Goal: Communication & Community: Share content

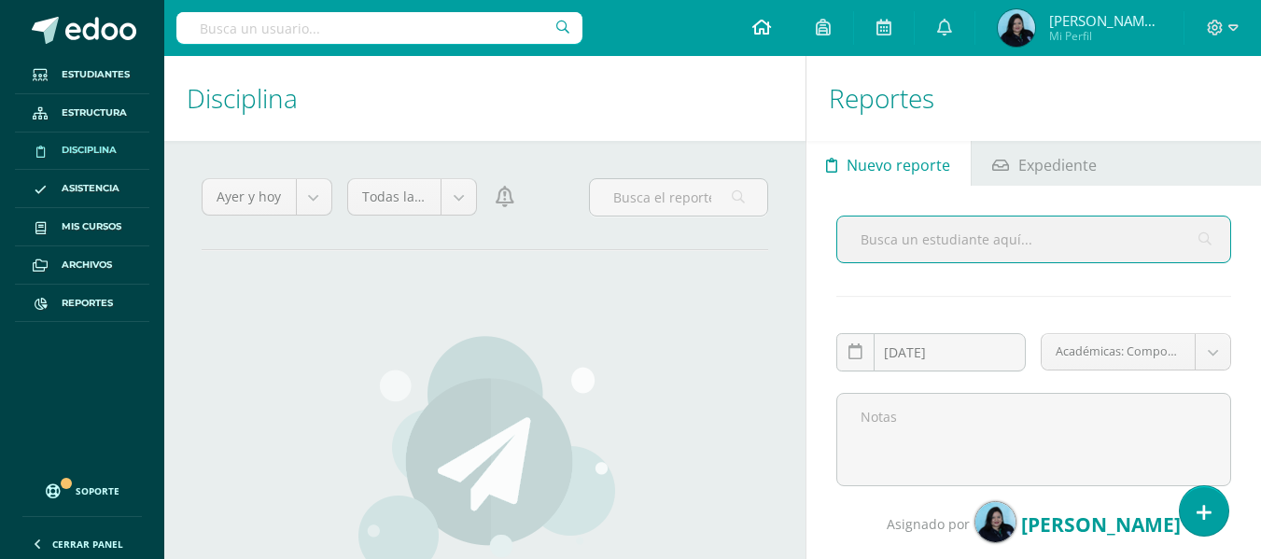
click at [771, 28] on icon at bounding box center [761, 27] width 19 height 17
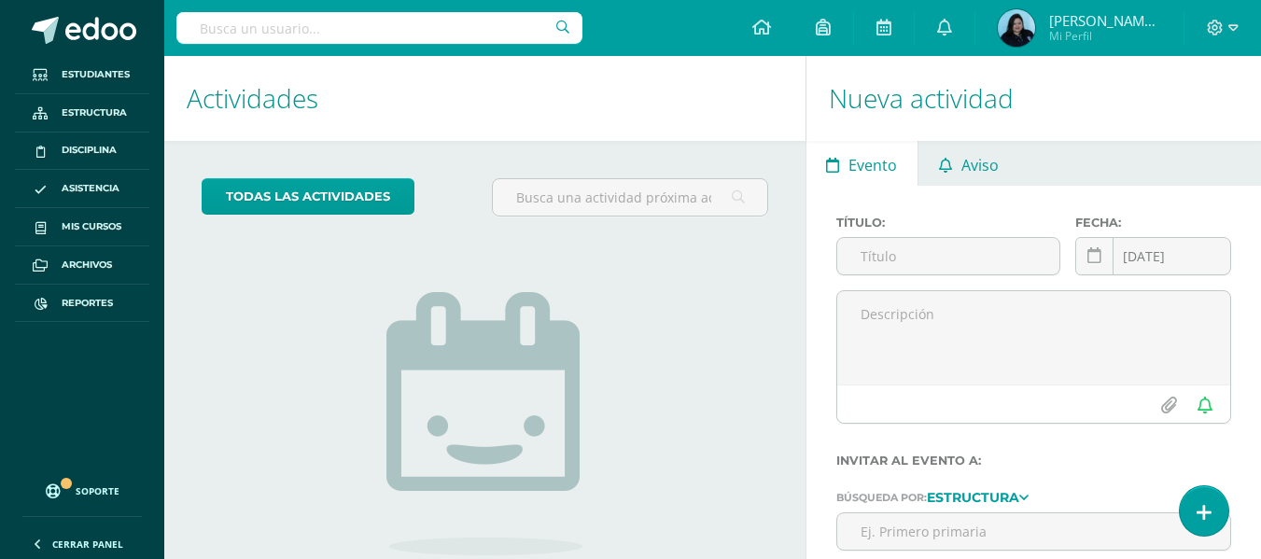
click at [961, 171] on span "Aviso" at bounding box center [979, 165] width 37 height 45
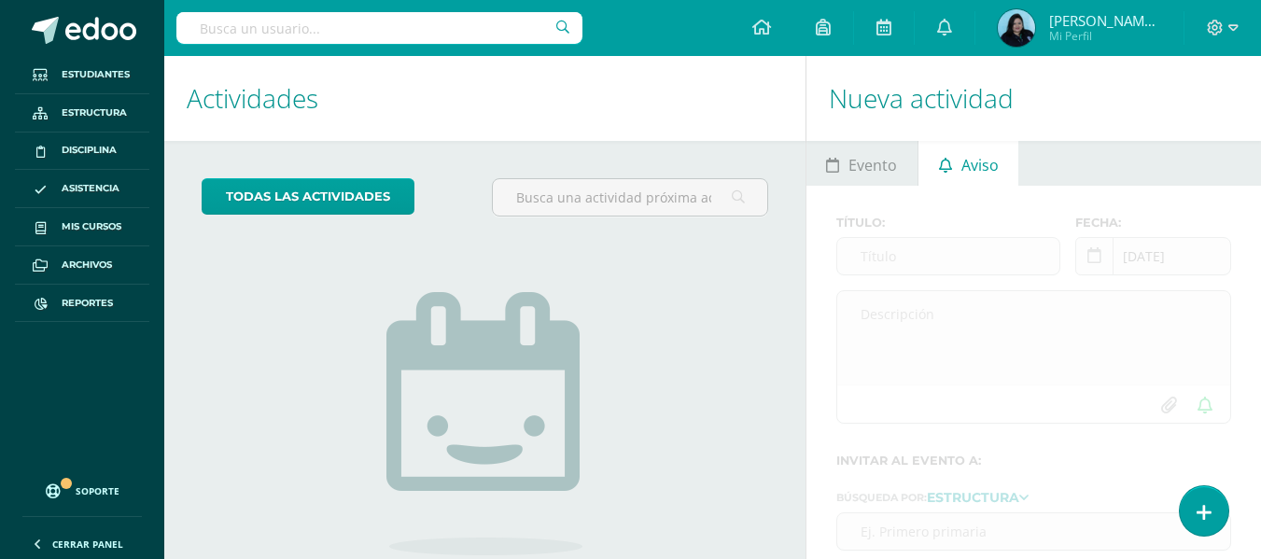
scroll to position [159, 0]
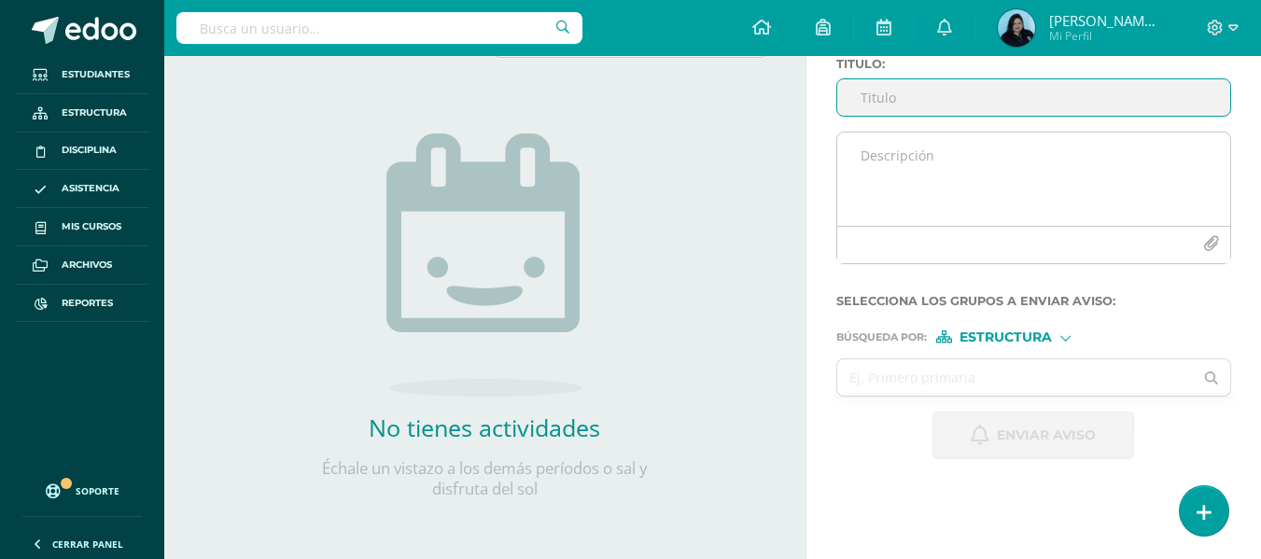
click at [881, 159] on textarea at bounding box center [1033, 179] width 393 height 93
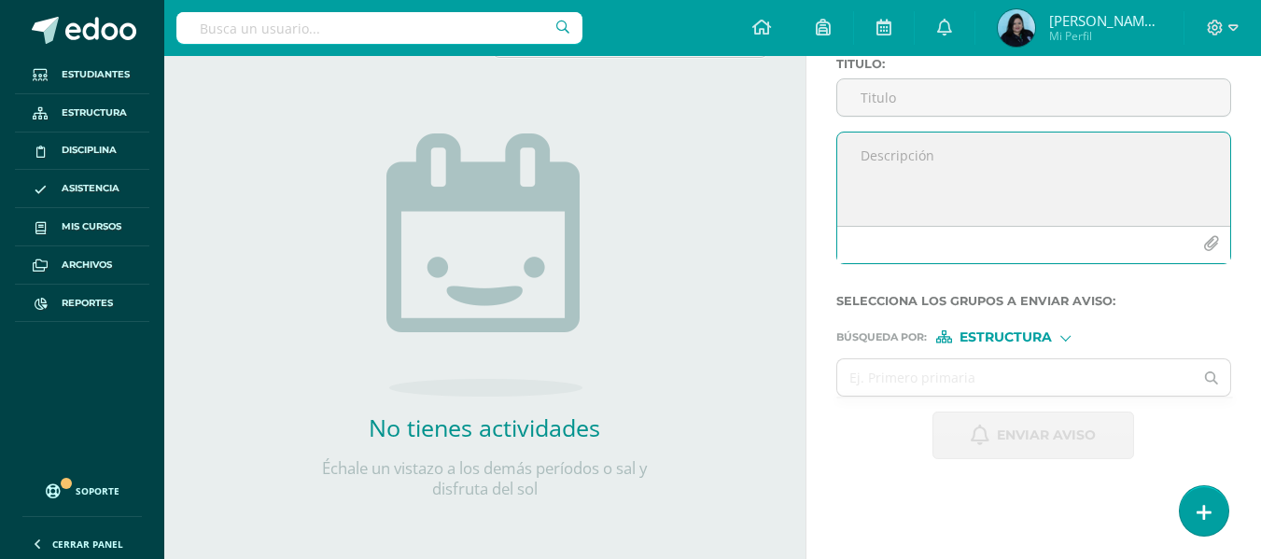
paste textarea "Buenas tardes, Es un gusto saludarles por este medio. Adjunto encontrarán la in…"
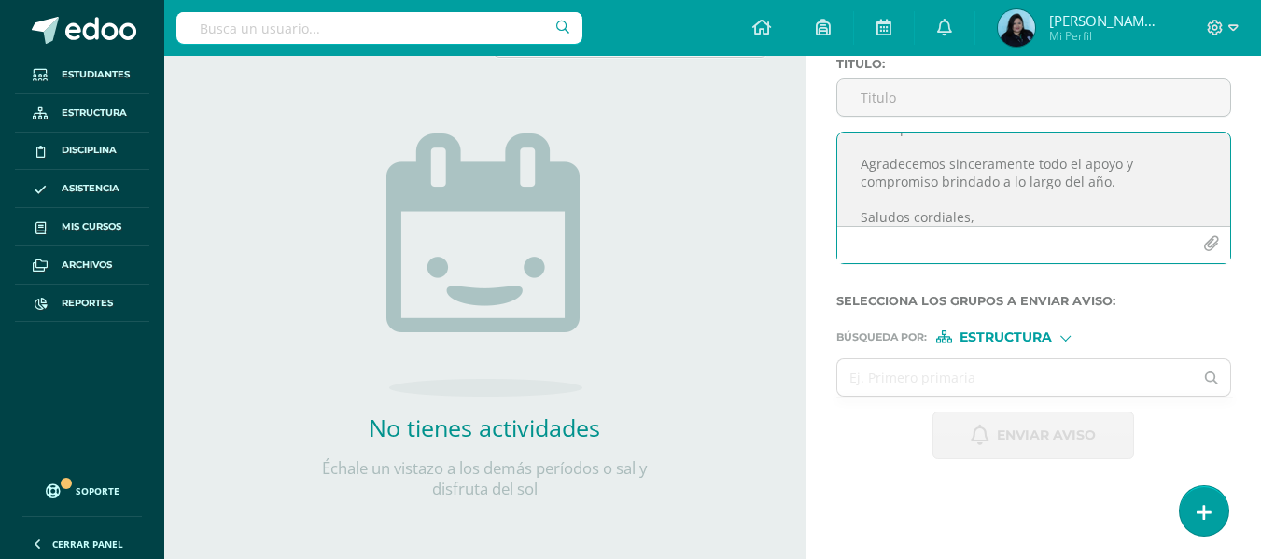
scroll to position [0, 0]
click at [962, 160] on textarea "Buenas tardes, Es un gusto saludarles por este medio. Adjunto encontrarán la in…" at bounding box center [1033, 179] width 393 height 93
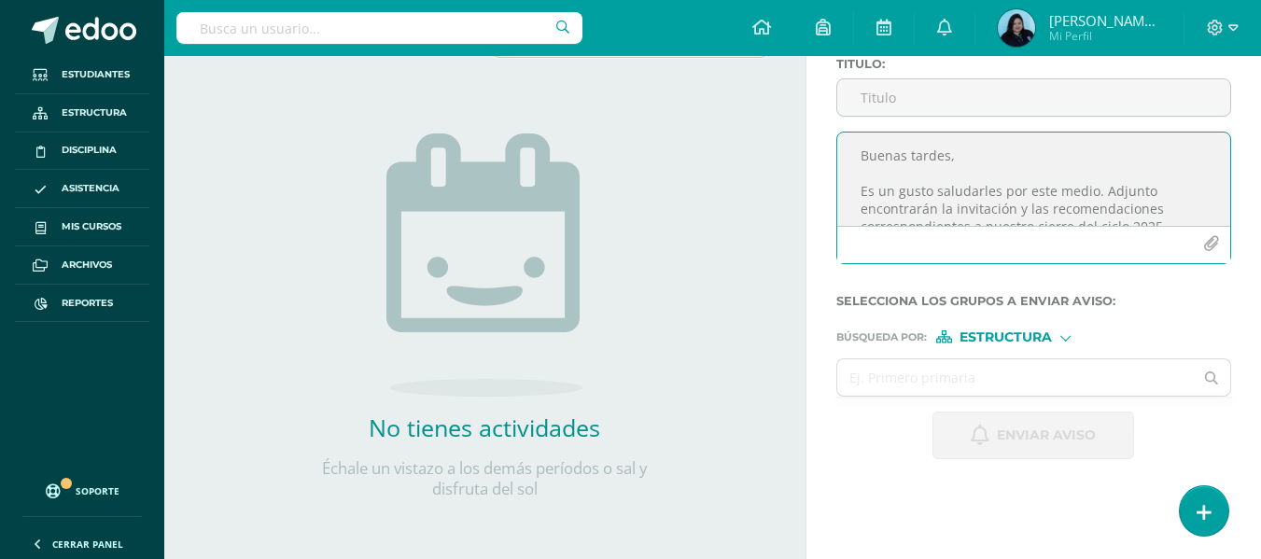
click at [1100, 189] on textarea "Buenas tardes, Es un gusto saludarles por este medio. Adjunto encontrarán la in…" at bounding box center [1033, 179] width 393 height 93
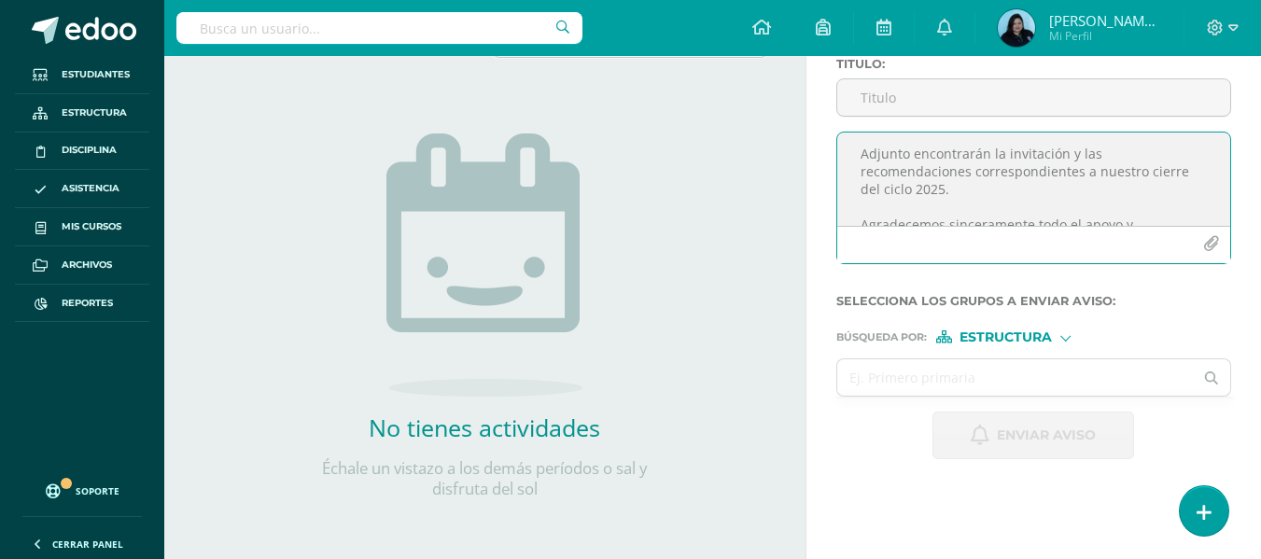
scroll to position [147, 0]
drag, startPoint x: 854, startPoint y: 153, endPoint x: 1000, endPoint y: 199, distance: 152.6
click at [1000, 199] on textarea "Buenas tardes, Es un gusto saludarles por este medio. Adjunto encontrarán la in…" at bounding box center [1033, 179] width 393 height 93
click at [1061, 210] on textarea "Buenas tardes, Es un gusto saludarles por este medio. Adjunto encontrarán la in…" at bounding box center [1033, 179] width 393 height 93
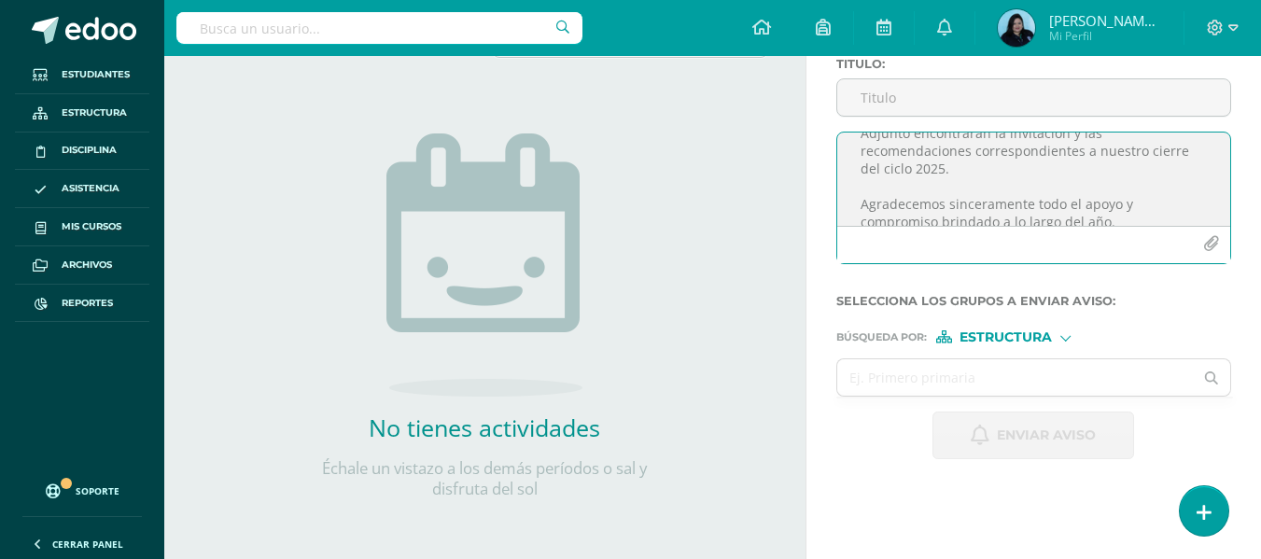
type textarea "Buenas tardes, Es un gusto saludarles por este medio. Adjunto encontrarán la in…"
click at [1206, 242] on icon "button" at bounding box center [1211, 244] width 16 height 16
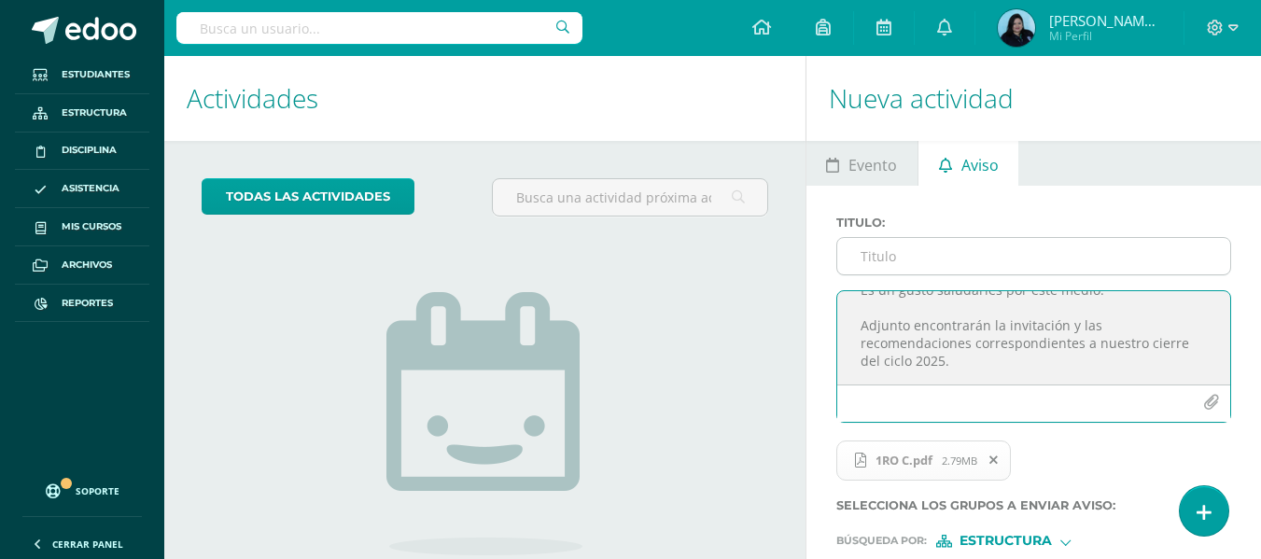
scroll to position [0, 0]
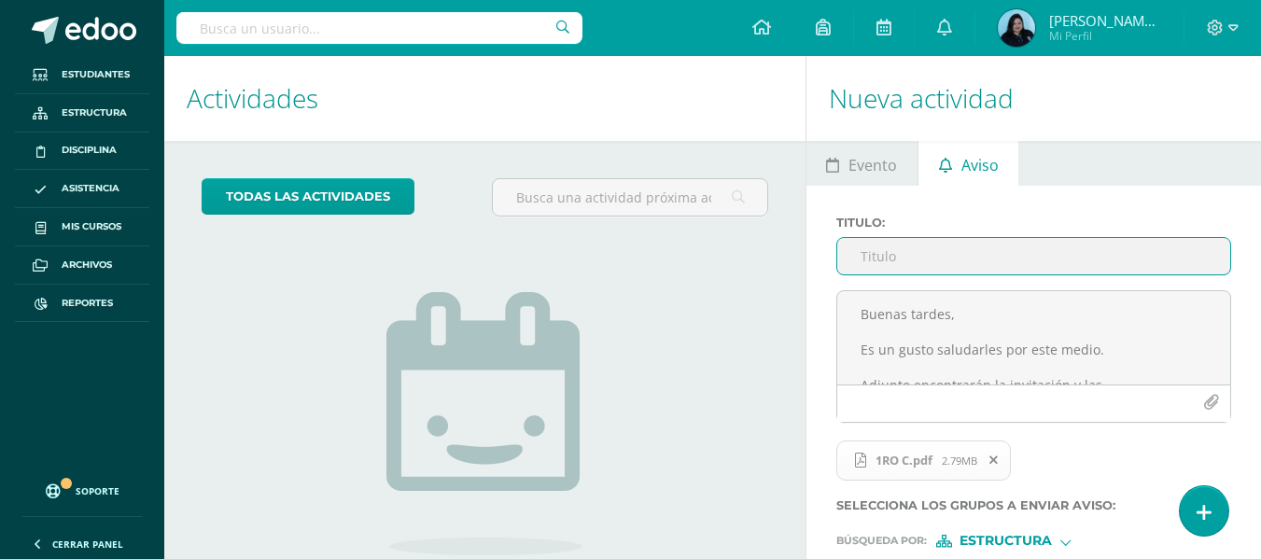
click at [890, 262] on input "Titulo :" at bounding box center [1033, 256] width 393 height 36
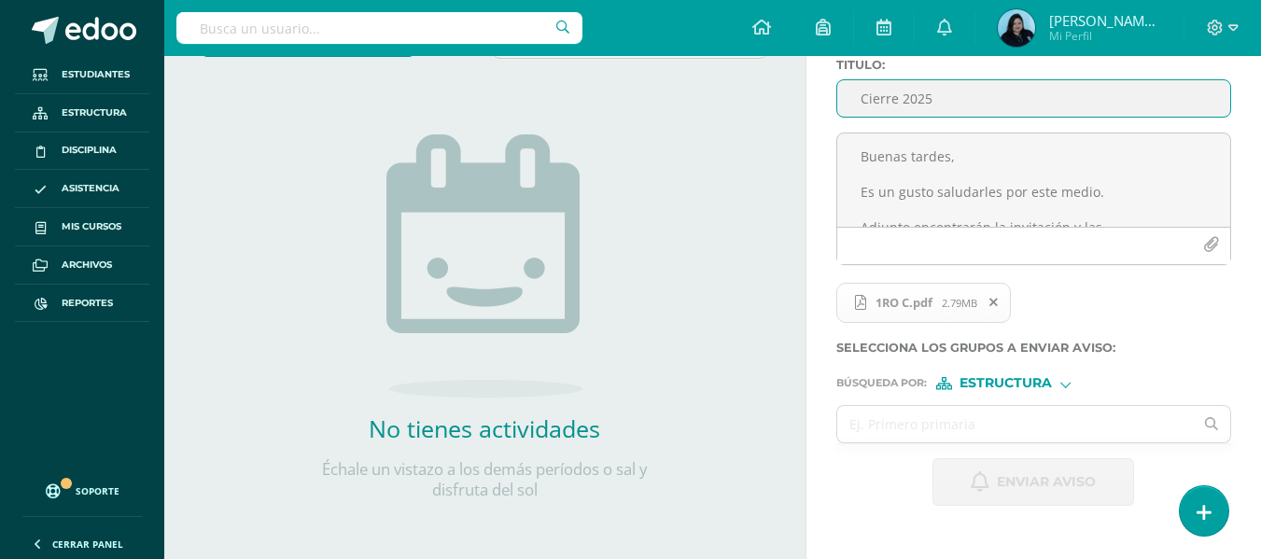
scroll to position [159, 0]
type input "Cierre 2025"
click at [998, 430] on input "text" at bounding box center [1015, 423] width 357 height 36
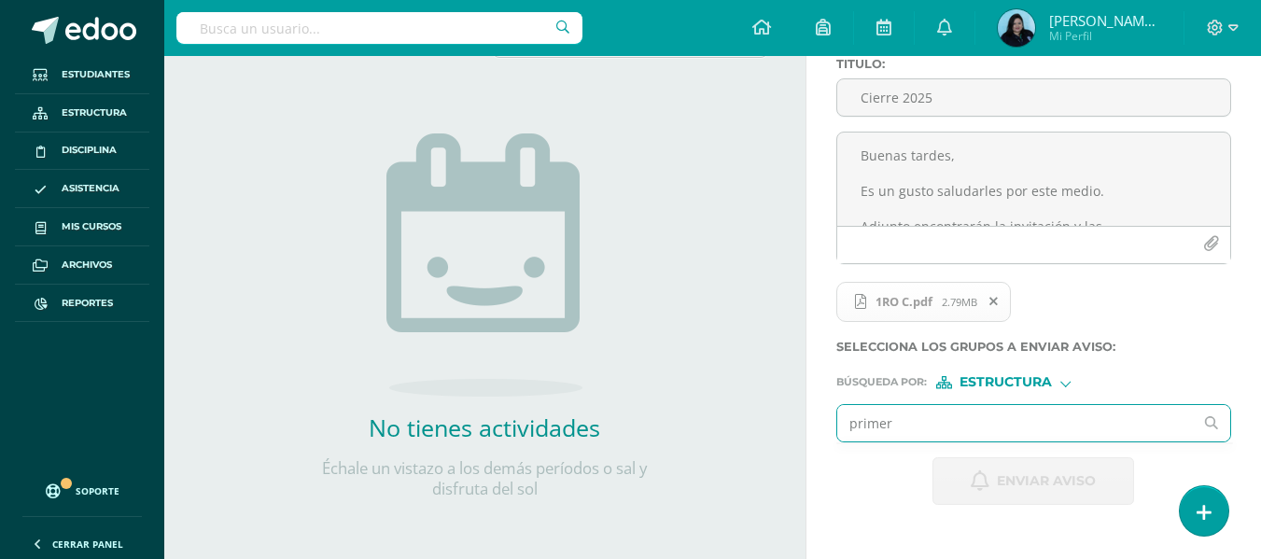
type input "primero"
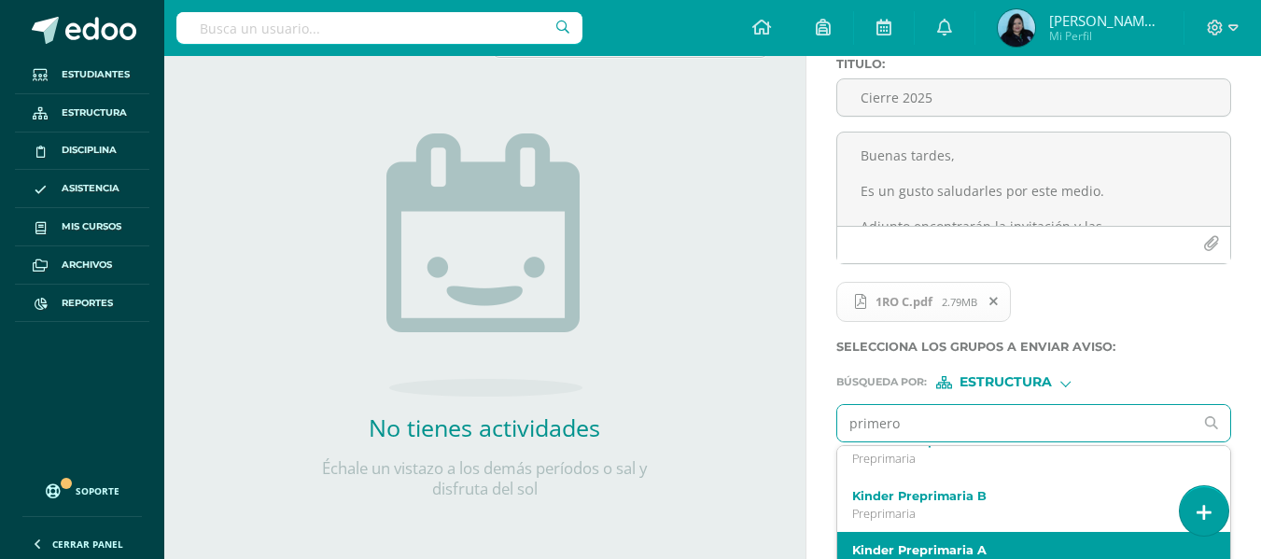
scroll to position [373, 0]
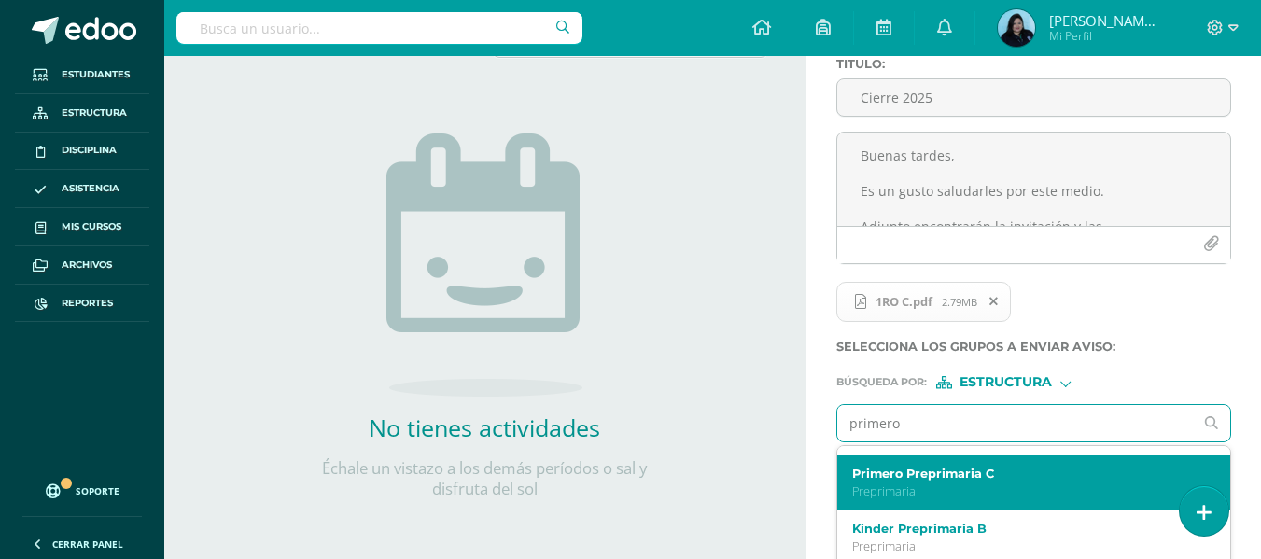
click at [946, 485] on p "Preprimaria" at bounding box center [1026, 492] width 349 height 16
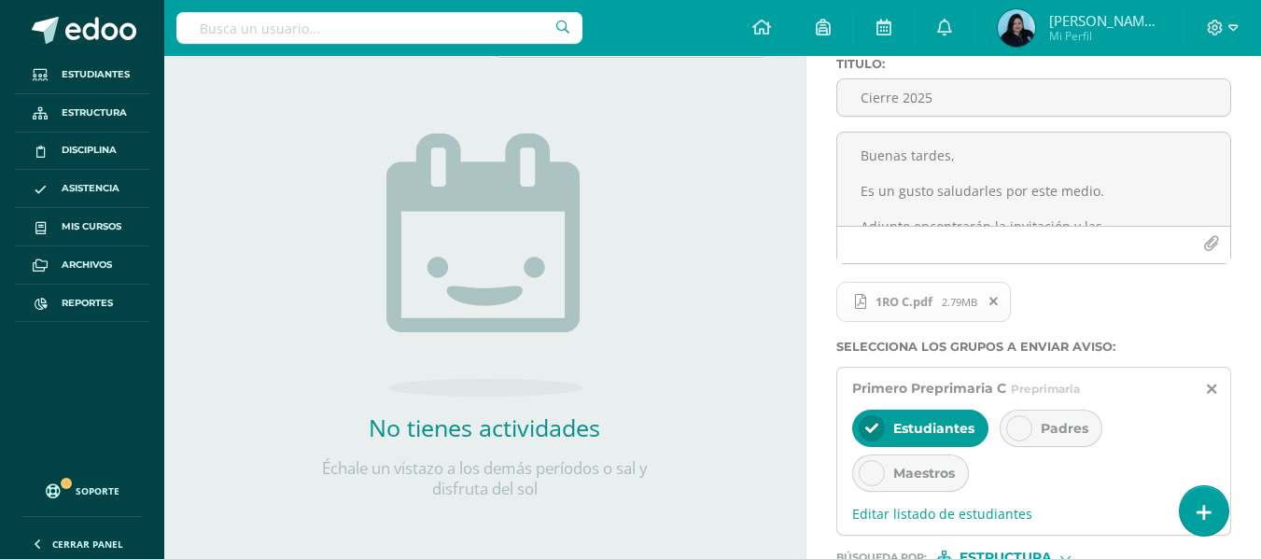
click at [1026, 431] on div at bounding box center [1019, 428] width 26 height 26
click at [867, 426] on icon at bounding box center [871, 428] width 13 height 13
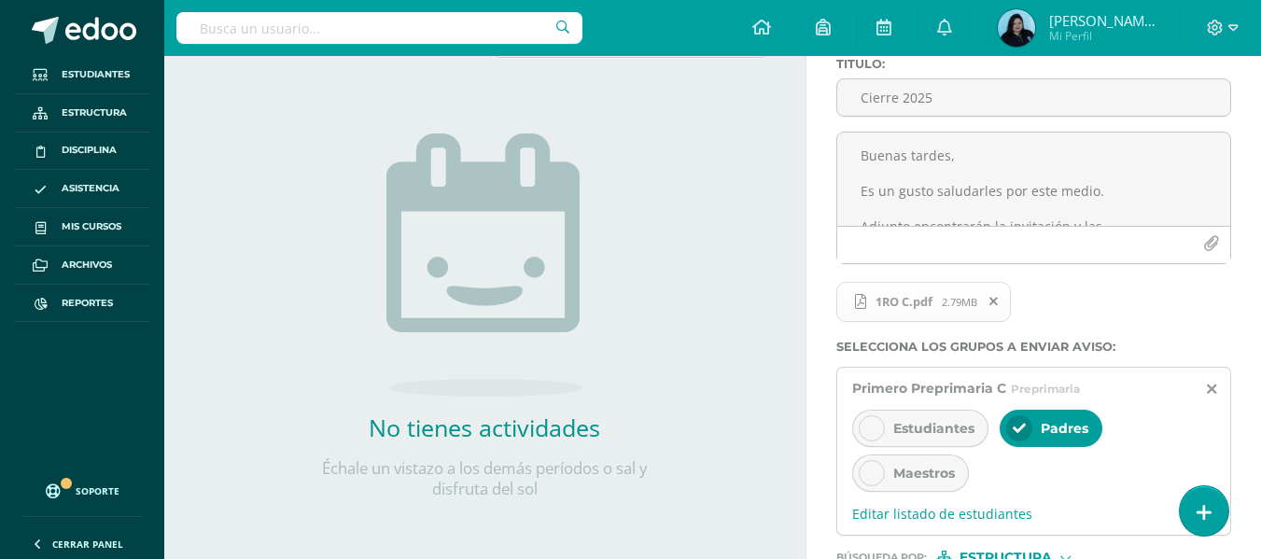
click at [871, 470] on icon at bounding box center [871, 473] width 13 height 13
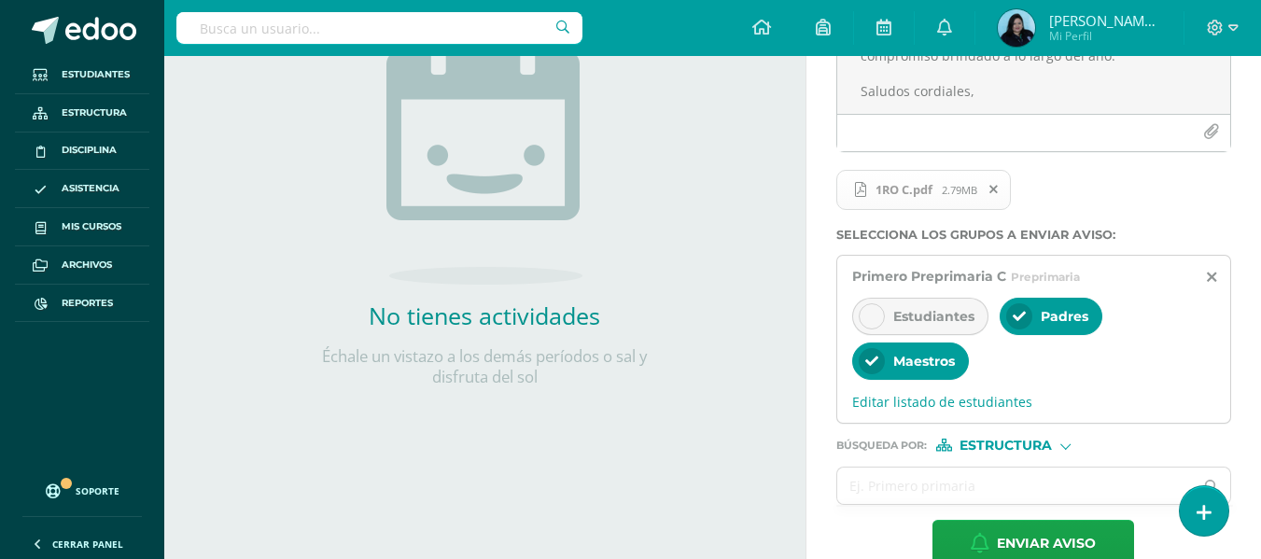
scroll to position [309, 0]
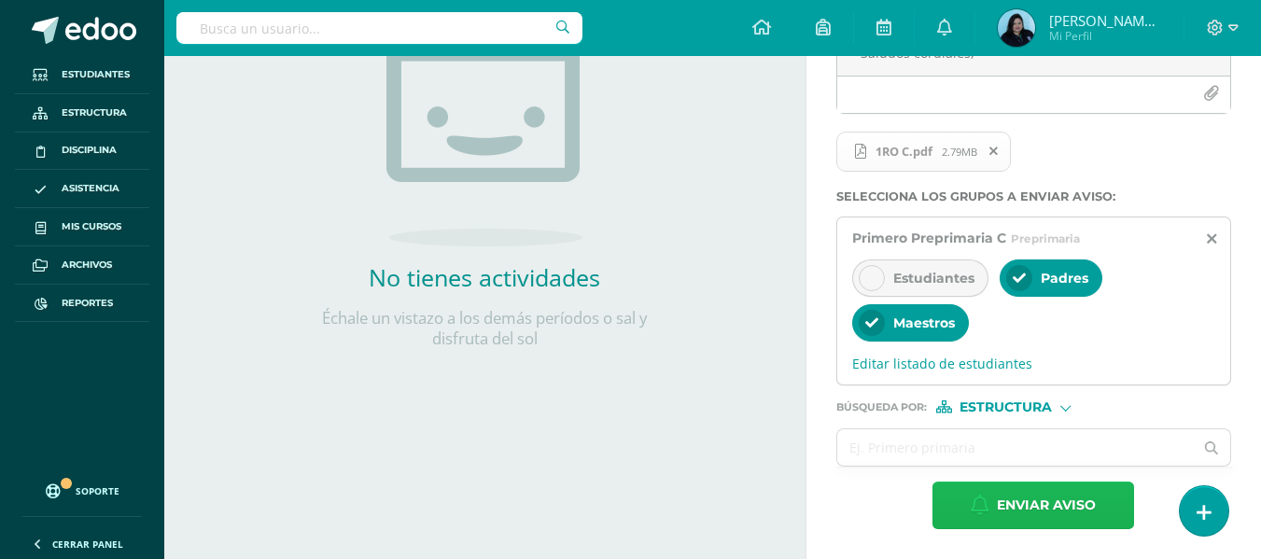
click at [1025, 496] on span "Enviar aviso" at bounding box center [1046, 506] width 99 height 46
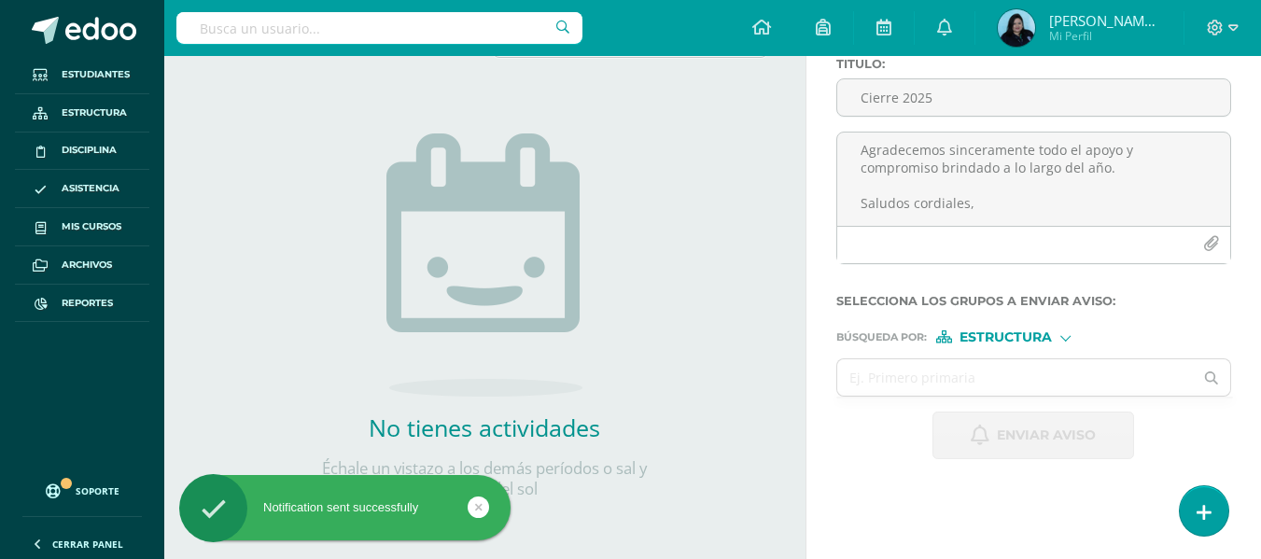
scroll to position [159, 0]
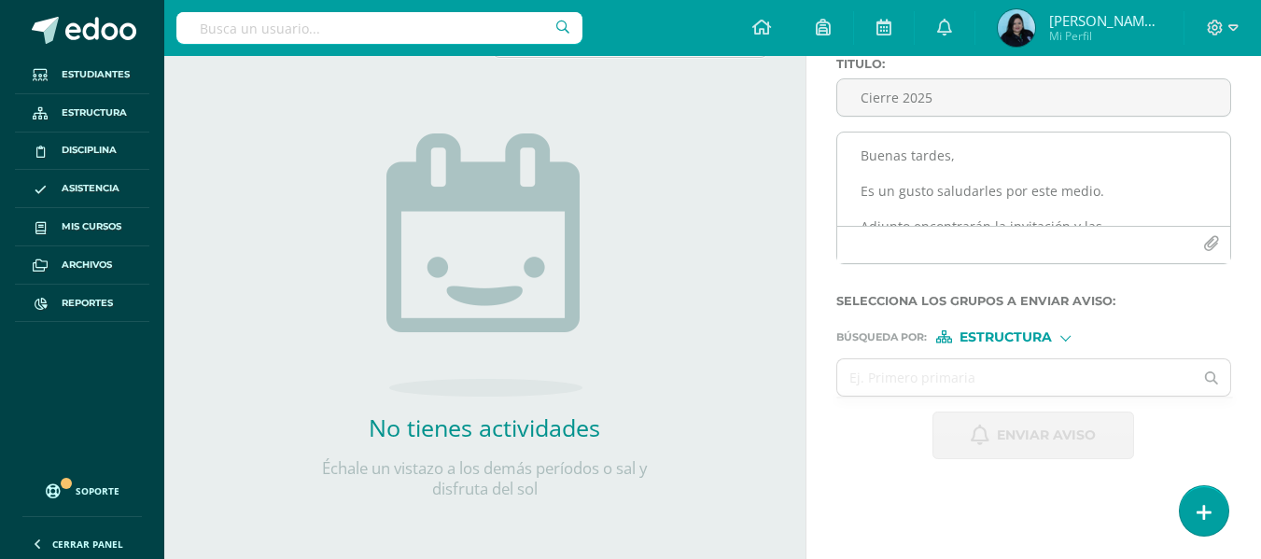
click at [876, 153] on textarea "Buenas tardes, Es un gusto saludarles por este medio. Adjunto encontrarán la in…" at bounding box center [1033, 179] width 393 height 93
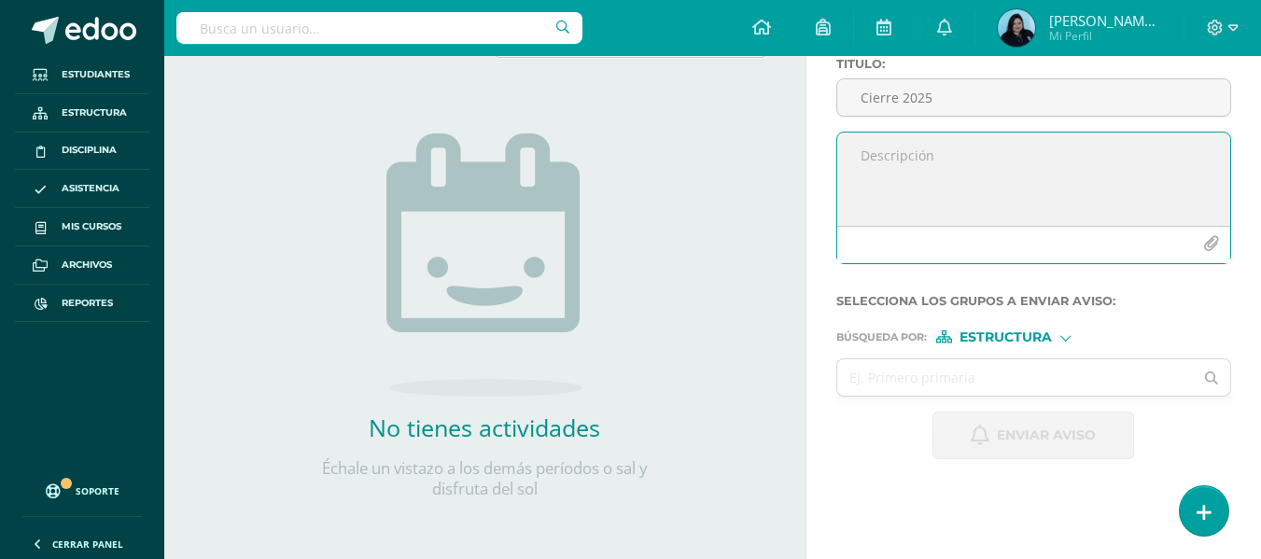
paste textarea "Buenas tardes, Es un gusto saludarles por este medio. Adjunto encontrarán la in…"
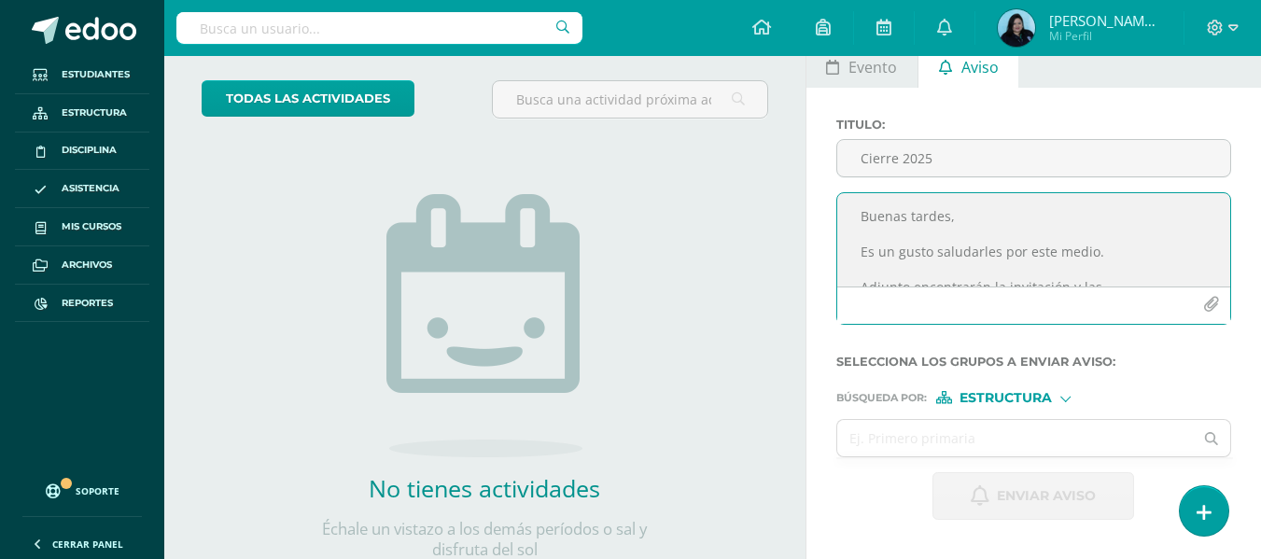
scroll to position [65, 0]
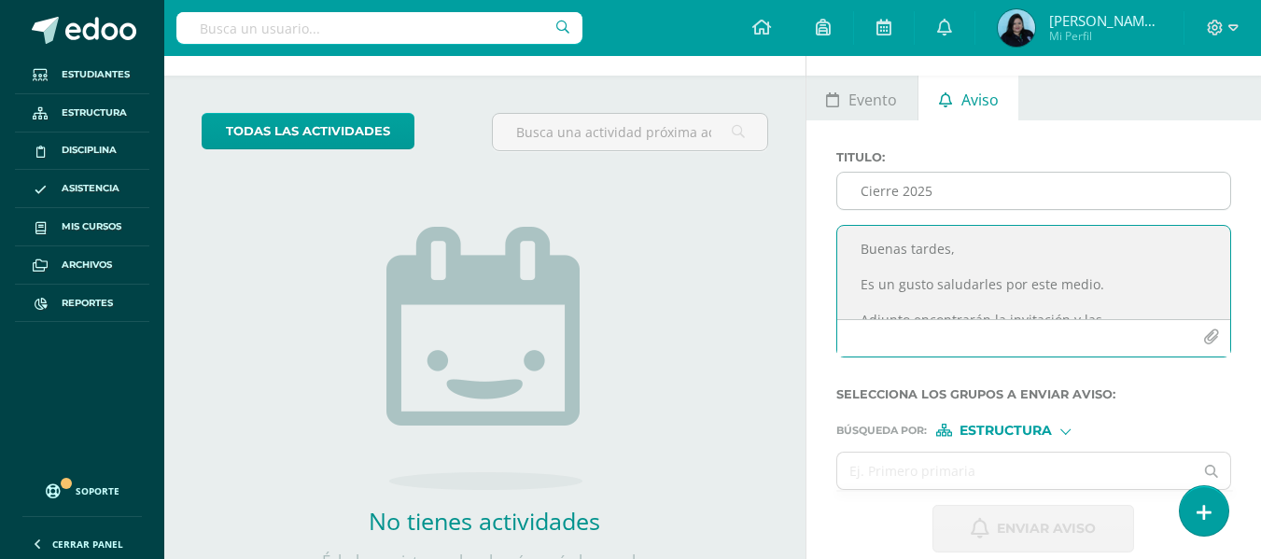
type textarea "Buenas tardes, Es un gusto saludarles por este medio. Adjunto encontrarán la in…"
click at [943, 179] on input "Cierre 2025" at bounding box center [1033, 191] width 393 height 36
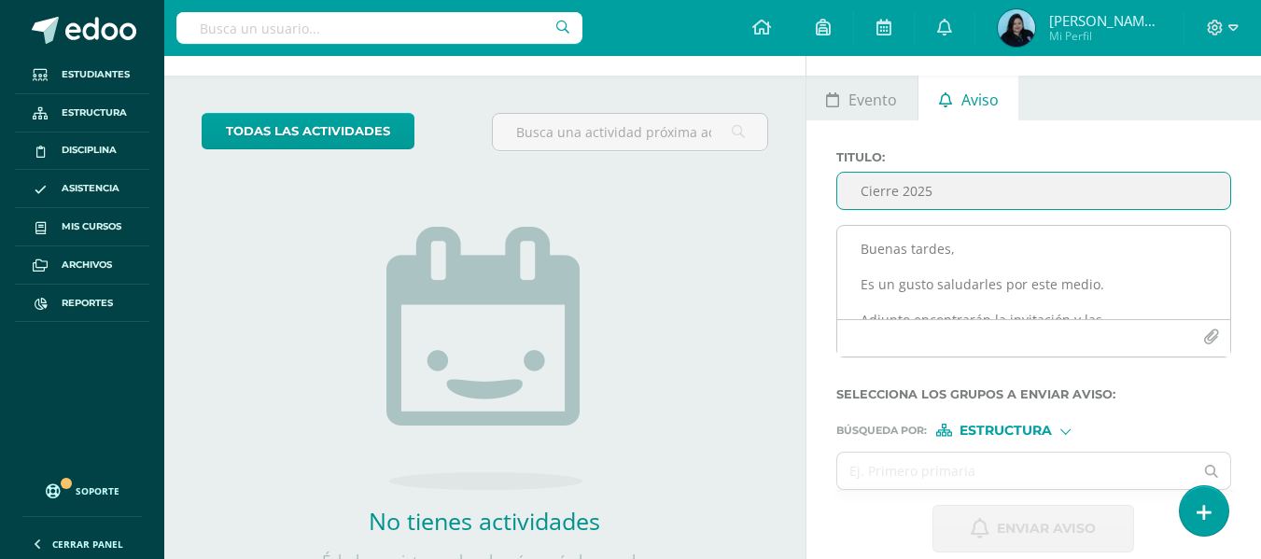
type input "Cierre 2025"
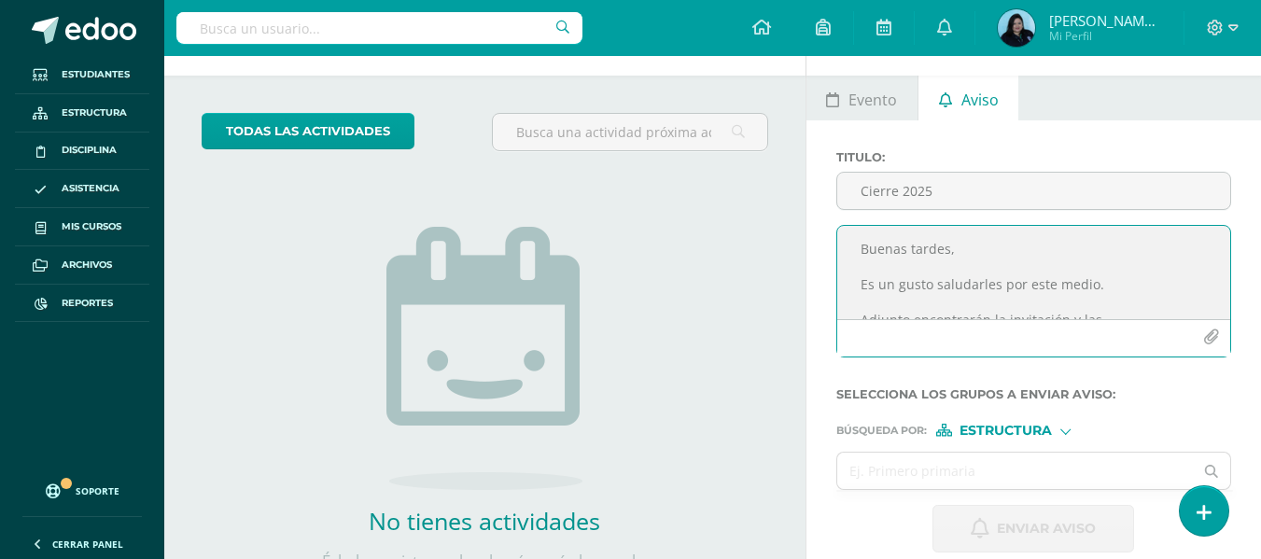
click at [1220, 333] on button "button" at bounding box center [1211, 337] width 36 height 36
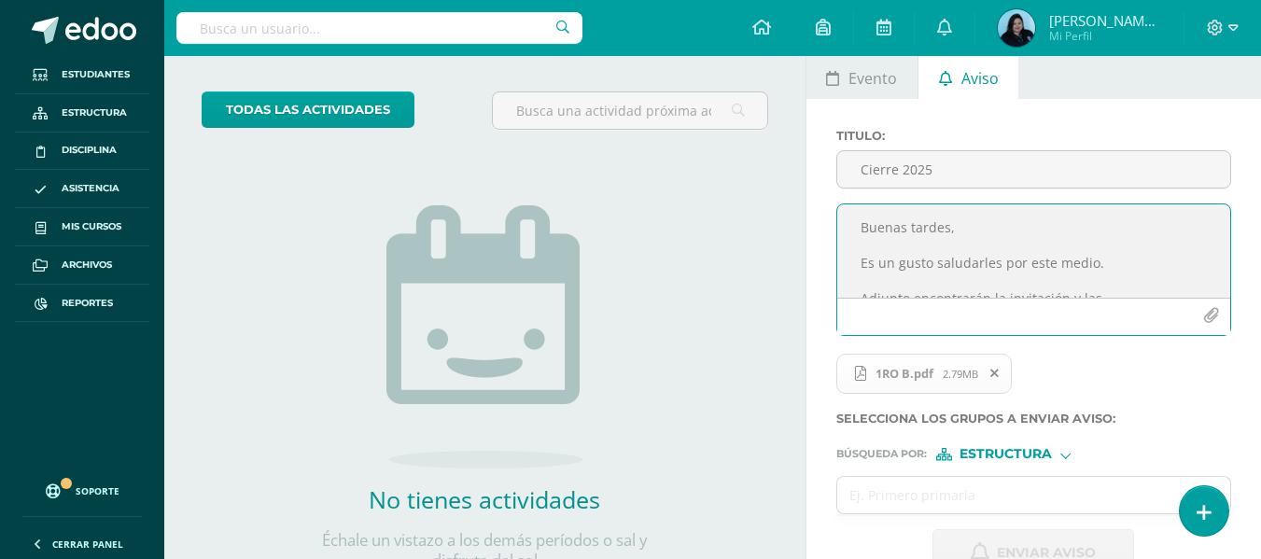
scroll to position [159, 0]
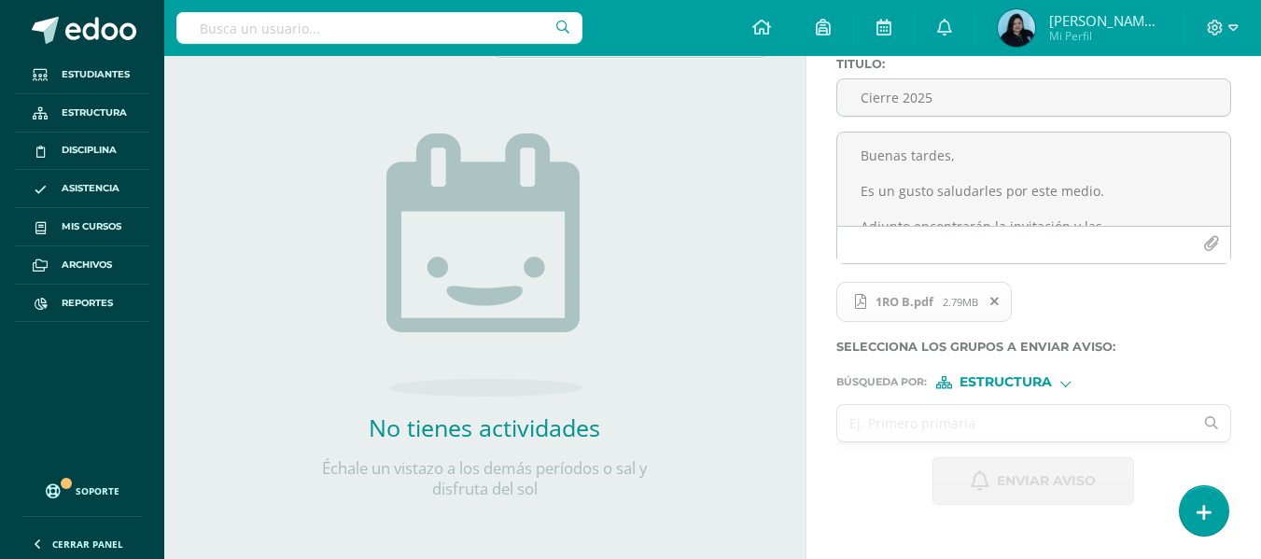
click at [1006, 419] on input "text" at bounding box center [1015, 423] width 357 height 36
click at [1073, 422] on input "primero" at bounding box center [1015, 423] width 357 height 36
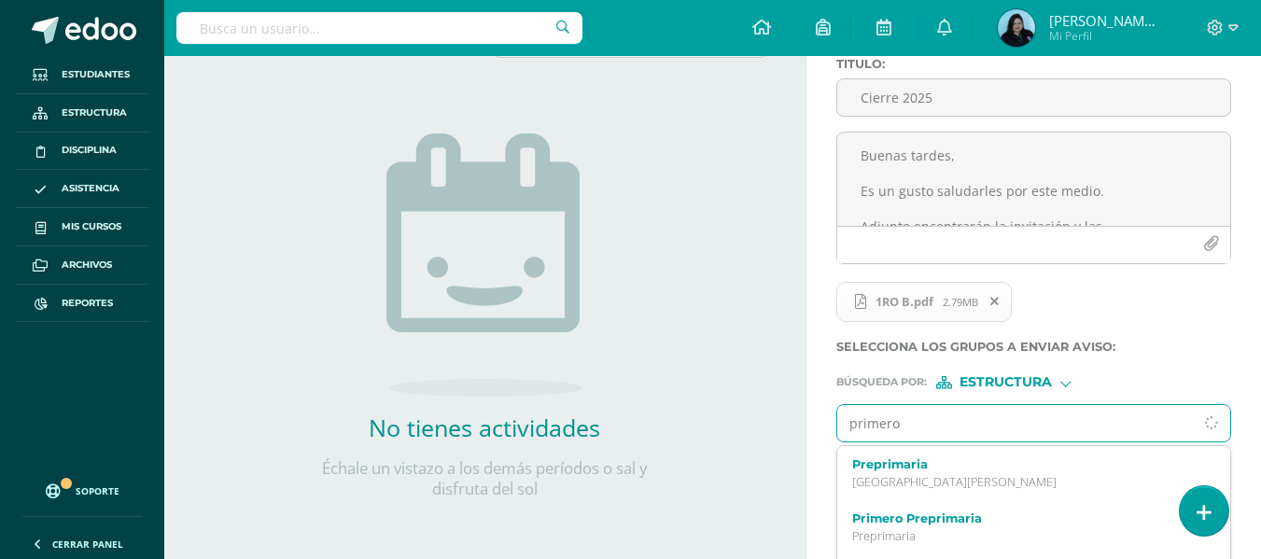
type input "primero b"
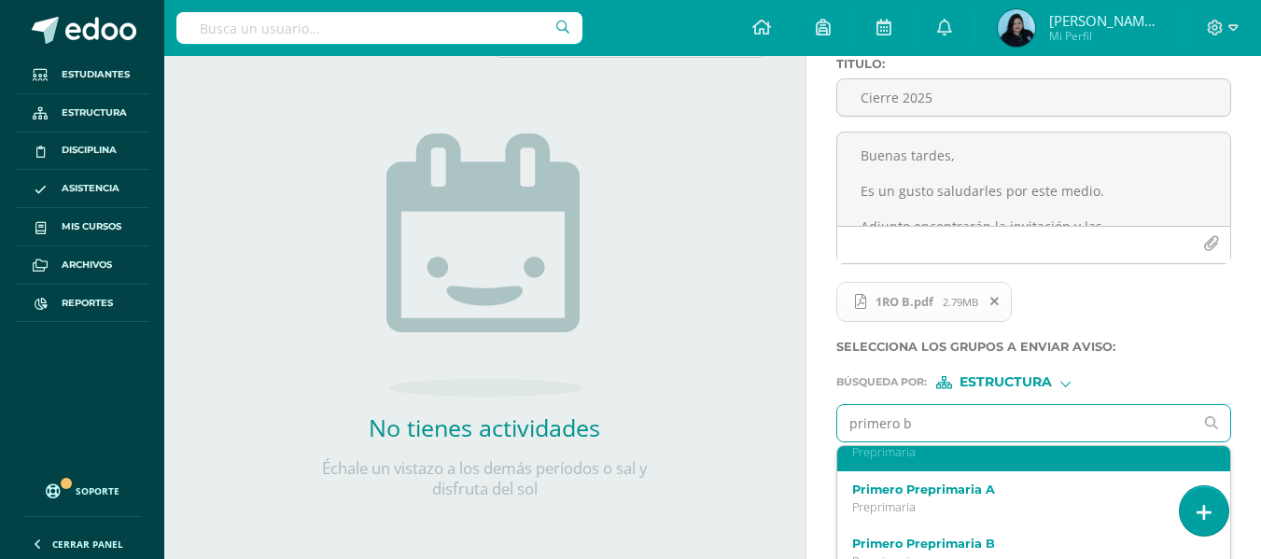
scroll to position [280, 0]
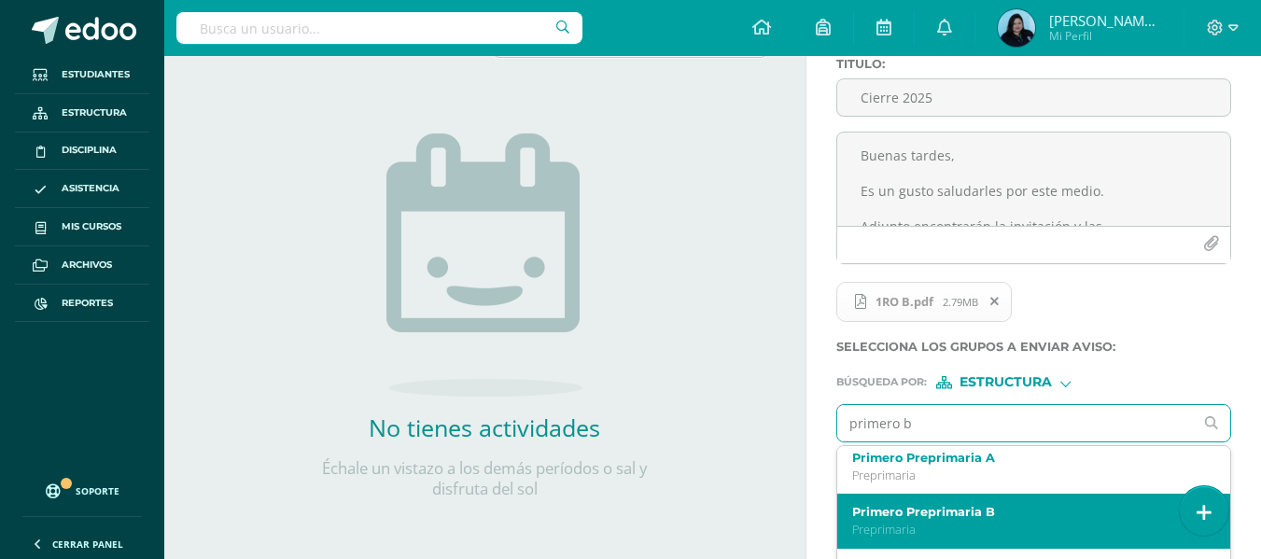
click at [1021, 511] on label "Primero Preprimaria B" at bounding box center [1026, 512] width 349 height 14
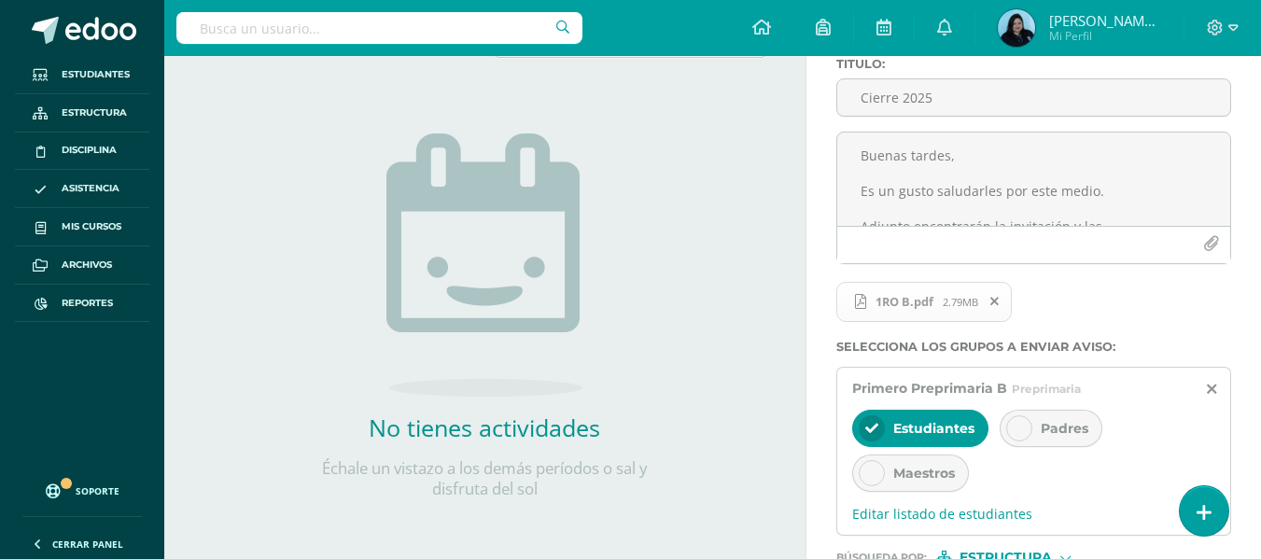
scroll to position [0, 0]
click at [1024, 428] on icon at bounding box center [1019, 428] width 13 height 13
click at [874, 427] on icon at bounding box center [871, 428] width 13 height 13
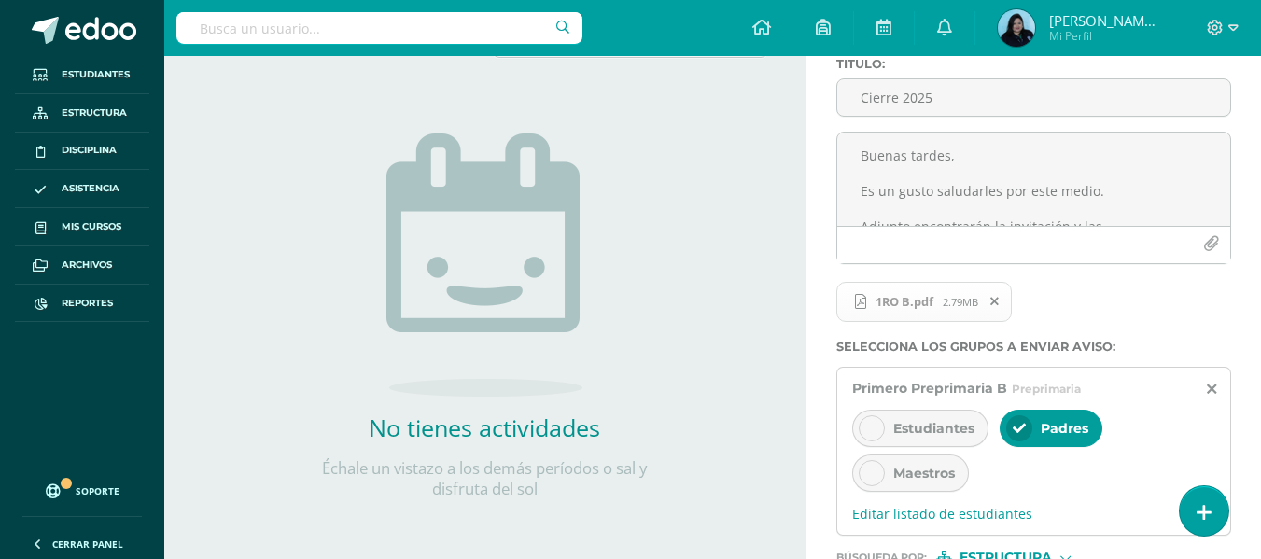
click at [876, 479] on icon at bounding box center [871, 473] width 13 height 13
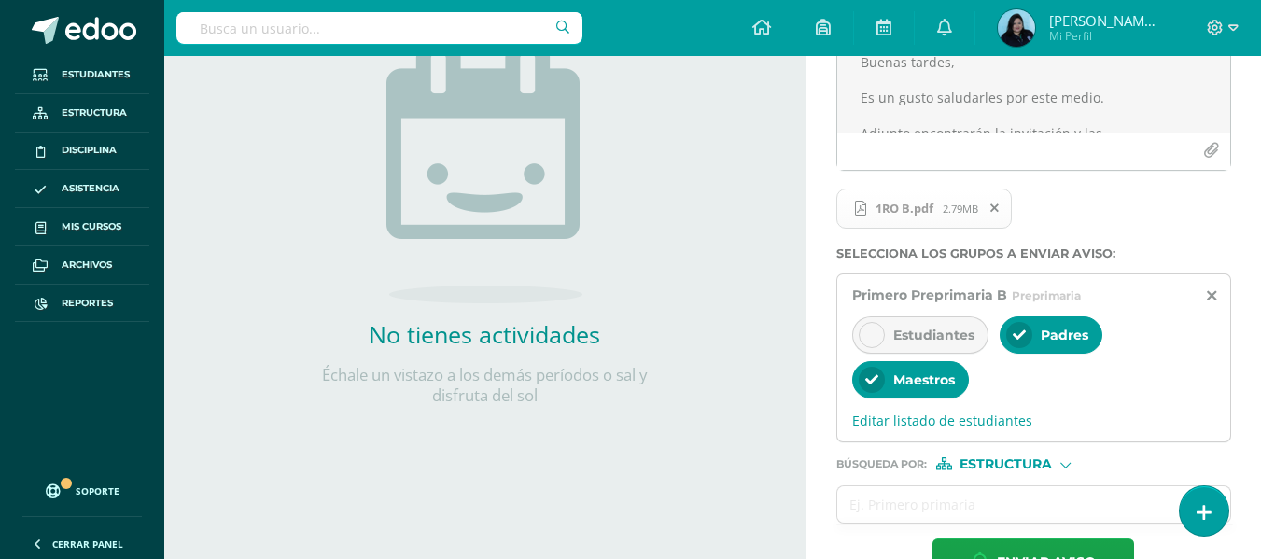
scroll to position [309, 0]
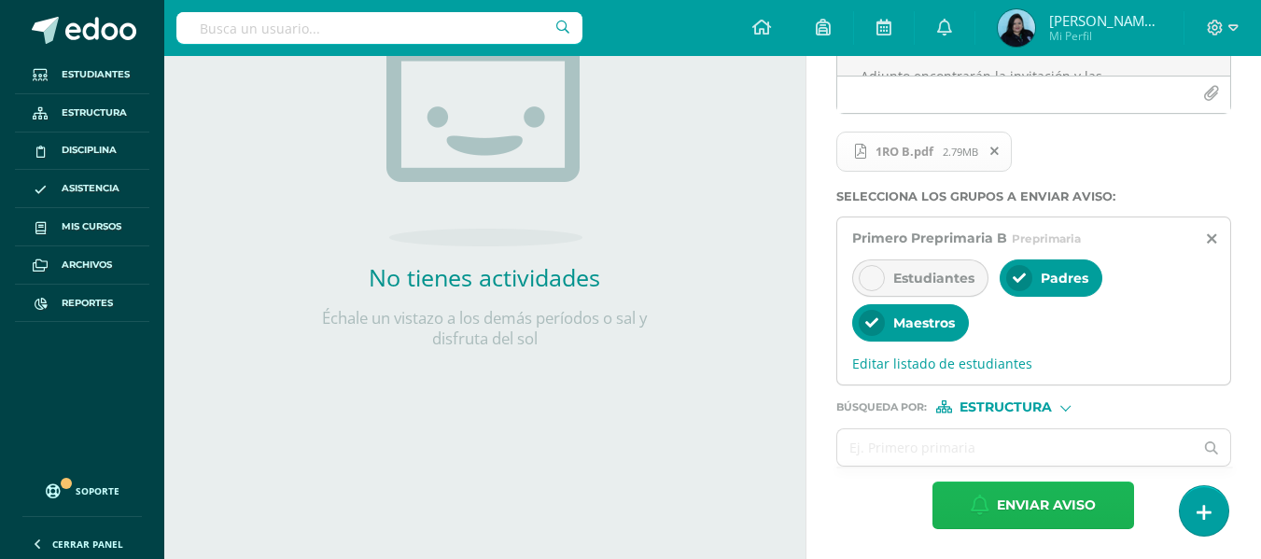
click at [1044, 497] on span "Enviar aviso" at bounding box center [1046, 506] width 99 height 46
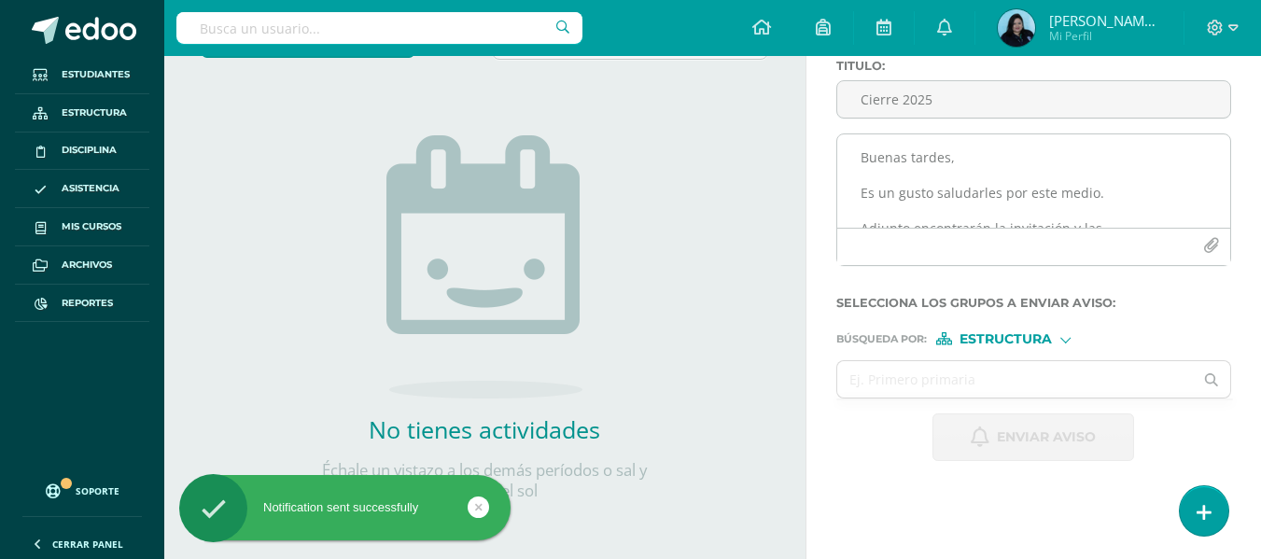
scroll to position [159, 0]
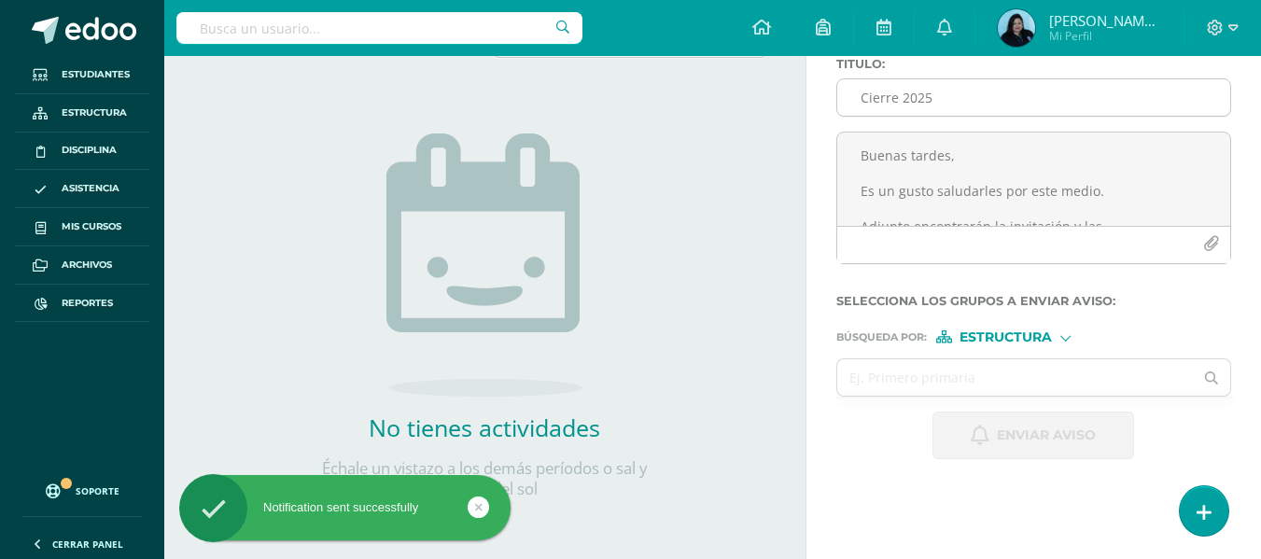
click at [858, 92] on input "Cierre 2025" at bounding box center [1033, 97] width 393 height 36
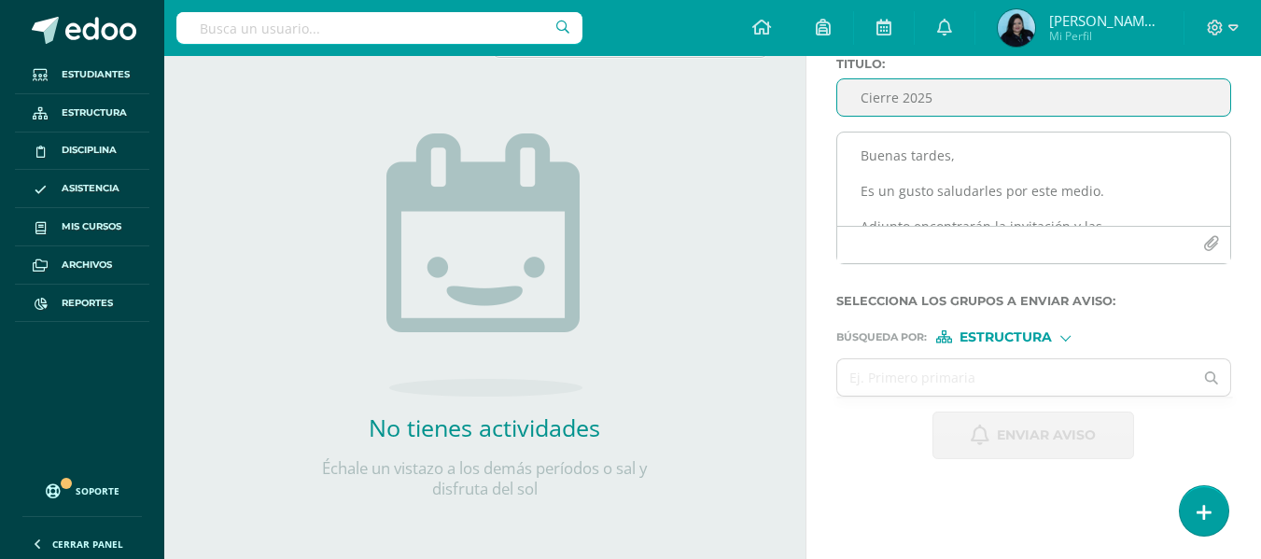
type input "Cierre 2025"
click at [869, 155] on textarea "Buenas tardes, Es un gusto saludarles por este medio. Adjunto encontrarán la in…" at bounding box center [1033, 179] width 393 height 93
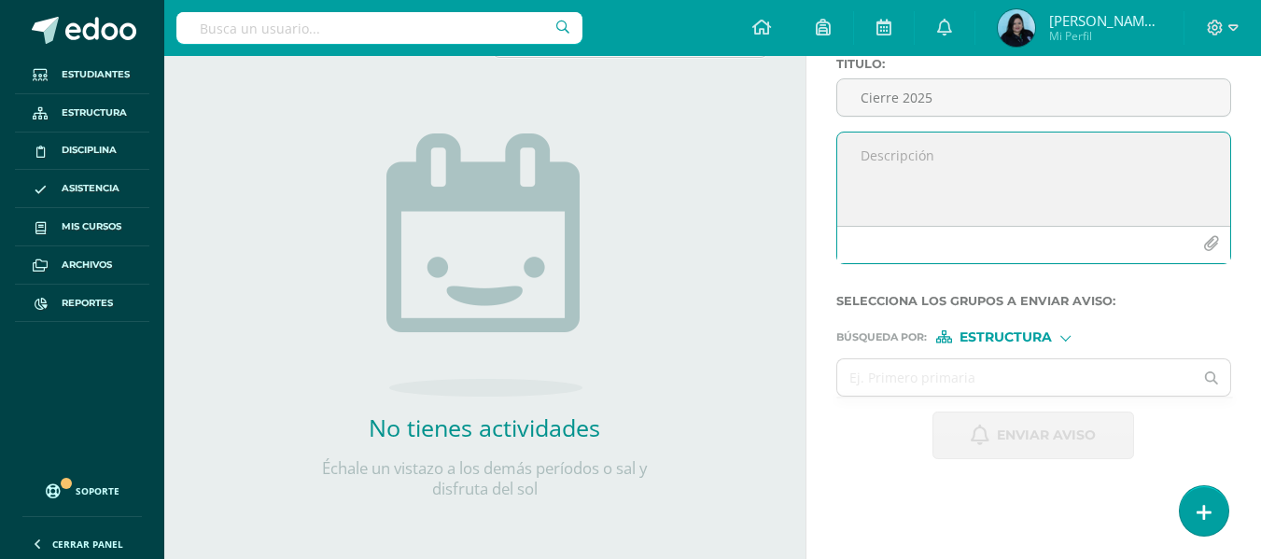
paste textarea "Buenas tardes, Es un gusto saludarles por este medio. Adjunto encontrarán la in…"
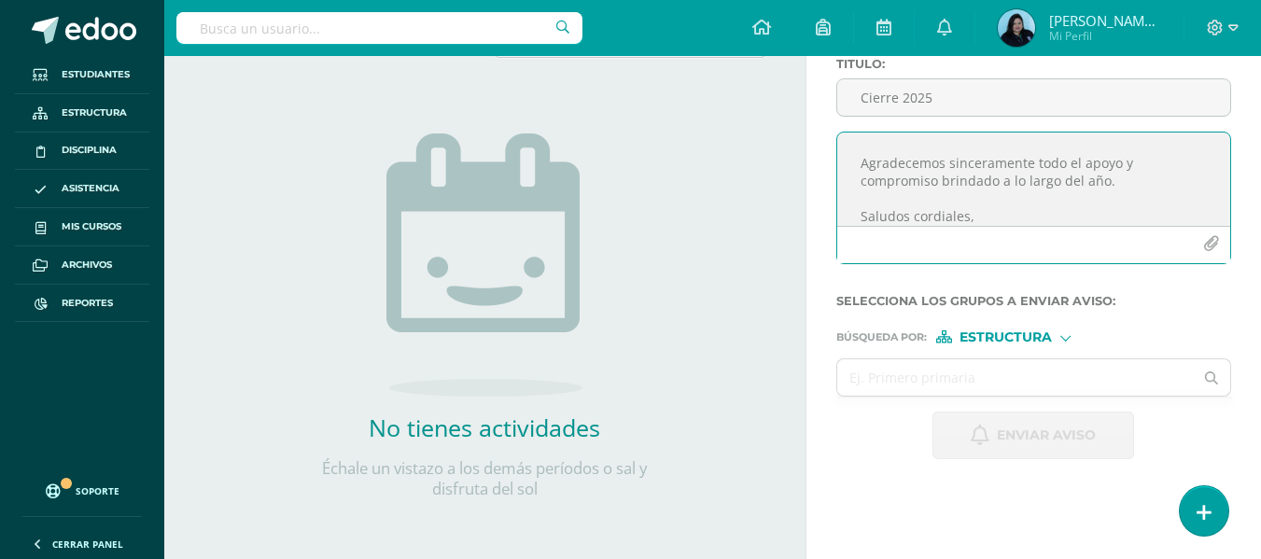
scroll to position [147, 0]
type textarea "Buenas tardes, Es un gusto saludarles por este medio. Adjunto encontrarán la in…"
click at [1201, 241] on button "button" at bounding box center [1211, 244] width 36 height 36
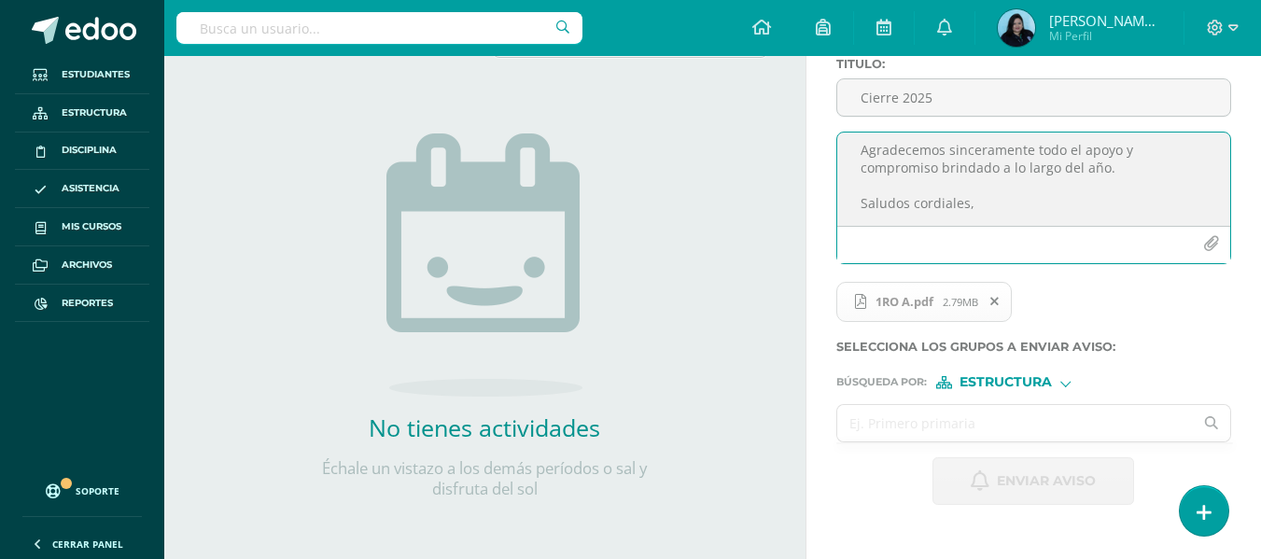
click at [959, 433] on input "text" at bounding box center [1015, 423] width 357 height 36
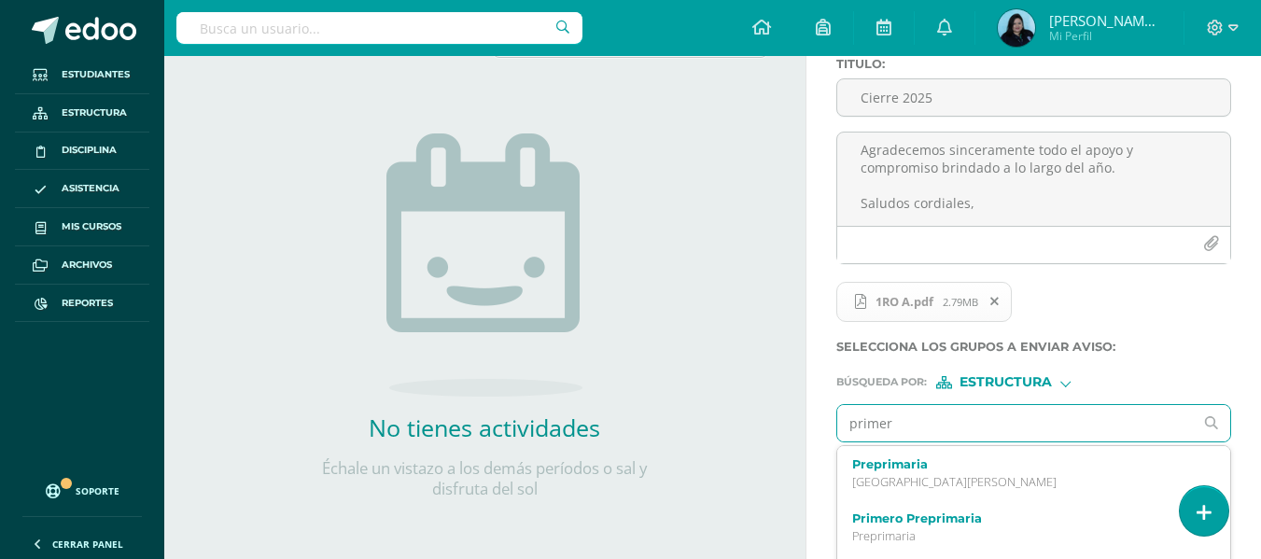
type input "primero"
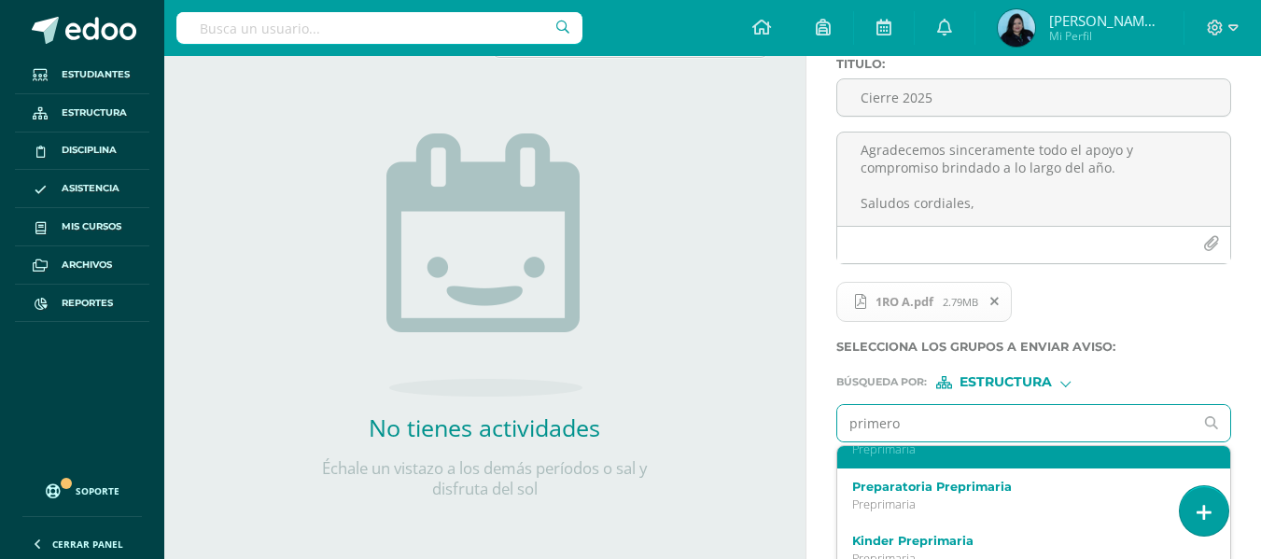
scroll to position [187, 0]
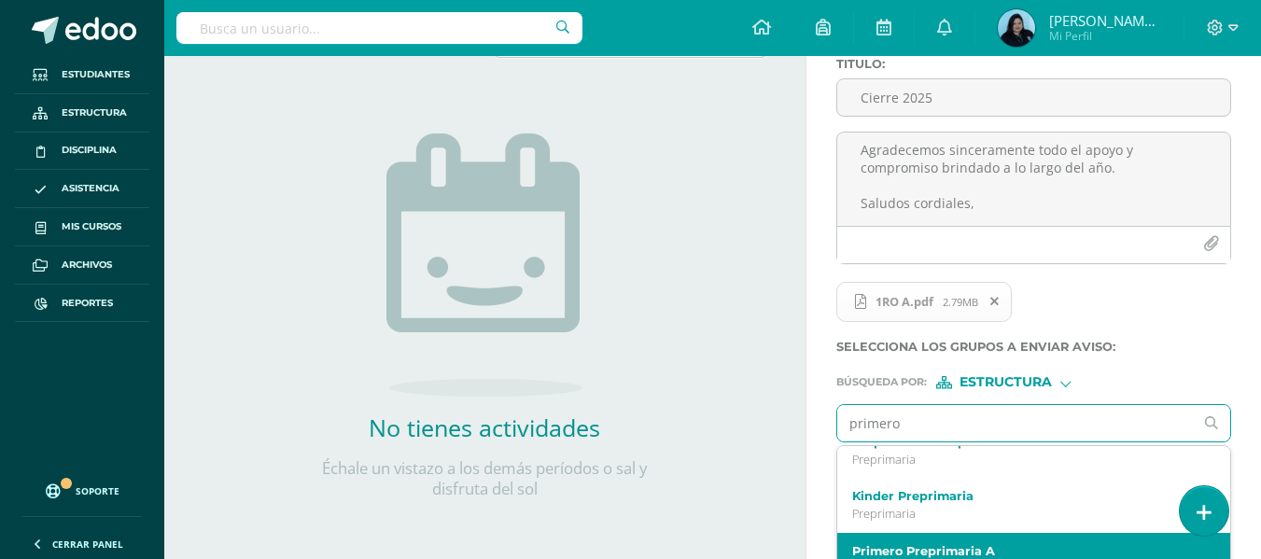
click at [952, 538] on div "Primero Preprimaria A Preprimaria" at bounding box center [1033, 560] width 393 height 55
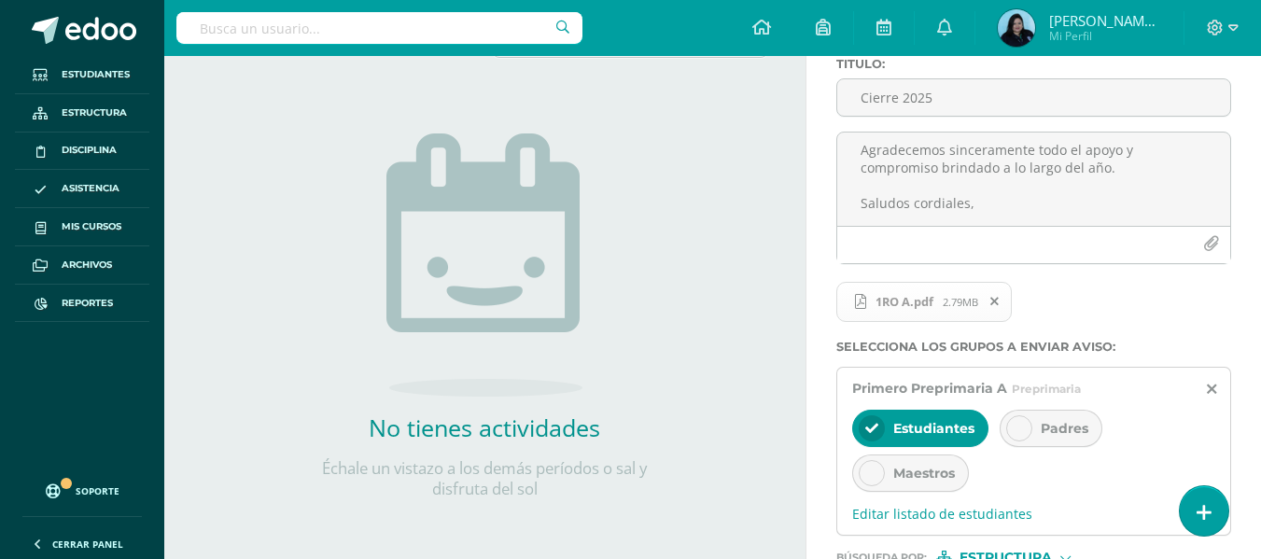
click at [1022, 427] on icon at bounding box center [1019, 428] width 13 height 13
click at [880, 428] on div at bounding box center [872, 428] width 26 height 26
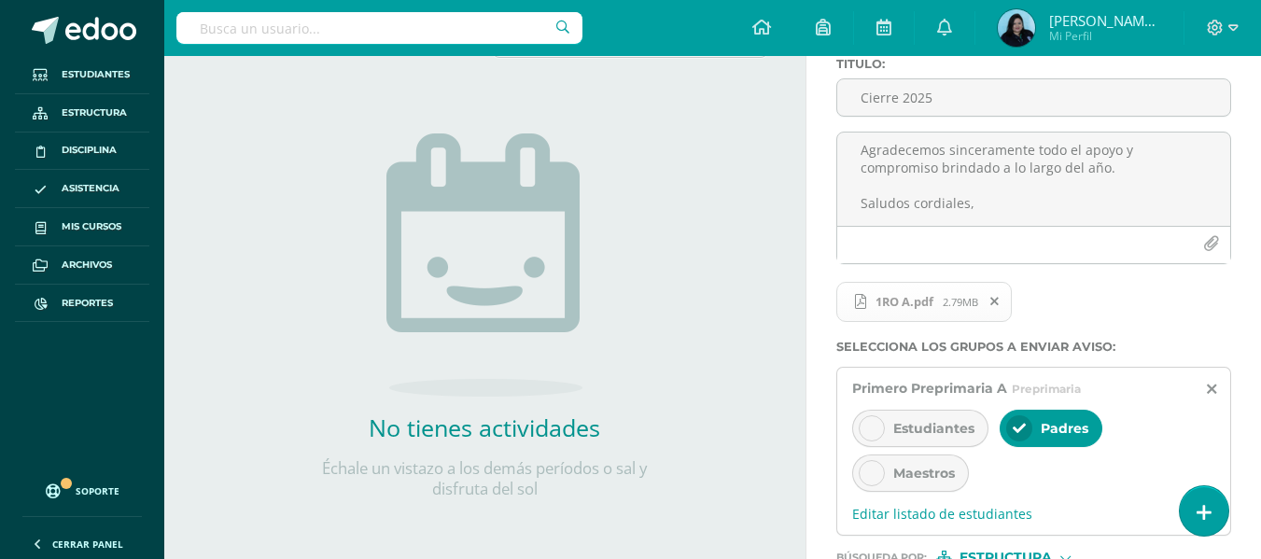
click at [873, 469] on icon at bounding box center [871, 473] width 13 height 13
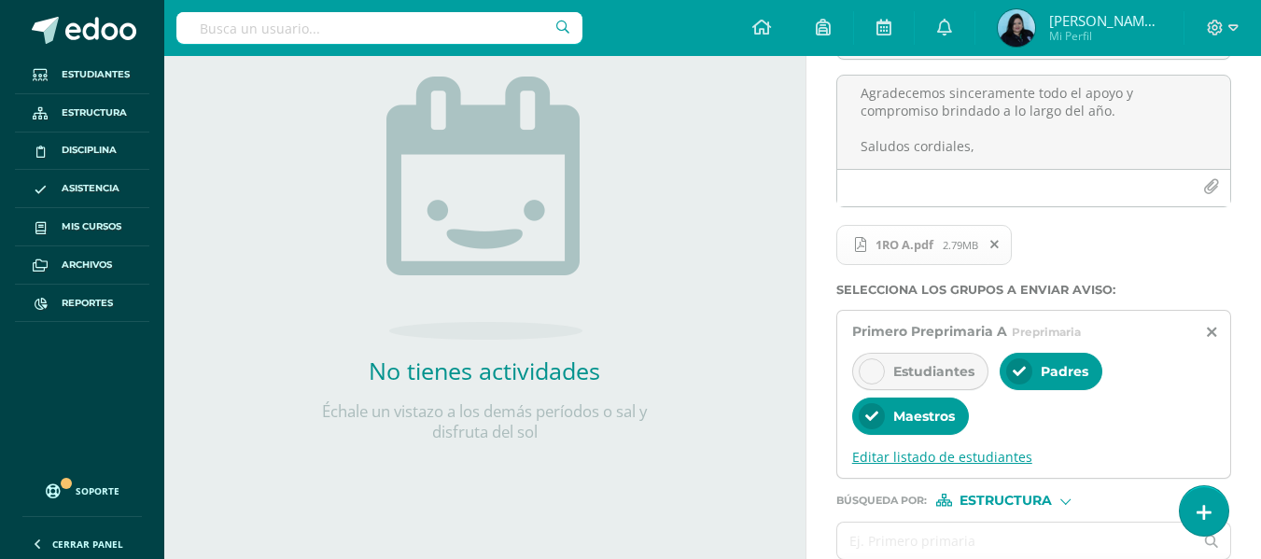
scroll to position [309, 0]
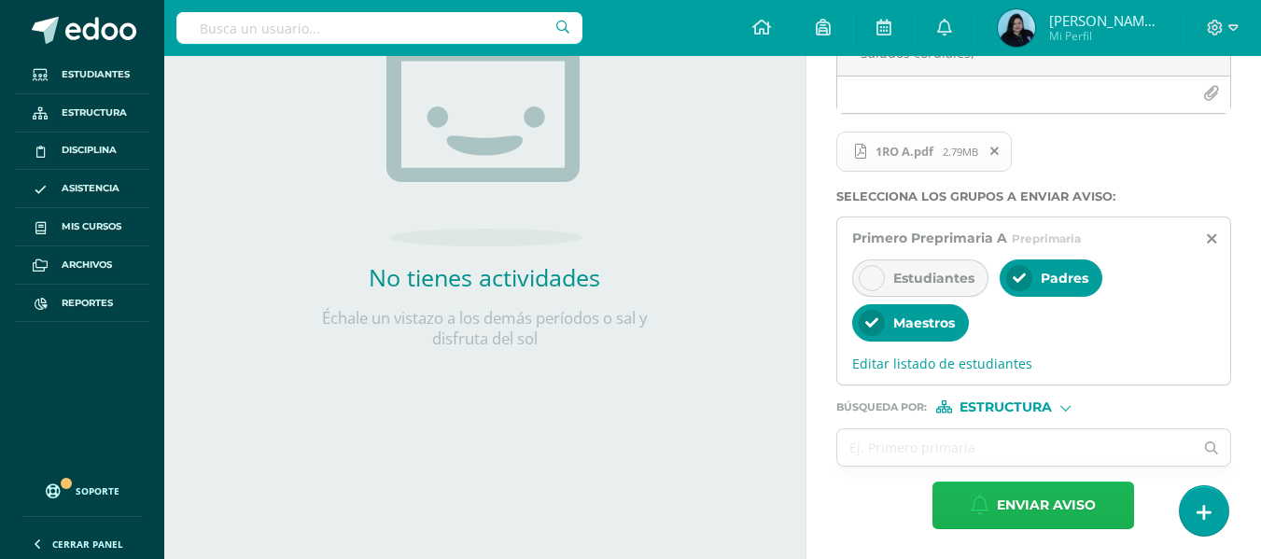
click at [1040, 492] on span "Enviar aviso" at bounding box center [1046, 506] width 99 height 46
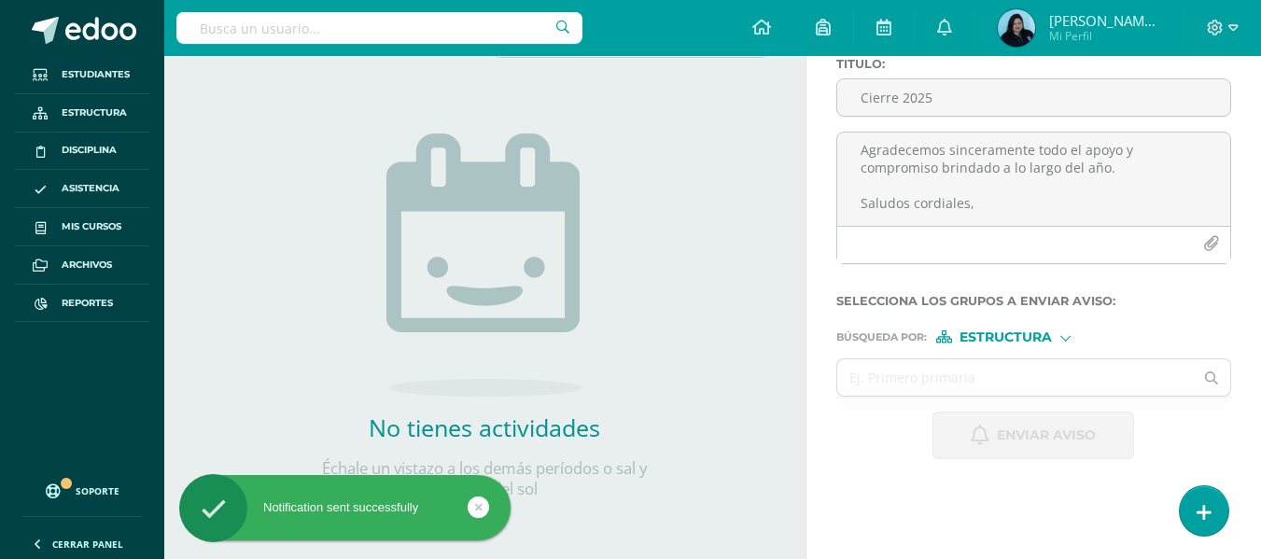
scroll to position [159, 0]
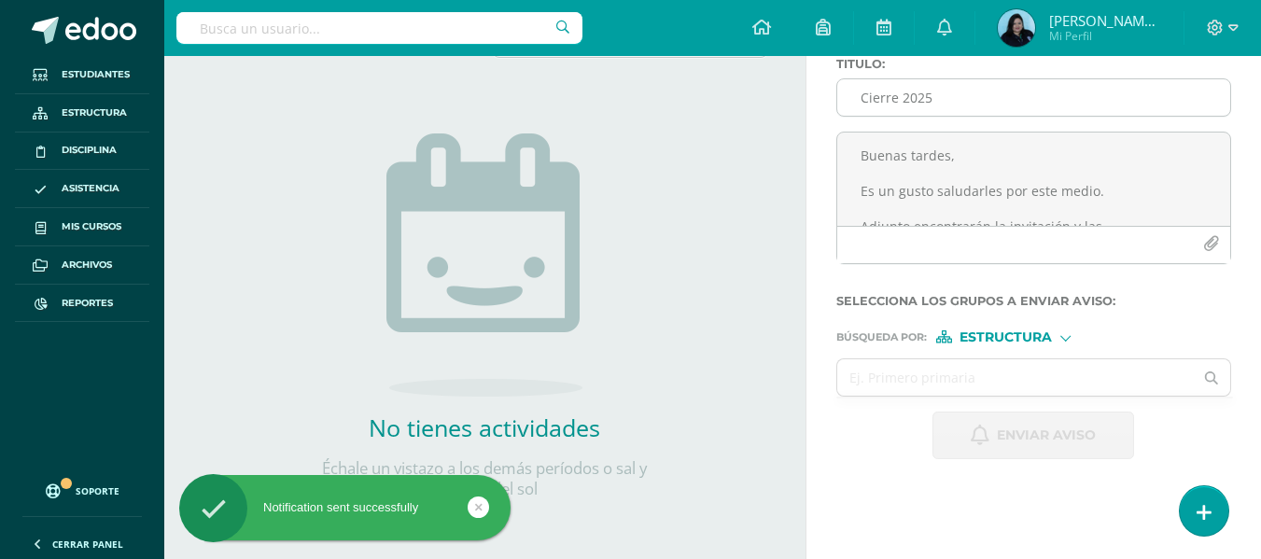
click at [862, 109] on input "Cierre 2025" at bounding box center [1033, 97] width 393 height 36
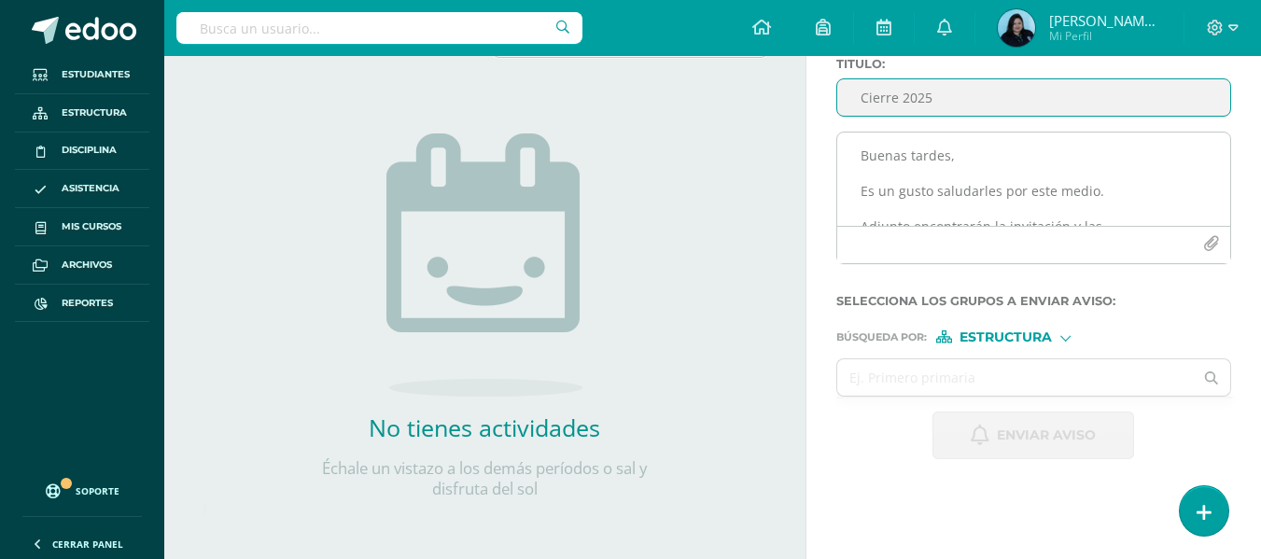
type input "Cierre 2025"
click at [870, 160] on textarea "Buenas tardes, Es un gusto saludarles por este medio. Adjunto encontrarán la in…" at bounding box center [1033, 179] width 393 height 93
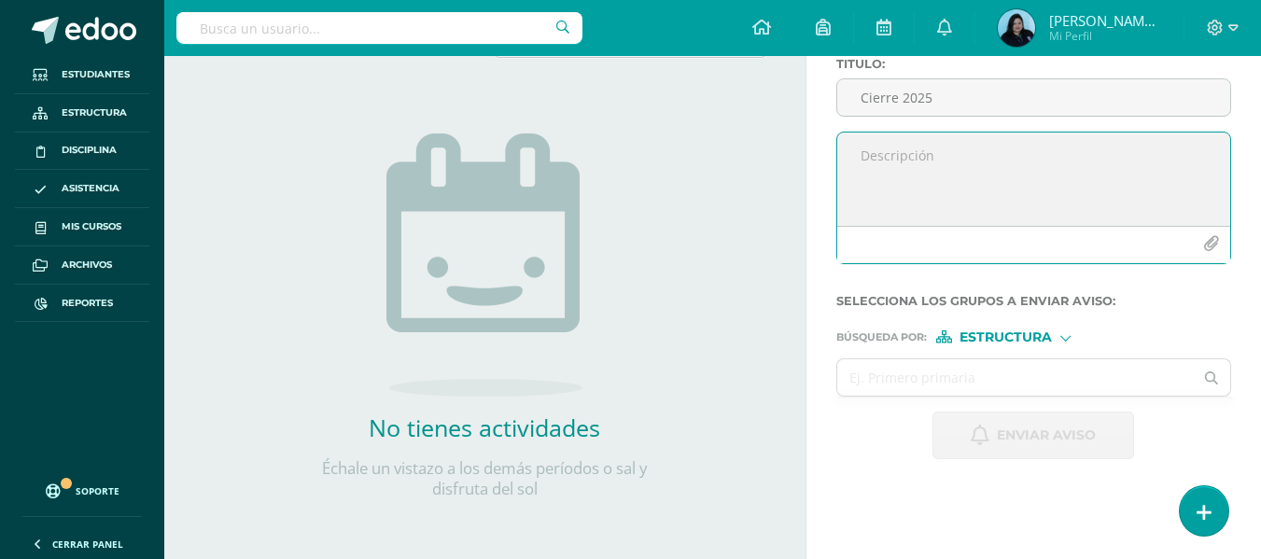
paste textarea "Buenas tardes, Es un gusto saludarles por este medio. Adjunto encontrarán la in…"
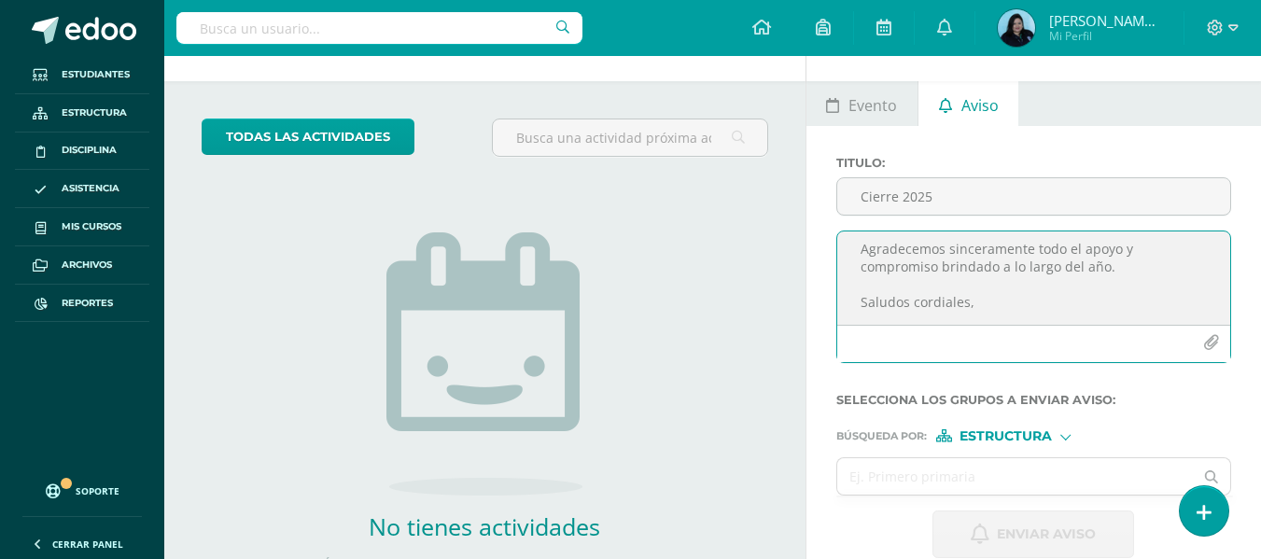
scroll to position [93, 0]
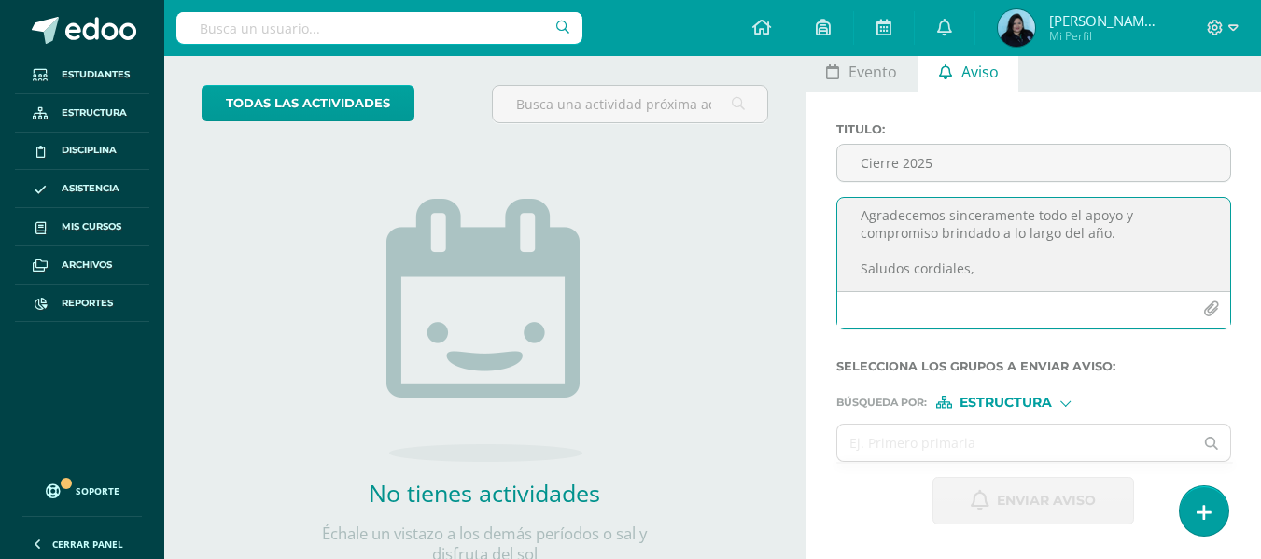
type textarea "Buenas tardes, Es un gusto saludarles por este medio. Adjunto encontrarán la in…"
click at [1214, 307] on icon "button" at bounding box center [1211, 309] width 16 height 16
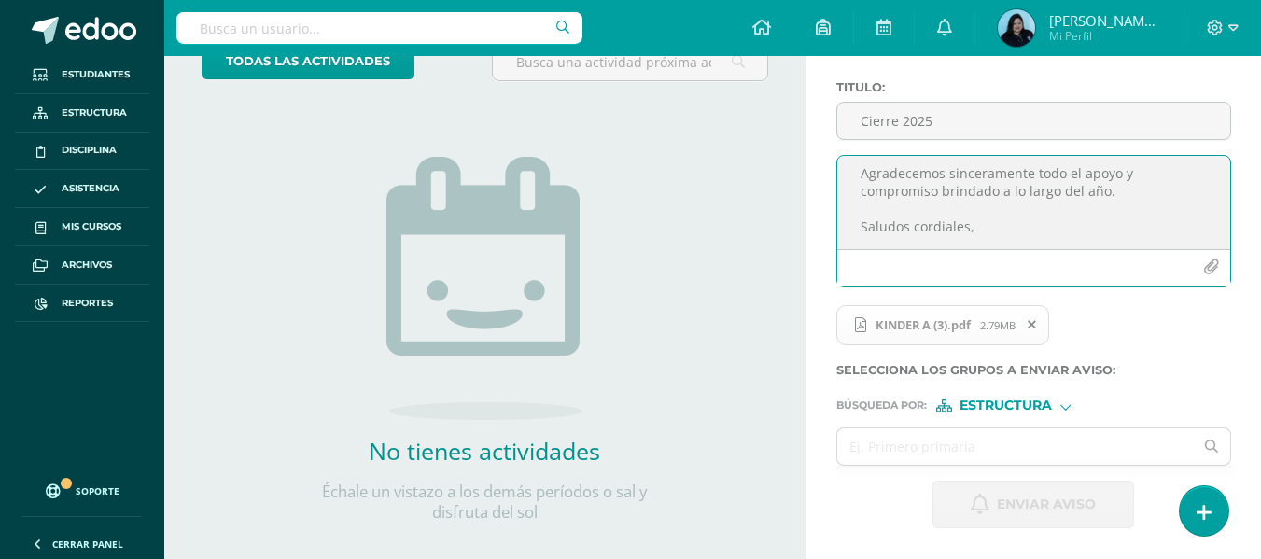
scroll to position [159, 0]
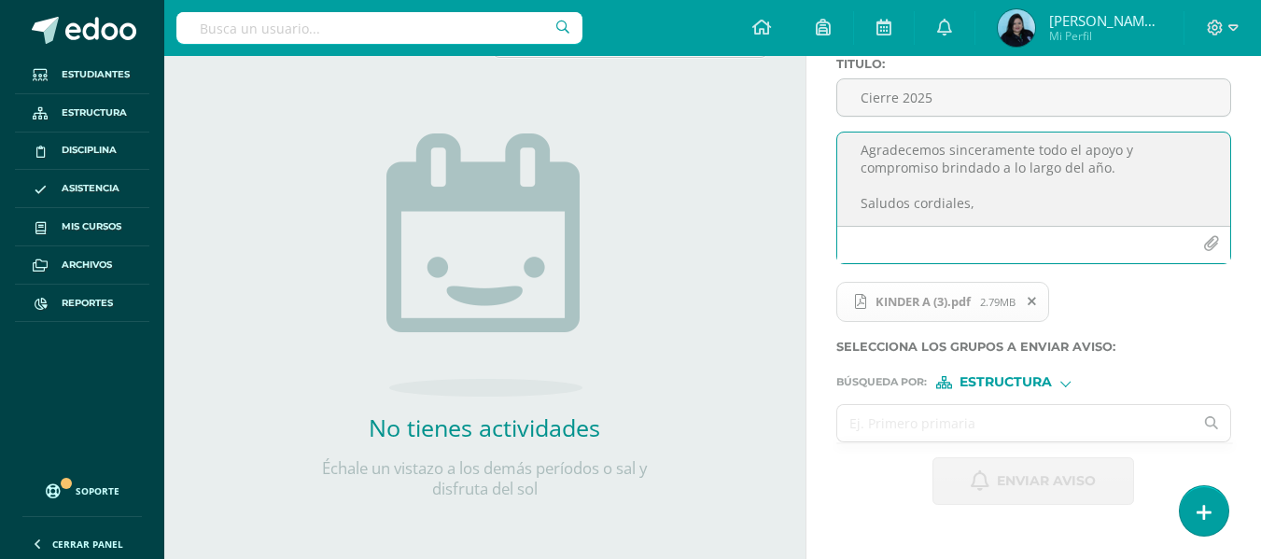
click at [1028, 414] on input "text" at bounding box center [1015, 423] width 357 height 36
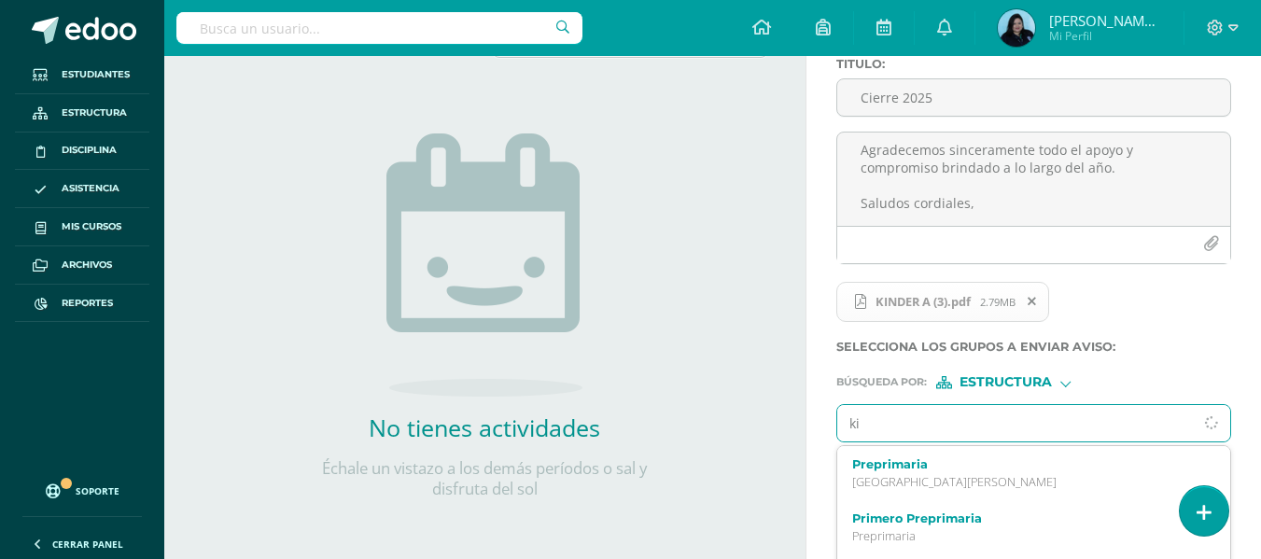
type input "k"
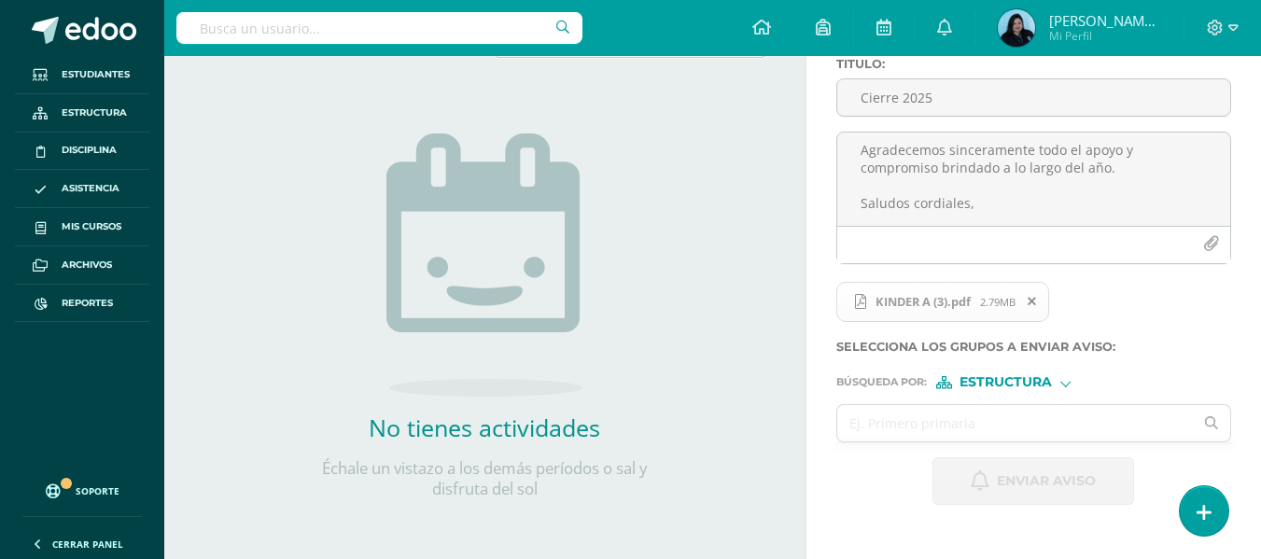
click at [1035, 294] on span at bounding box center [1032, 301] width 32 height 21
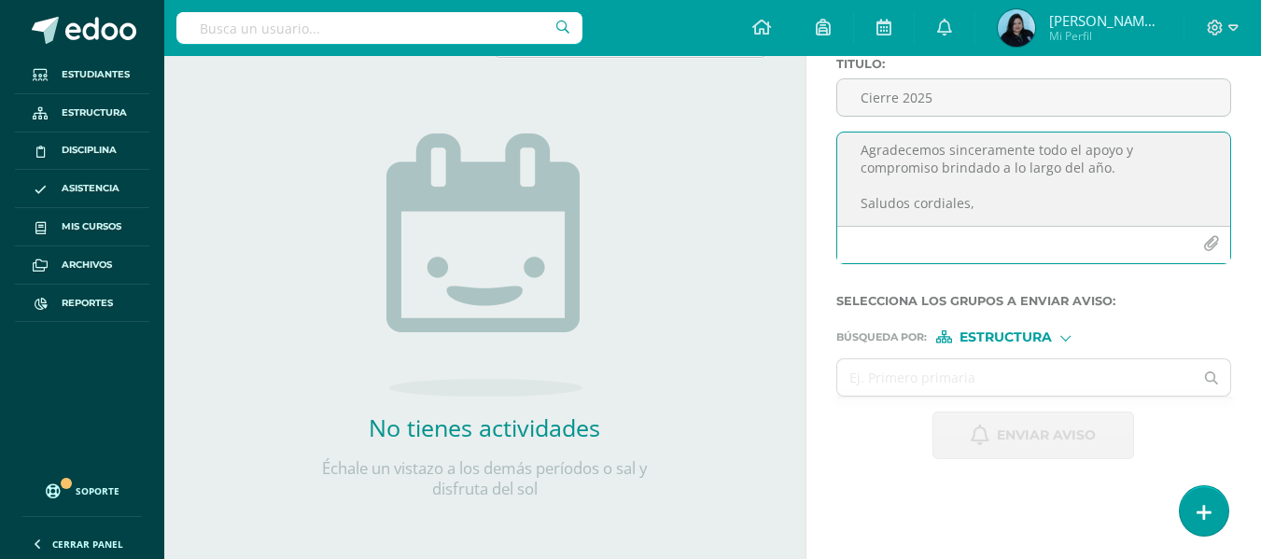
click at [1207, 241] on icon "button" at bounding box center [1211, 244] width 16 height 16
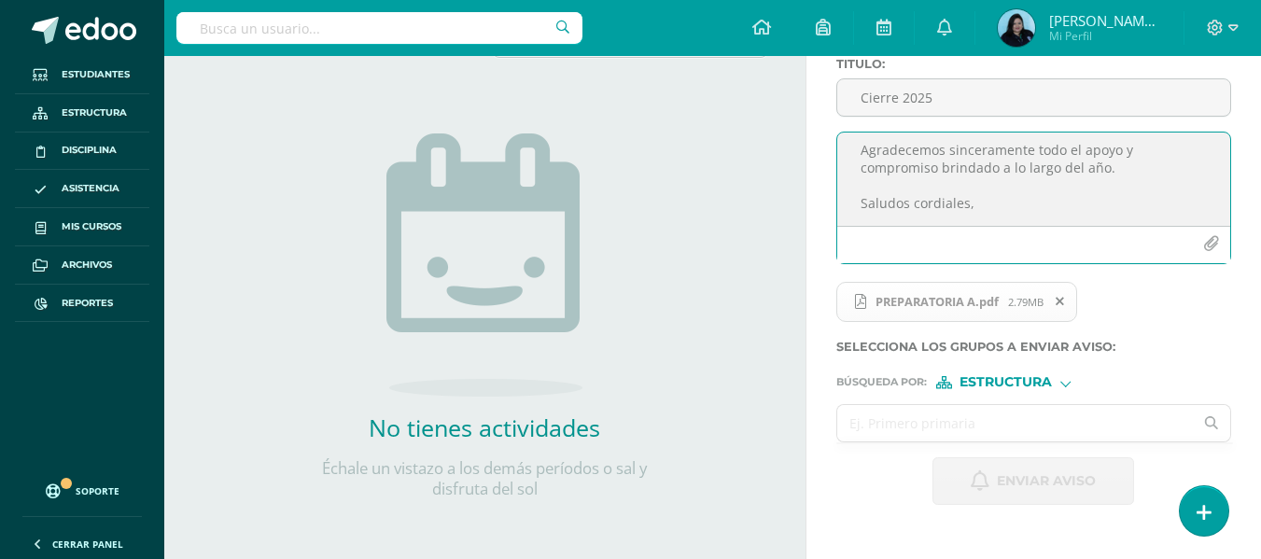
click at [900, 422] on input "text" at bounding box center [1015, 423] width 357 height 36
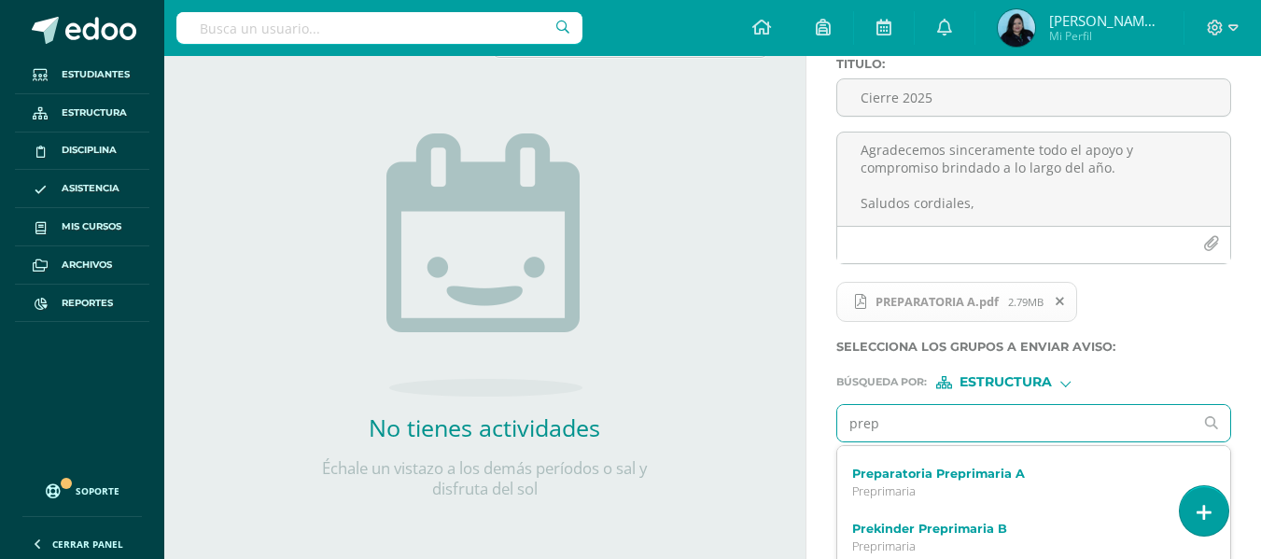
scroll to position [329, 0]
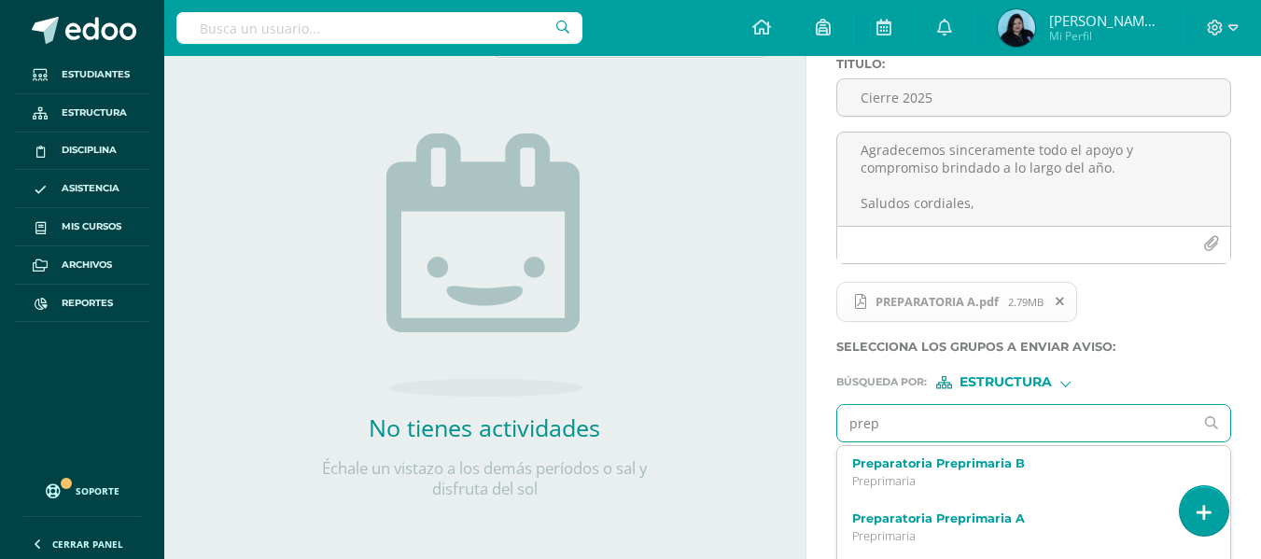
type input "prepa"
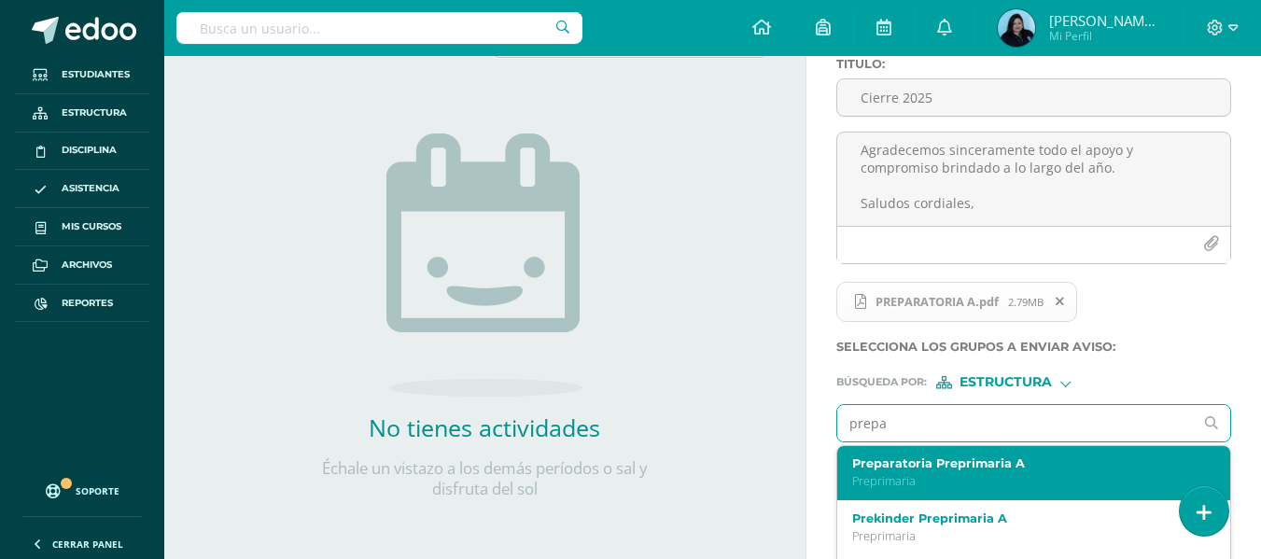
click at [936, 477] on p "Preprimaria" at bounding box center [1026, 481] width 349 height 16
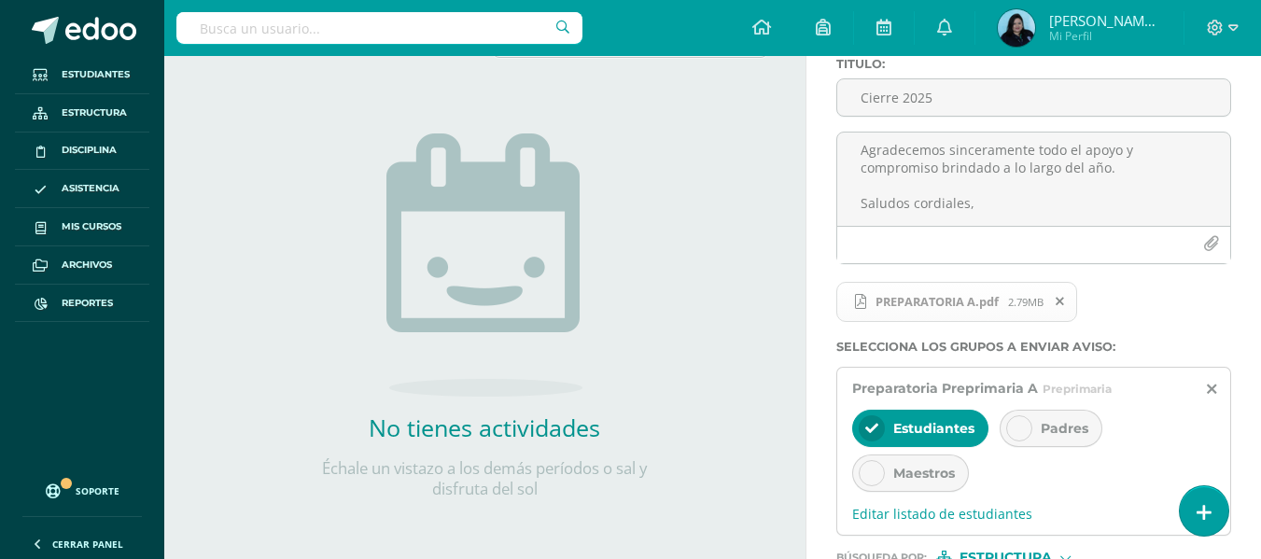
scroll to position [0, 0]
click at [1026, 437] on div at bounding box center [1019, 428] width 26 height 26
click at [874, 423] on icon at bounding box center [871, 428] width 13 height 13
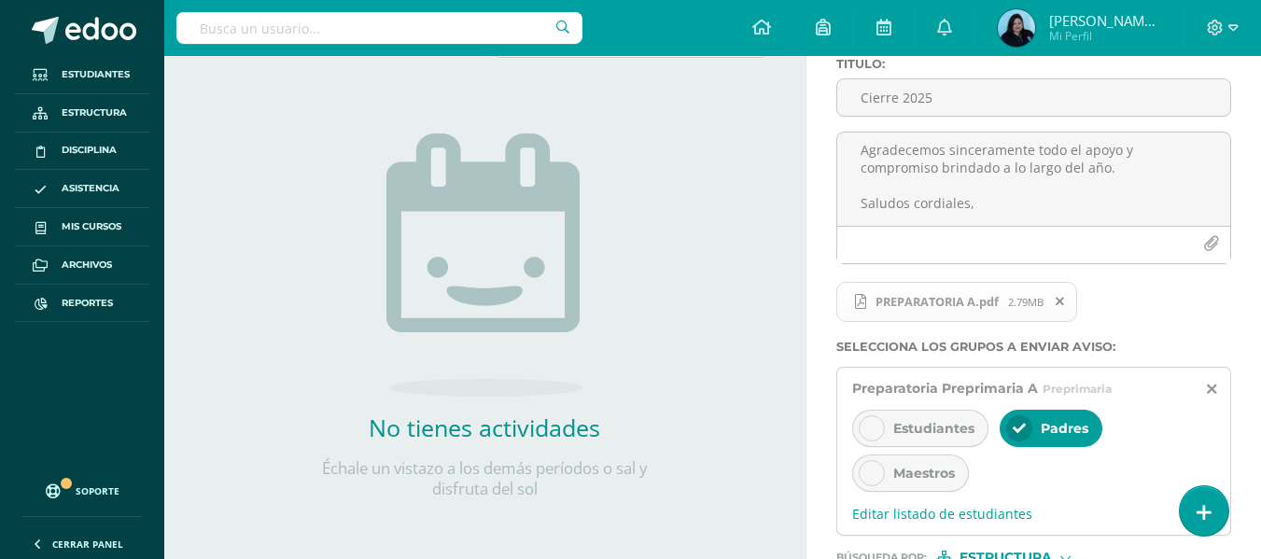
click at [866, 483] on div at bounding box center [872, 473] width 26 height 26
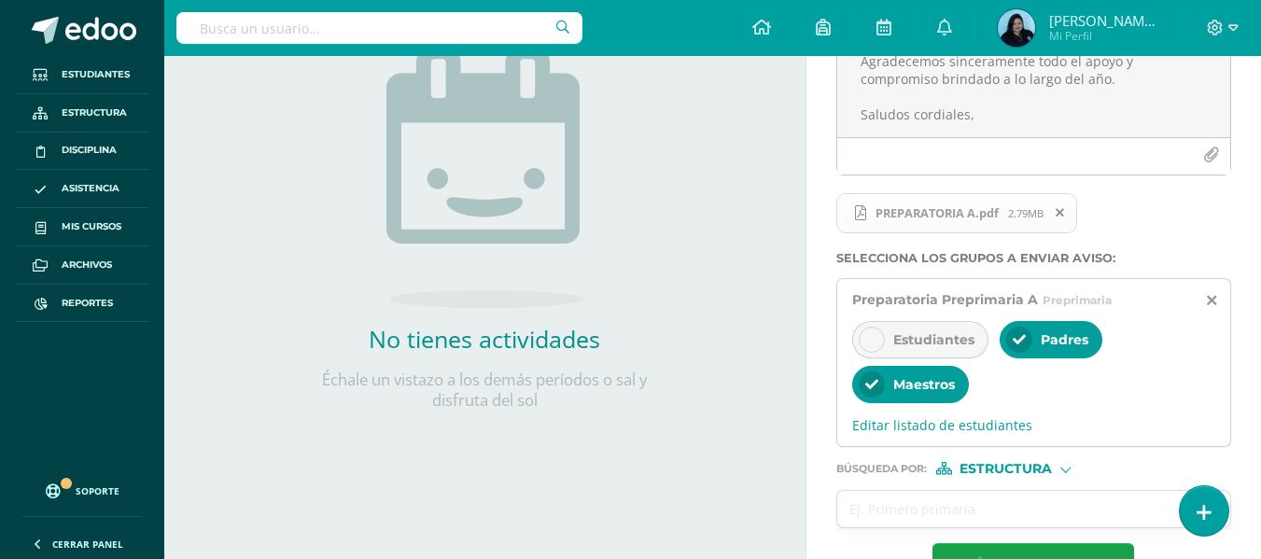
scroll to position [280, 0]
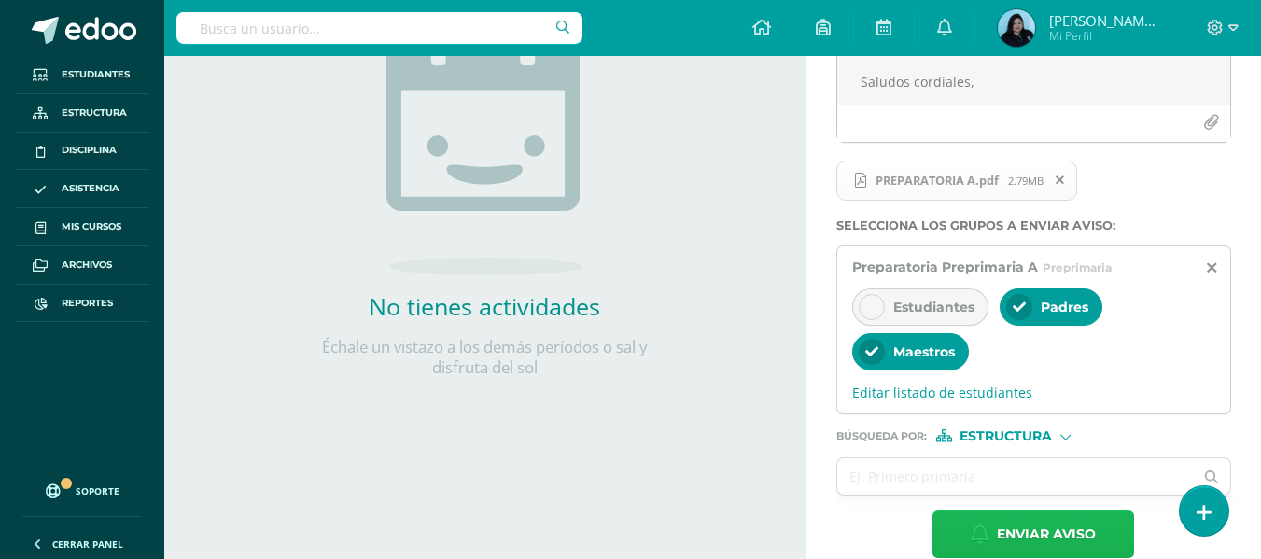
click at [984, 531] on icon "button" at bounding box center [980, 534] width 19 height 21
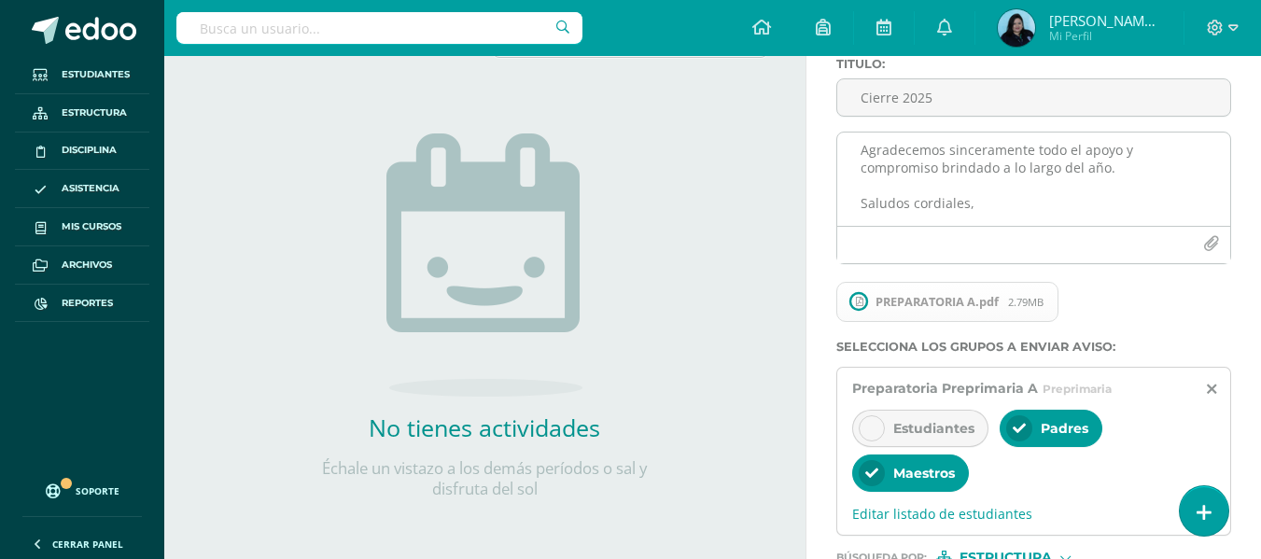
scroll to position [0, 0]
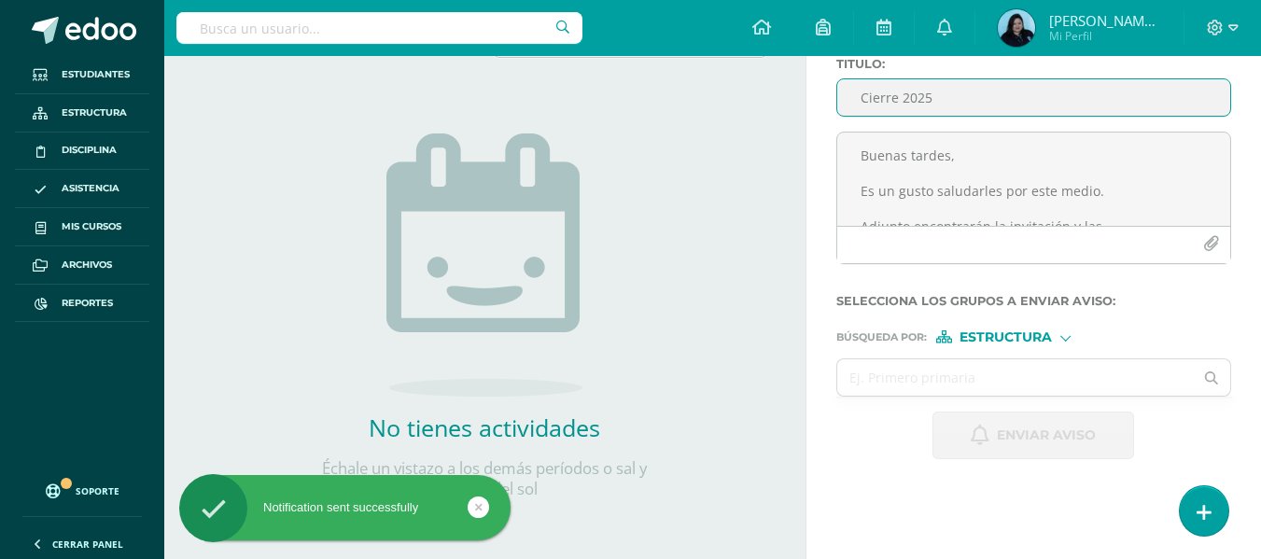
click at [890, 102] on input "Cierre 2025" at bounding box center [1033, 97] width 393 height 36
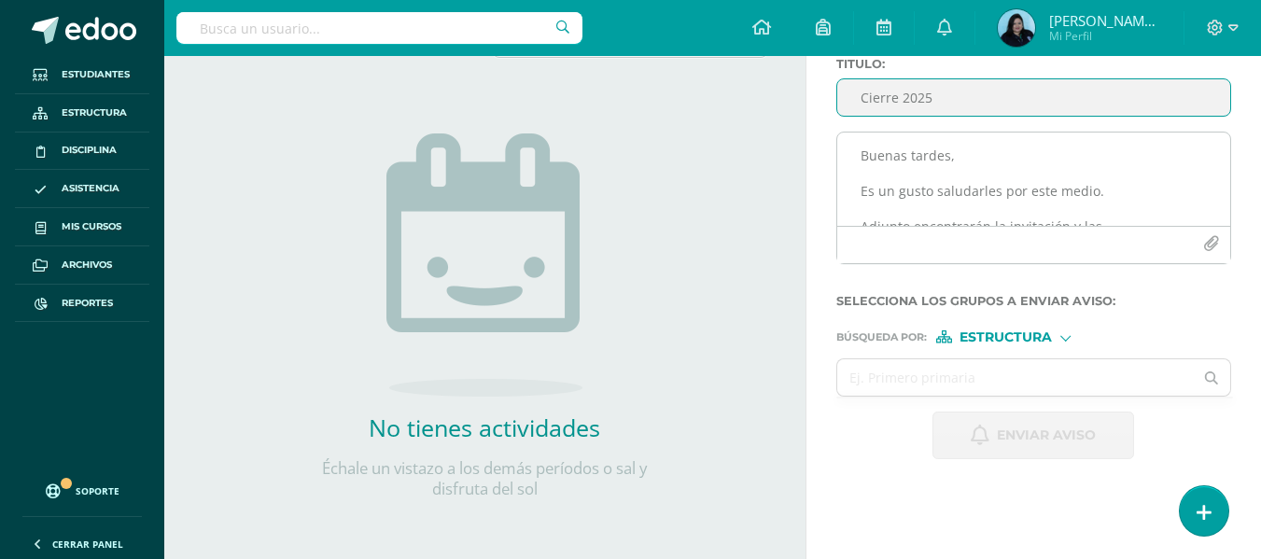
type input "Cierre 2025"
click at [884, 160] on textarea "Buenas tardes, Es un gusto saludarles por este medio. Adjunto encontrarán la in…" at bounding box center [1033, 179] width 393 height 93
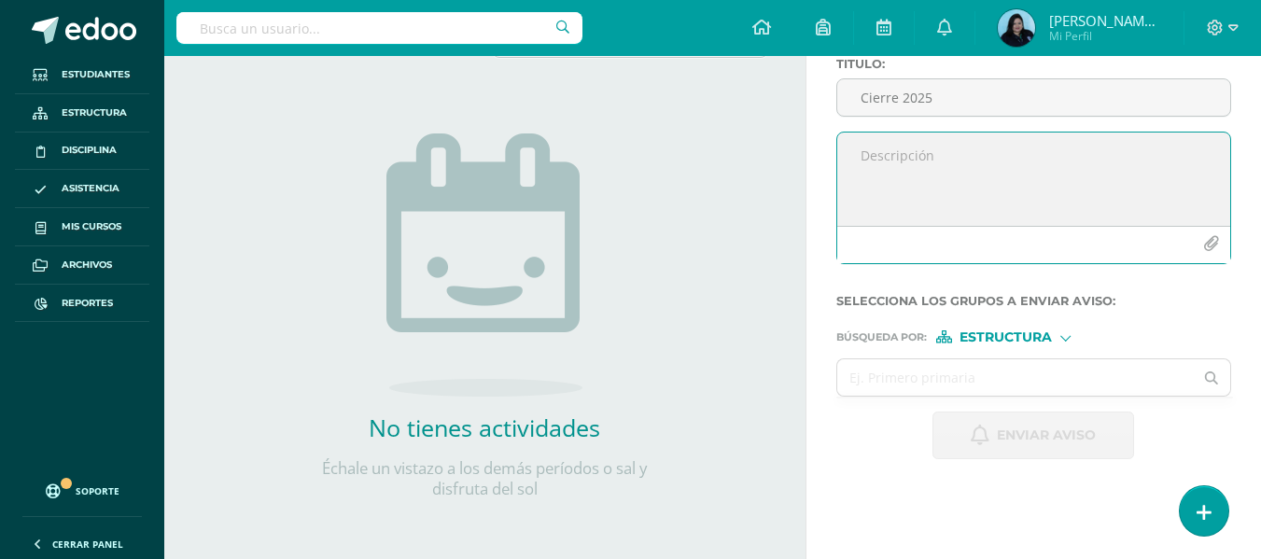
paste textarea "Buenas tardes, Es un gusto saludarles por este medio. Adjunto encontrarán la in…"
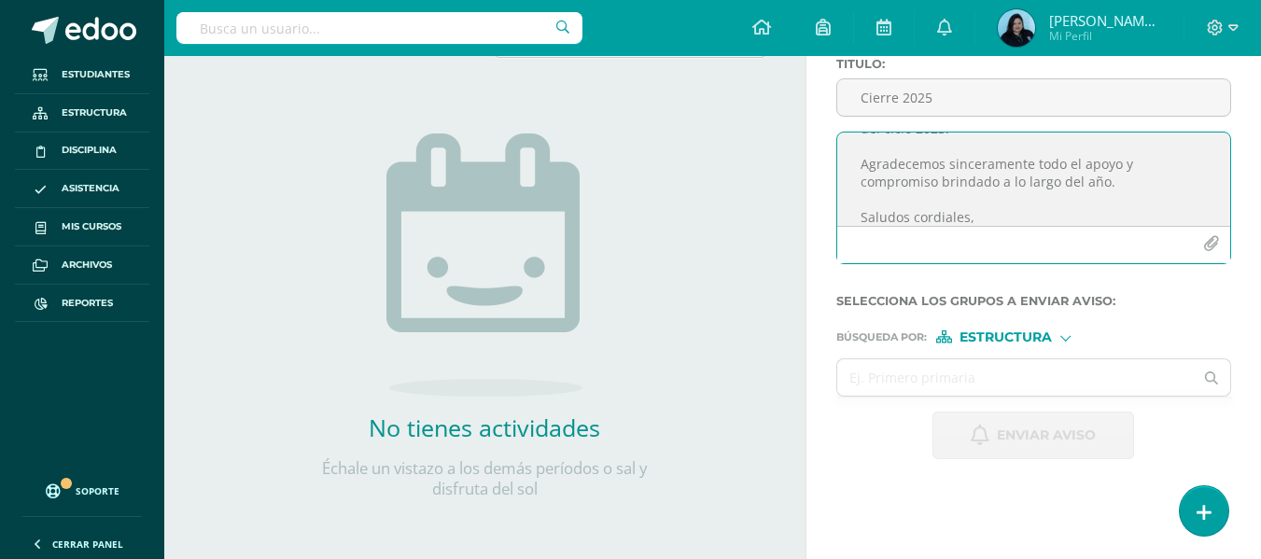
type textarea "Buenas tardes, Es un gusto saludarles por este medio. Adjunto encontrarán la in…"
click at [1212, 245] on icon "button" at bounding box center [1211, 244] width 16 height 16
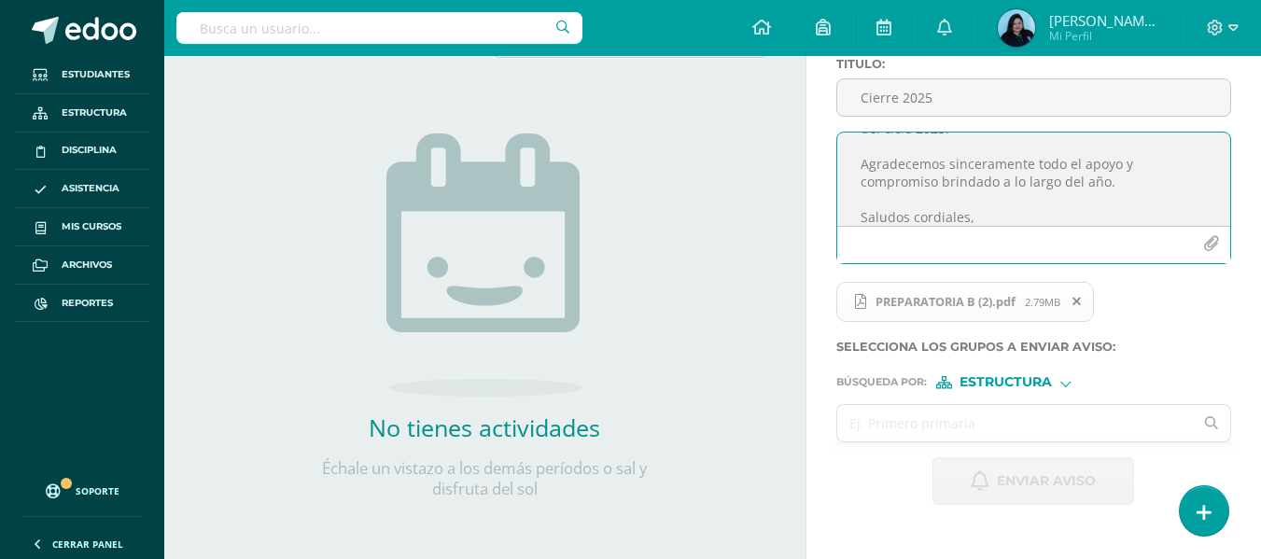
click at [868, 412] on input "text" at bounding box center [1015, 423] width 357 height 36
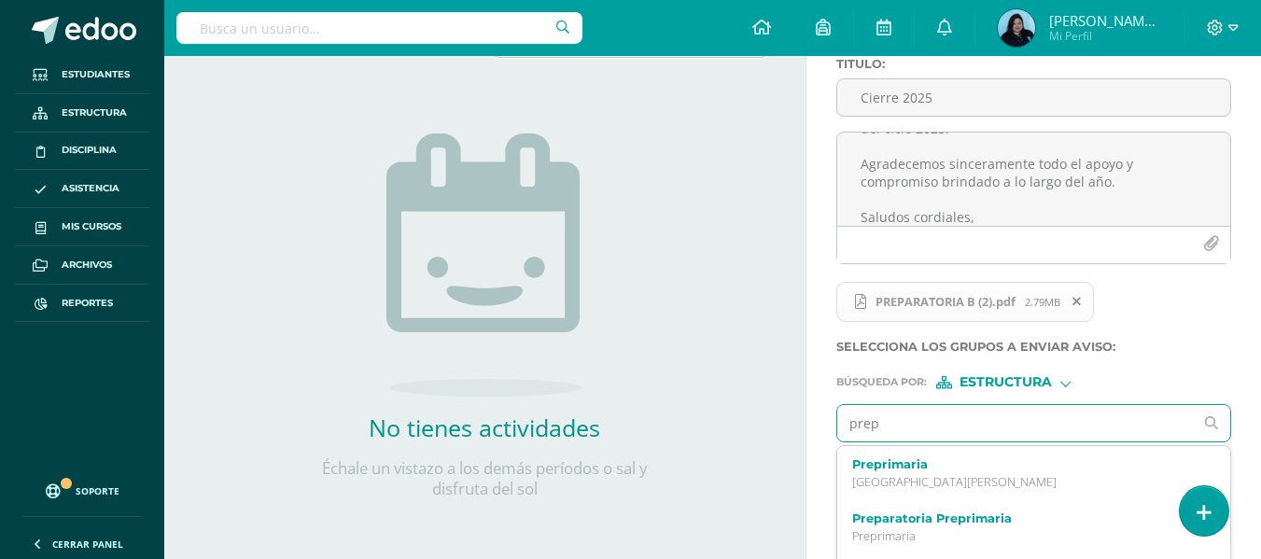
type input "prepa"
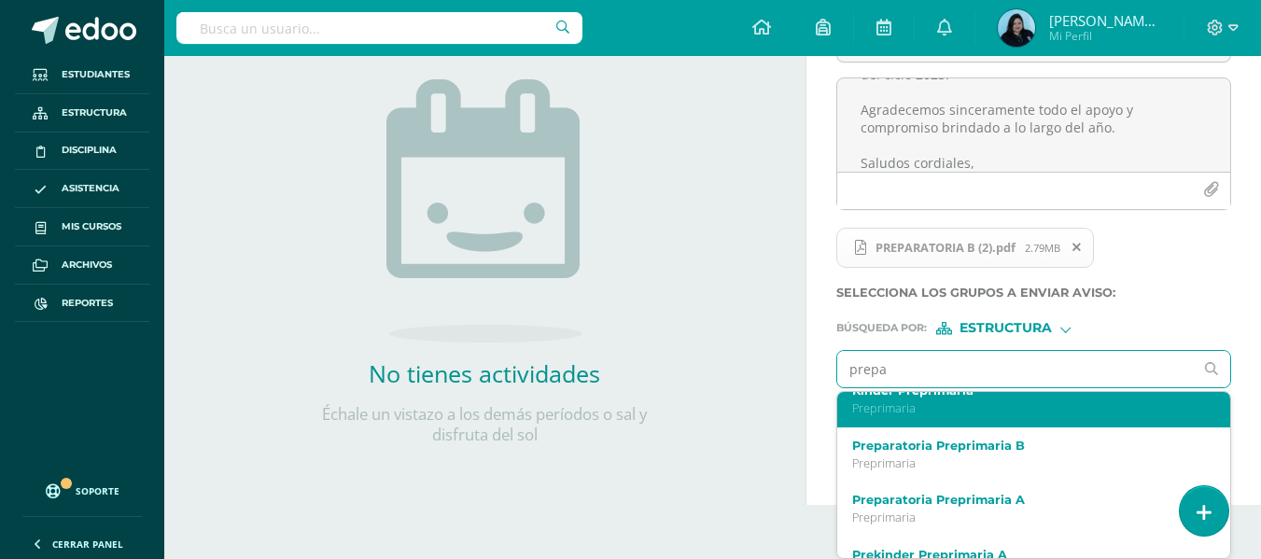
scroll to position [280, 0]
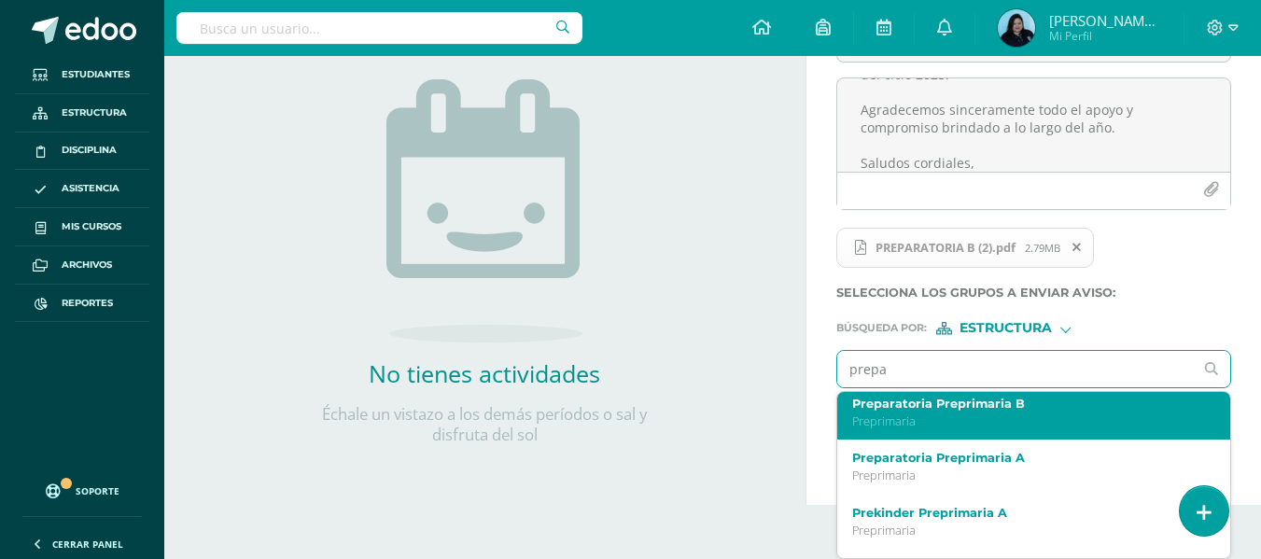
click at [1013, 414] on p "Preprimaria" at bounding box center [1026, 421] width 349 height 16
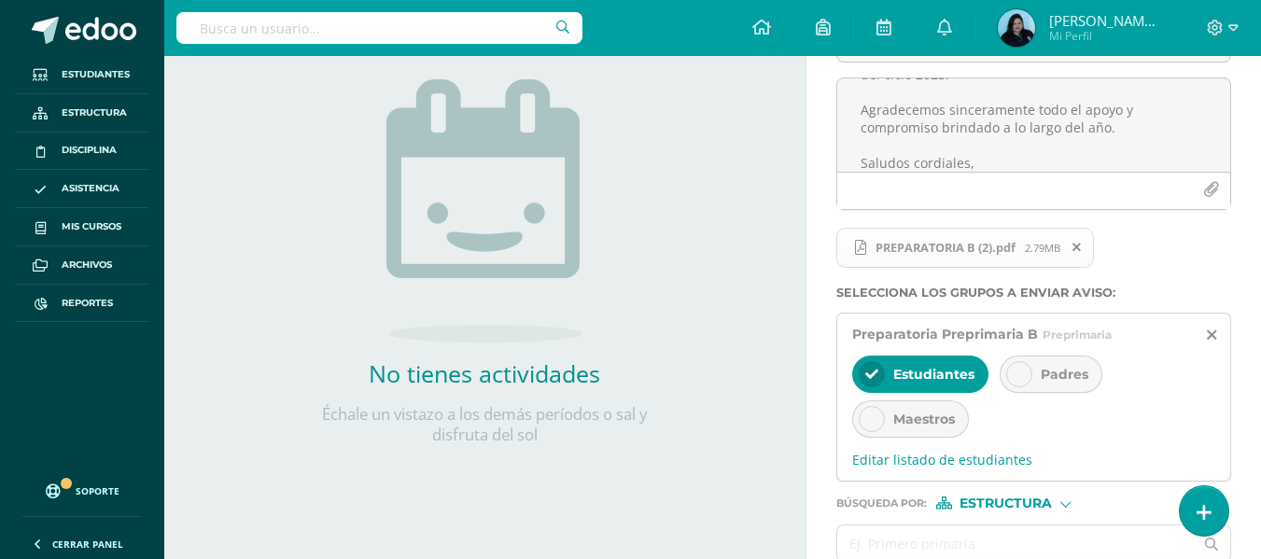
scroll to position [0, 0]
click at [1013, 369] on icon at bounding box center [1019, 374] width 13 height 13
click at [868, 421] on icon at bounding box center [871, 419] width 13 height 13
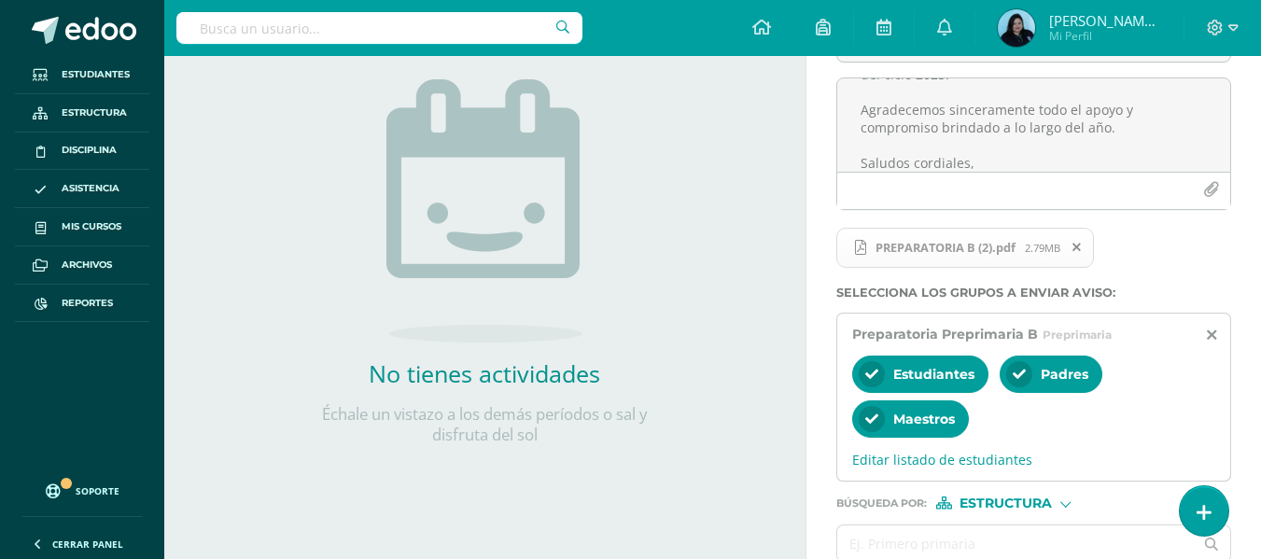
click at [868, 373] on icon at bounding box center [871, 374] width 13 height 13
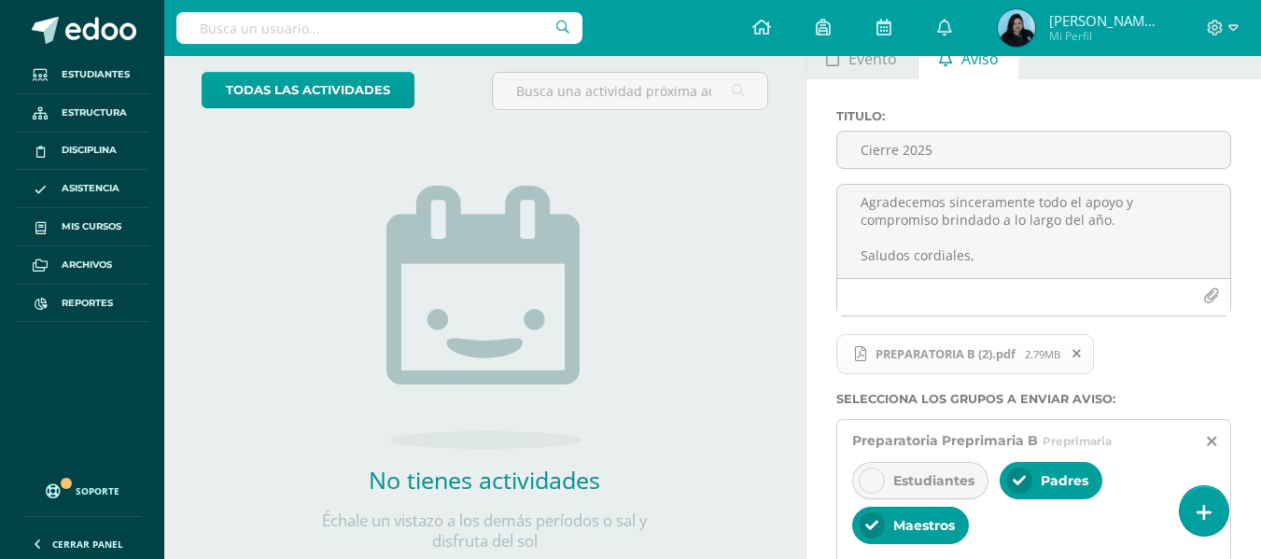
scroll to position [309, 0]
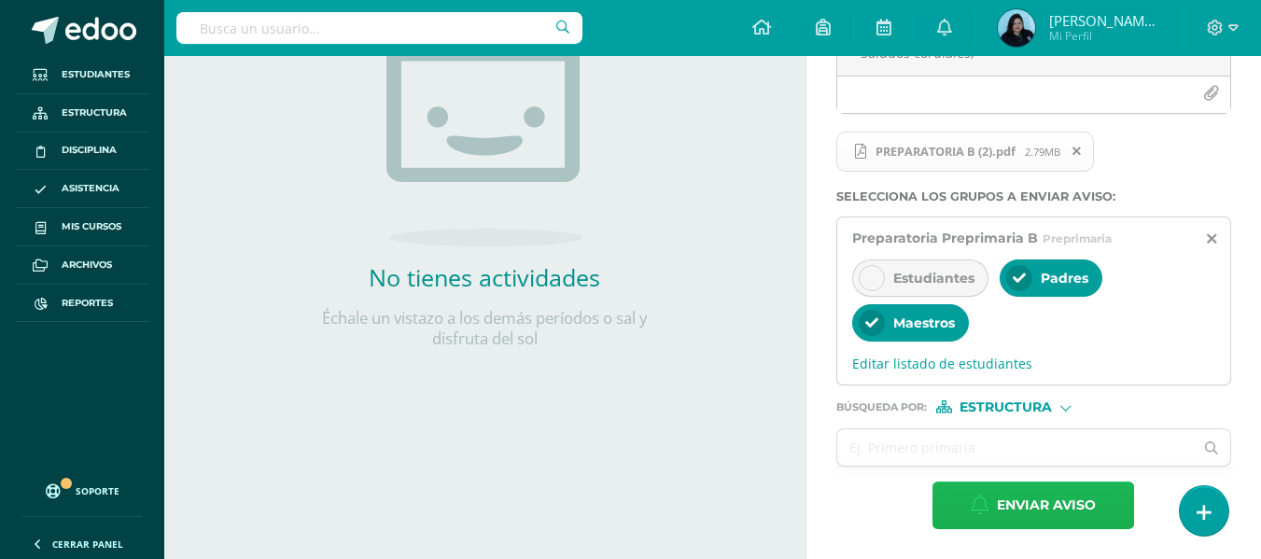
click at [1005, 512] on span "Enviar aviso" at bounding box center [1046, 506] width 99 height 46
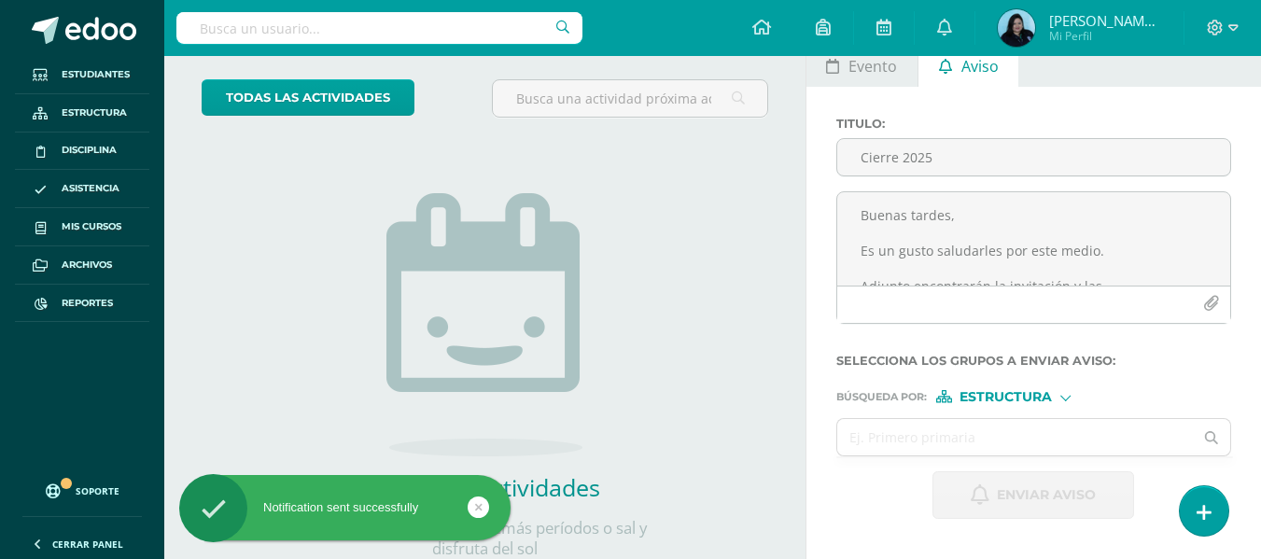
scroll to position [65, 0]
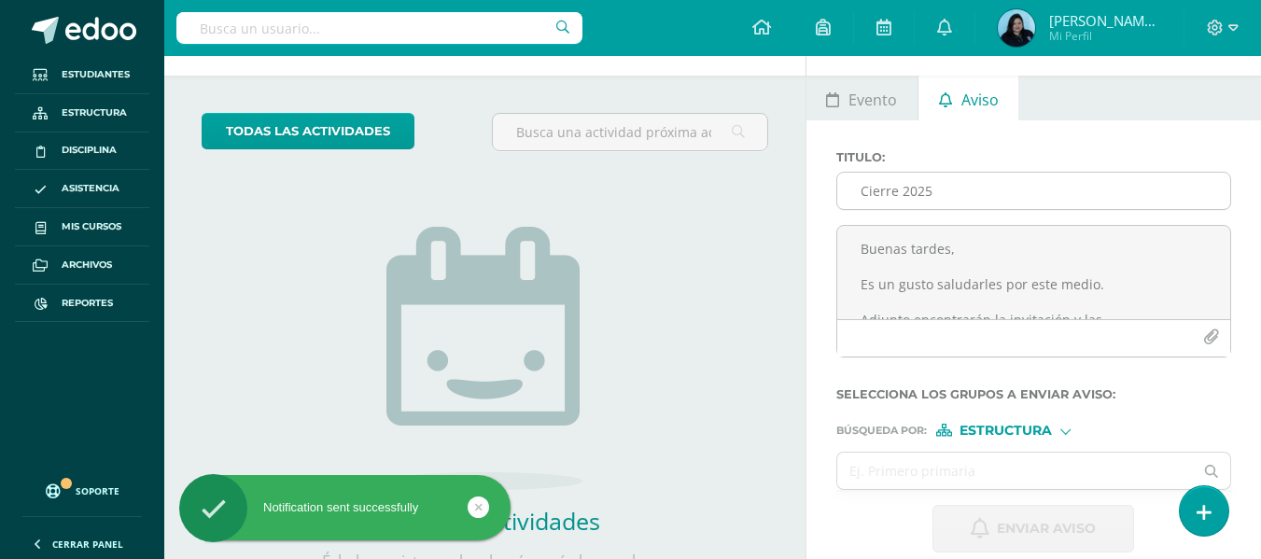
click at [935, 190] on input "Cierre 2025" at bounding box center [1033, 191] width 393 height 36
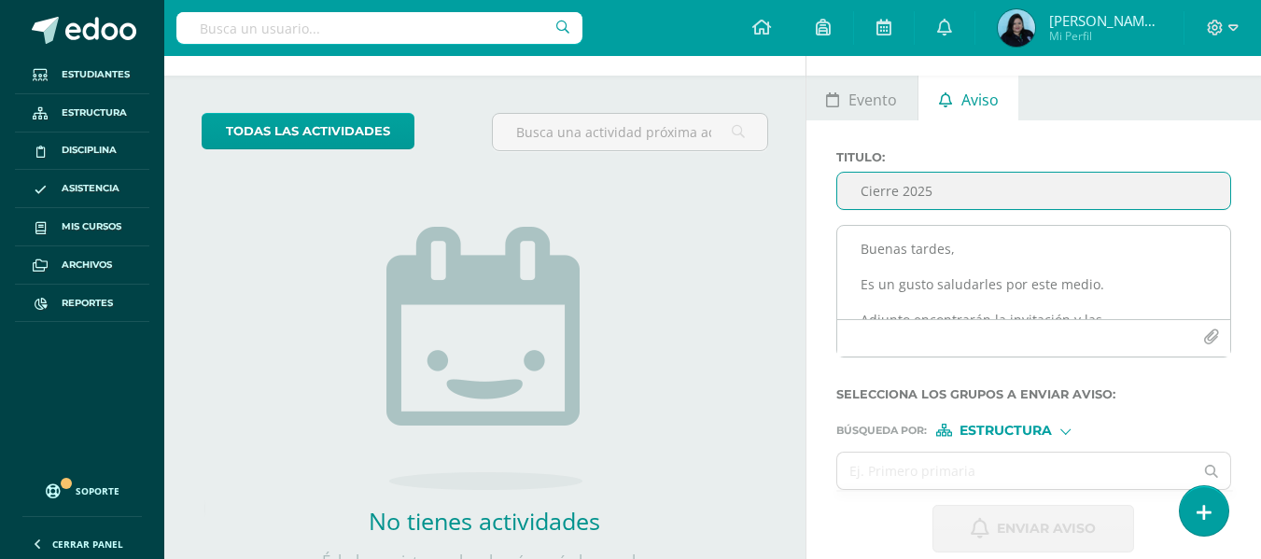
type input "Cierre 2025"
click at [869, 245] on textarea "Buenas tardes, Es un gusto saludarles por este medio. Adjunto encontrarán la in…" at bounding box center [1033, 272] width 393 height 93
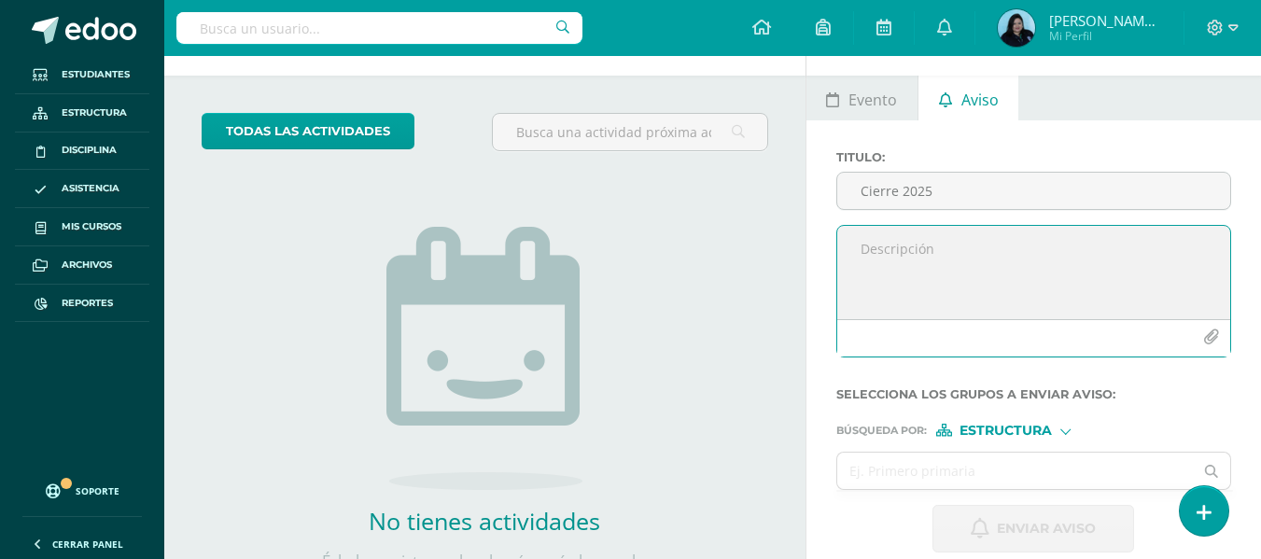
paste textarea "Buenas tardes, Es un gusto saludarles por este medio. Adjunto encontrarán la in…"
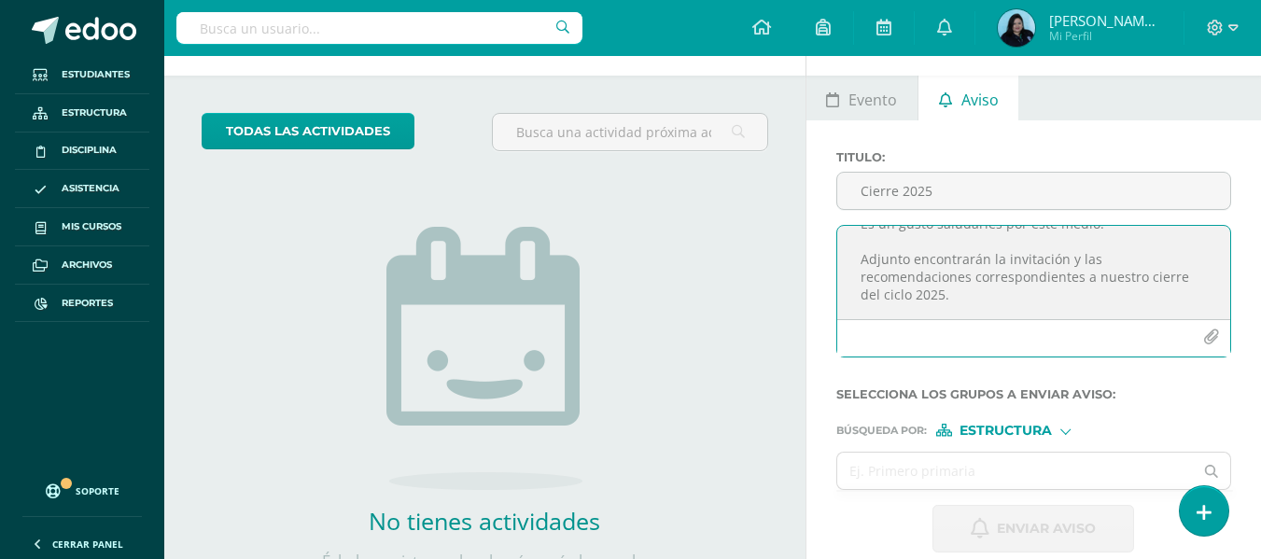
scroll to position [93, 0]
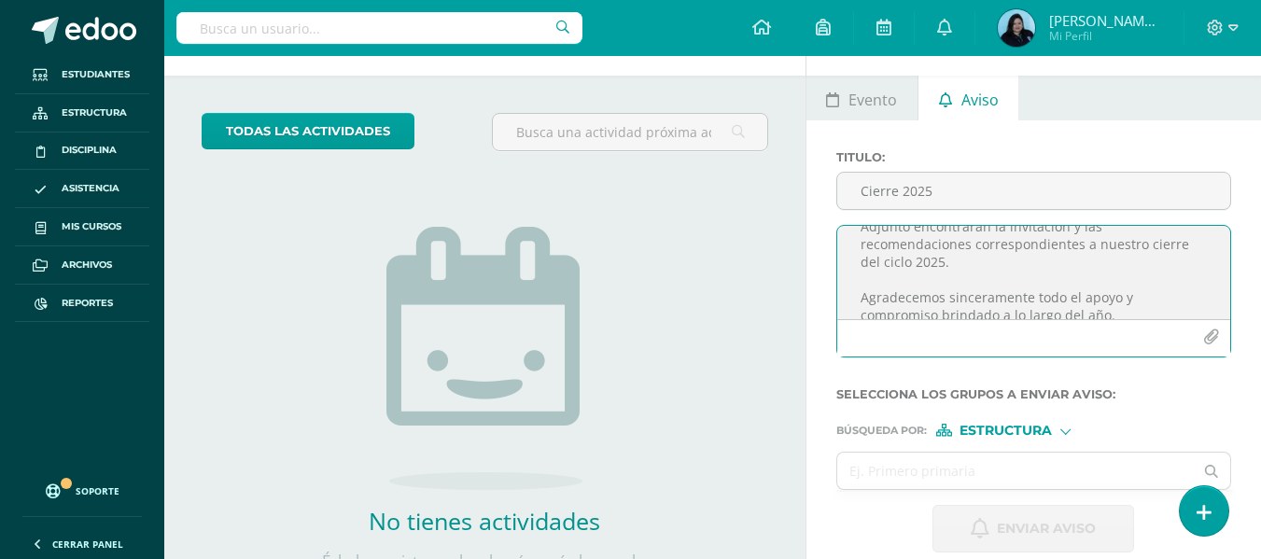
type textarea "Buenas tardes, Es un gusto saludarles por este medio. Adjunto encontrarán la in…"
click at [1203, 337] on icon "button" at bounding box center [1211, 337] width 16 height 16
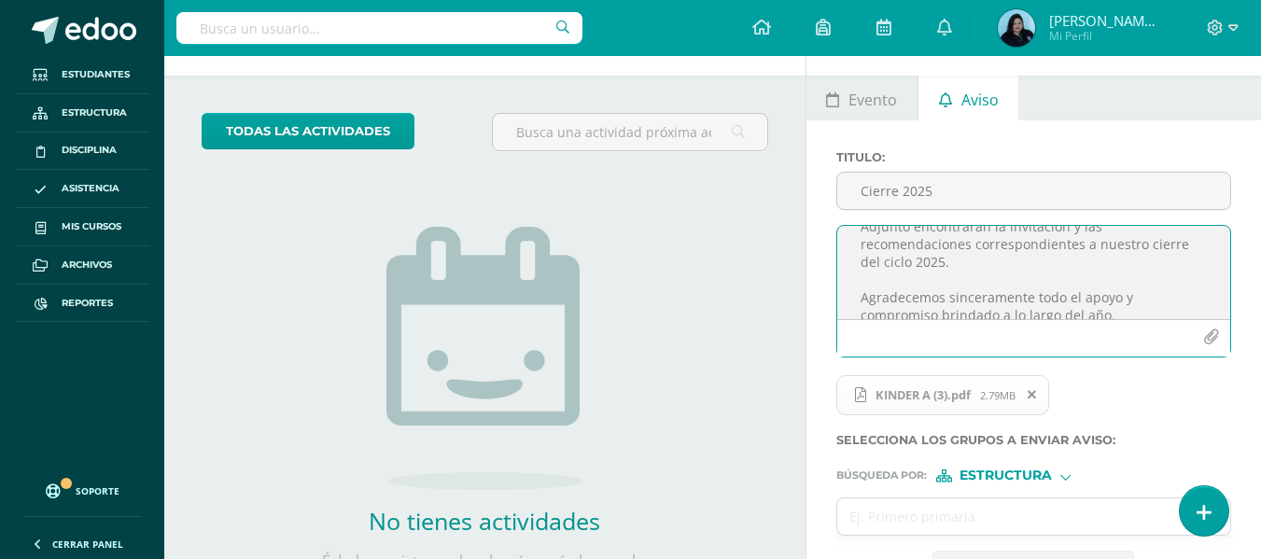
scroll to position [159, 0]
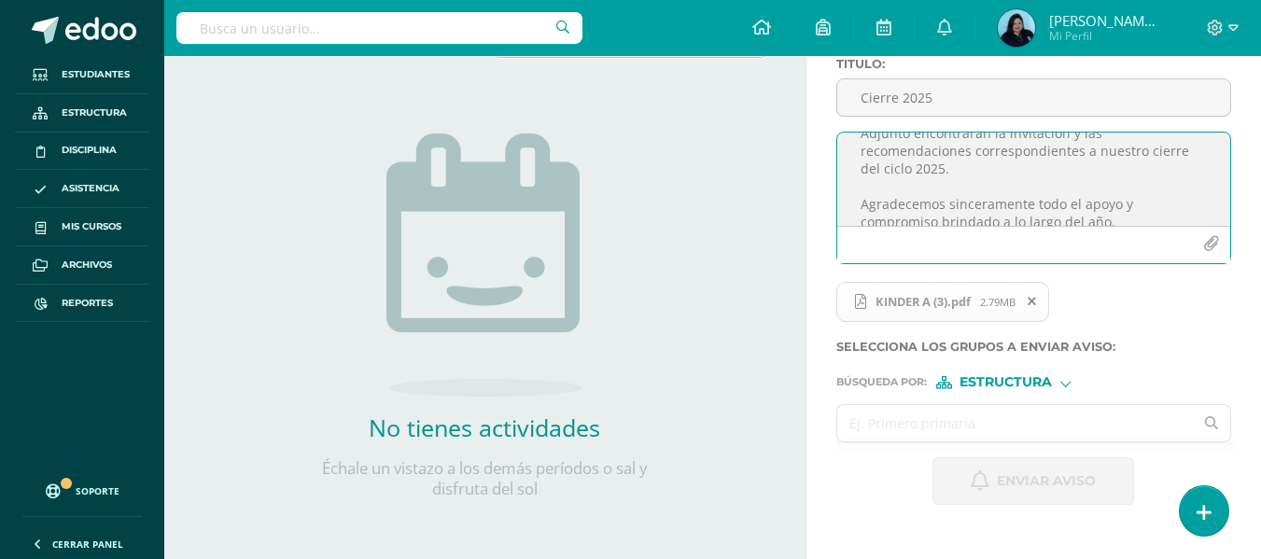
click at [956, 426] on input "text" at bounding box center [1015, 423] width 357 height 36
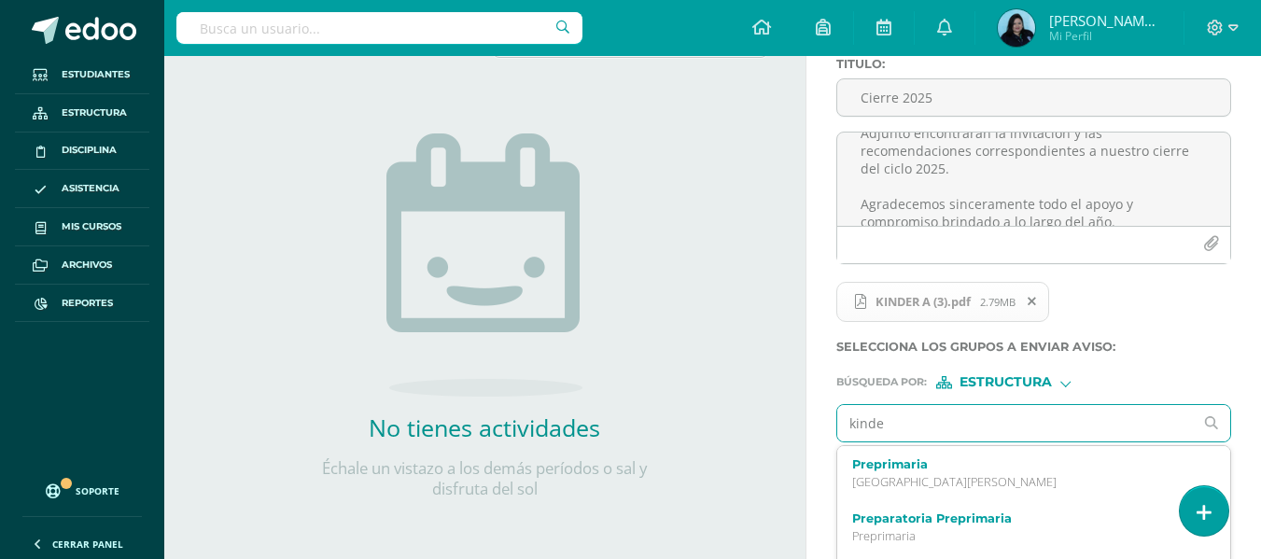
type input "kinder"
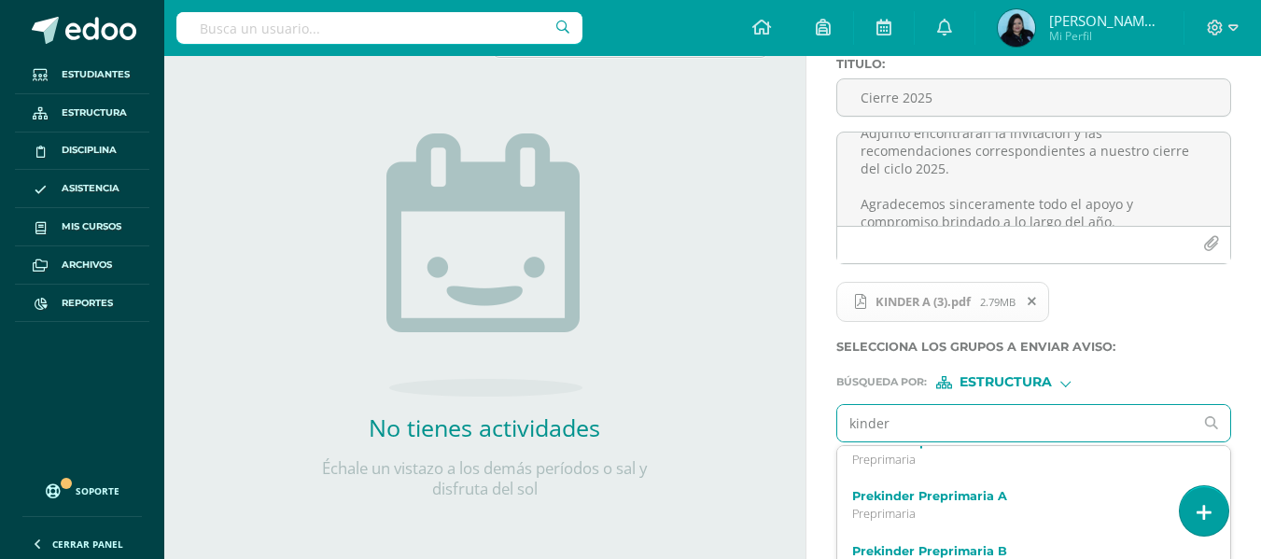
scroll to position [93, 0]
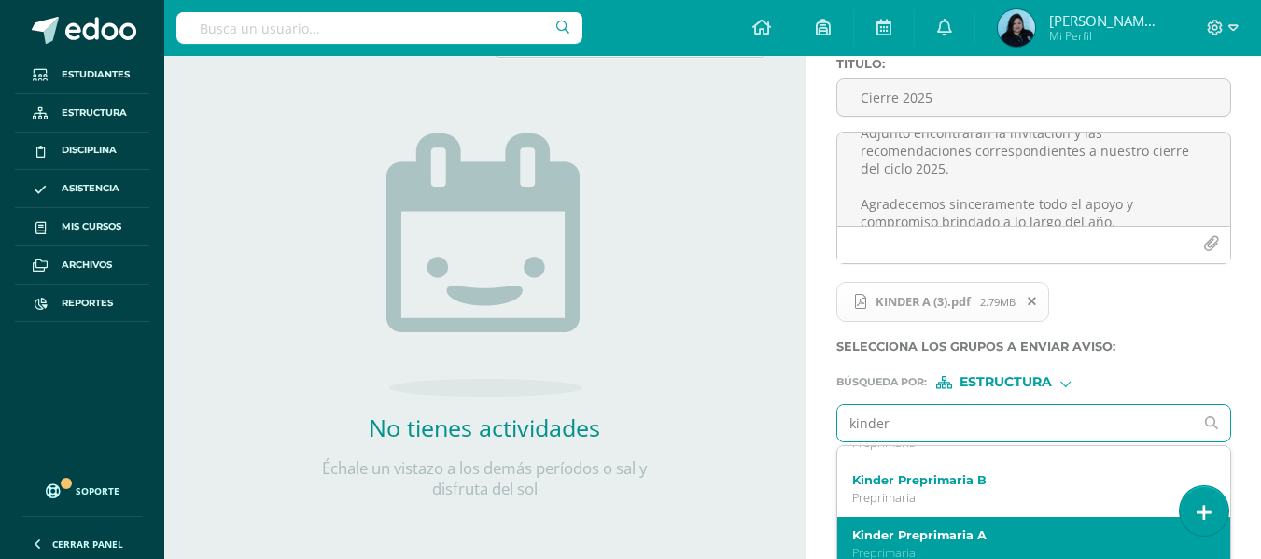
click at [962, 530] on label "Kinder Preprimaria A" at bounding box center [1026, 535] width 349 height 14
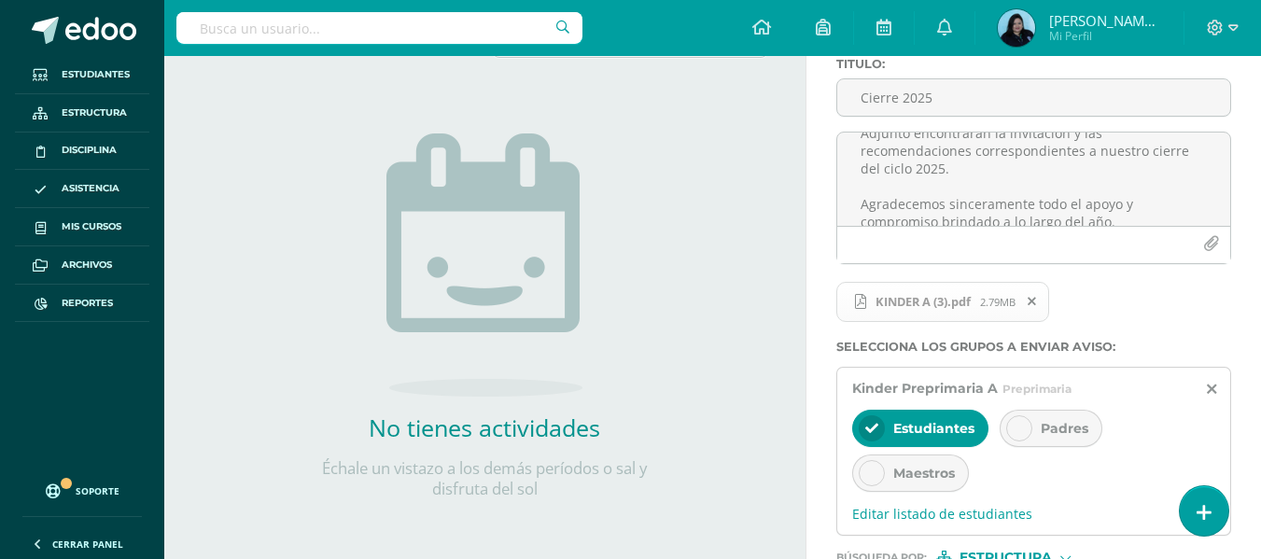
scroll to position [0, 0]
click at [1016, 425] on icon at bounding box center [1019, 428] width 13 height 13
click at [873, 425] on icon at bounding box center [871, 428] width 13 height 13
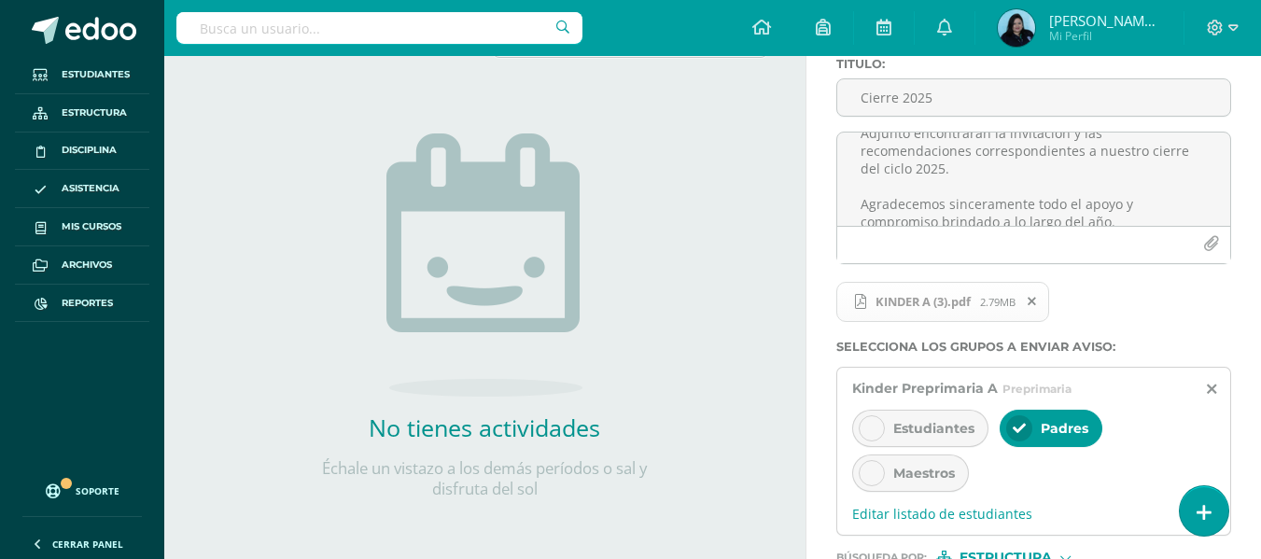
click at [871, 480] on icon at bounding box center [871, 473] width 13 height 13
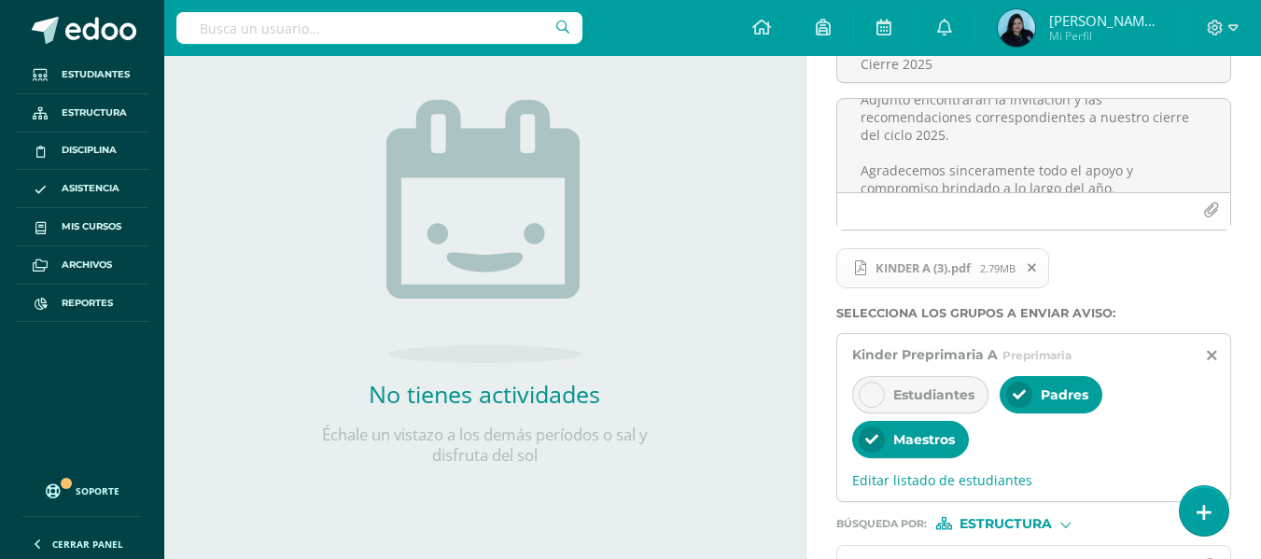
scroll to position [309, 0]
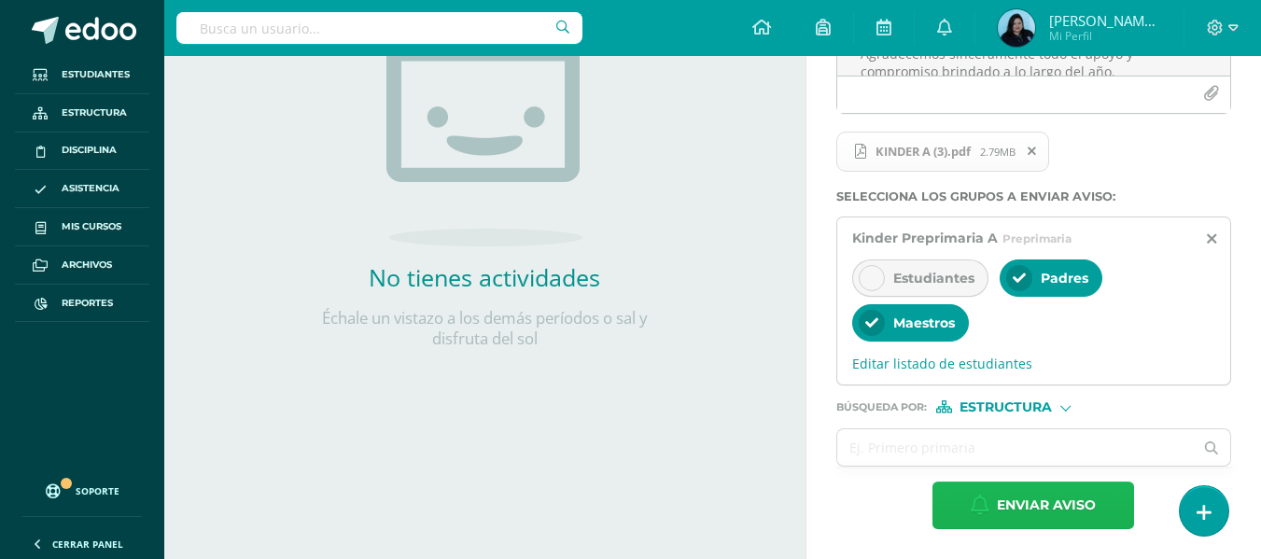
click at [992, 498] on button "Enviar aviso" at bounding box center [1033, 506] width 202 height 48
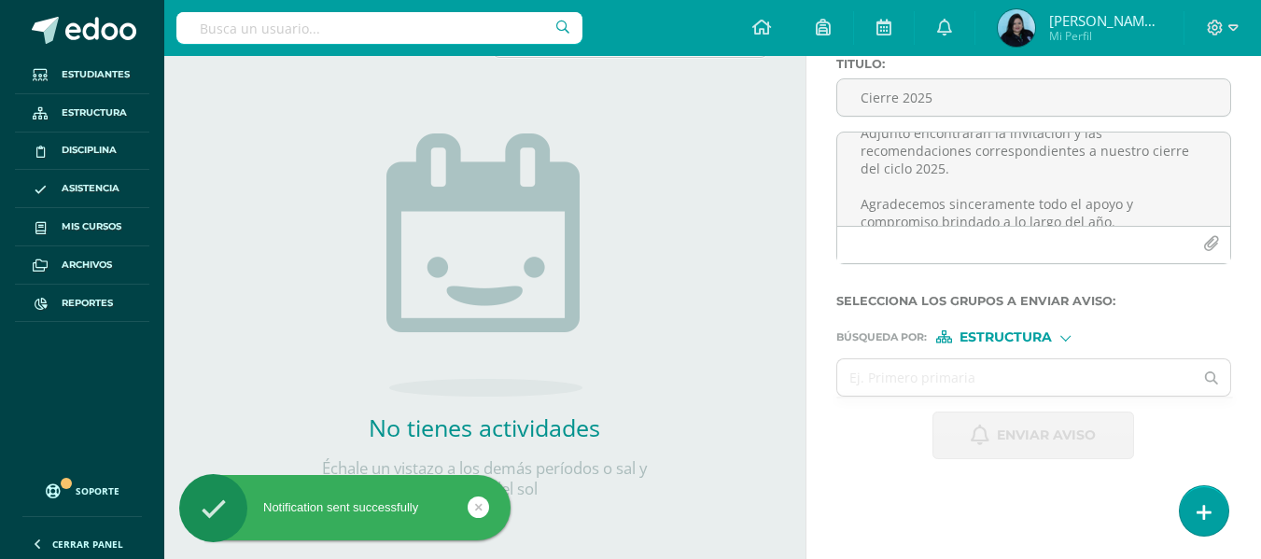
scroll to position [0, 0]
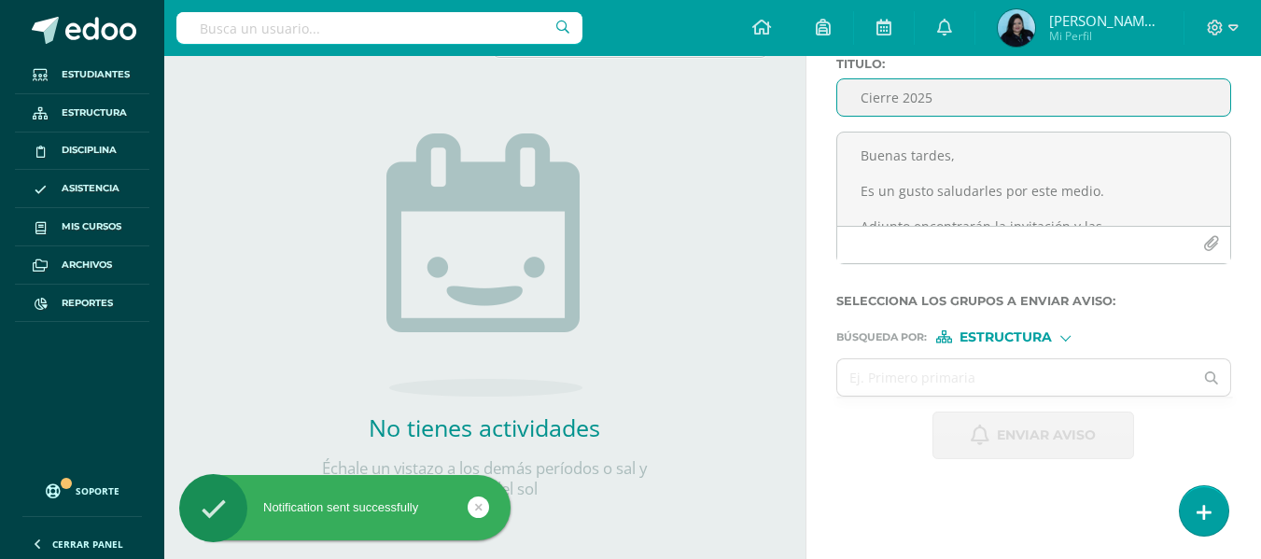
click at [883, 104] on input "Cierre 2025" at bounding box center [1033, 97] width 393 height 36
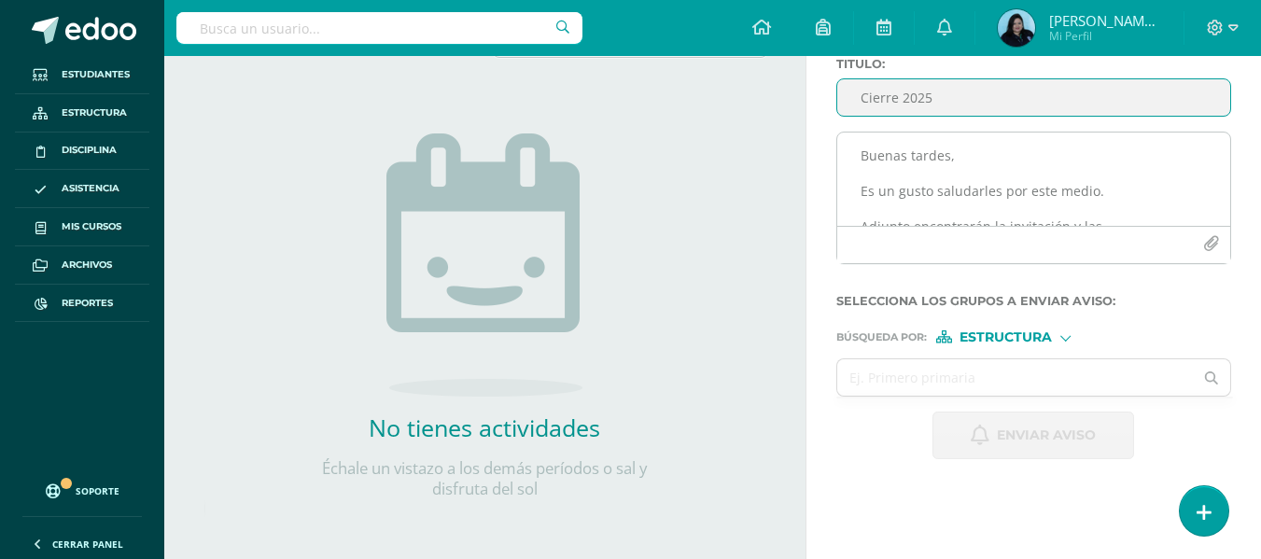
type input "Cierre 2025"
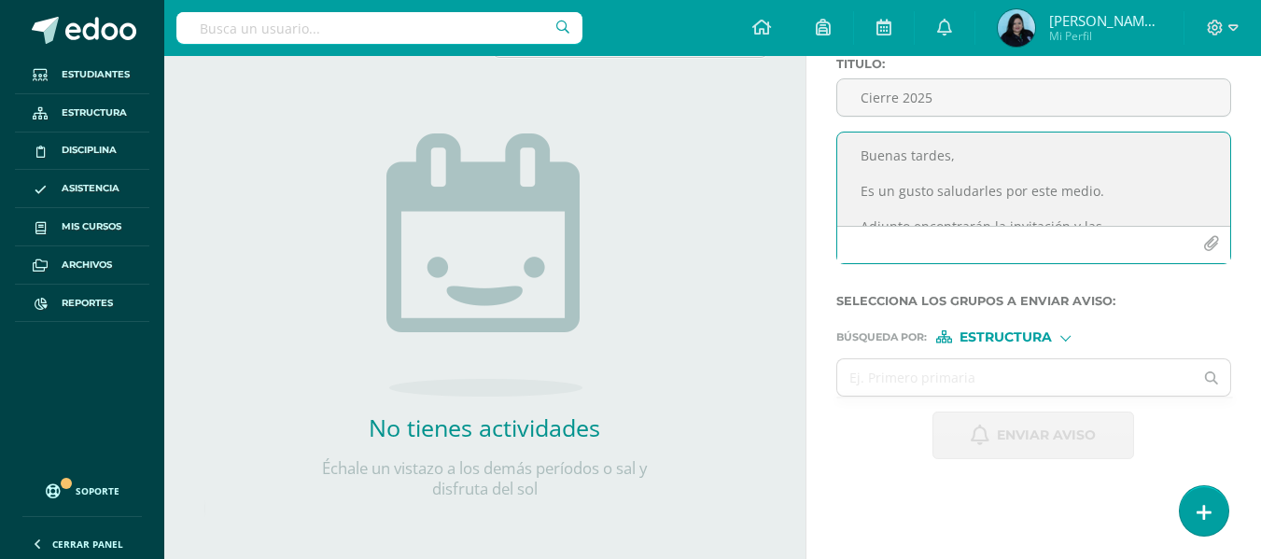
click at [883, 159] on textarea "Buenas tardes, Es un gusto saludarles por este medio. Adjunto encontrarán la in…" at bounding box center [1033, 179] width 393 height 93
paste textarea "Buenas tardes, Es un gusto saludarles por este medio. Adjunto encontrarán la in…"
type textarea "Buenas tardes, Es un gusto saludarles por este medio. Adjunto encontrarán la in…"
click at [1207, 241] on icon "button" at bounding box center [1211, 244] width 16 height 16
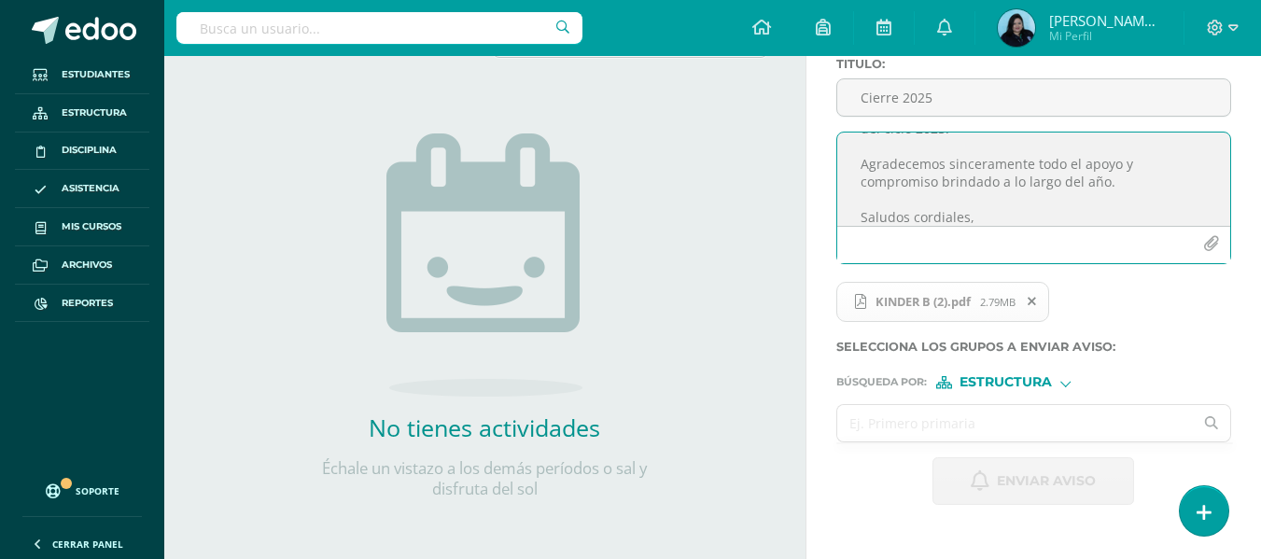
click at [917, 423] on input "text" at bounding box center [1015, 423] width 357 height 36
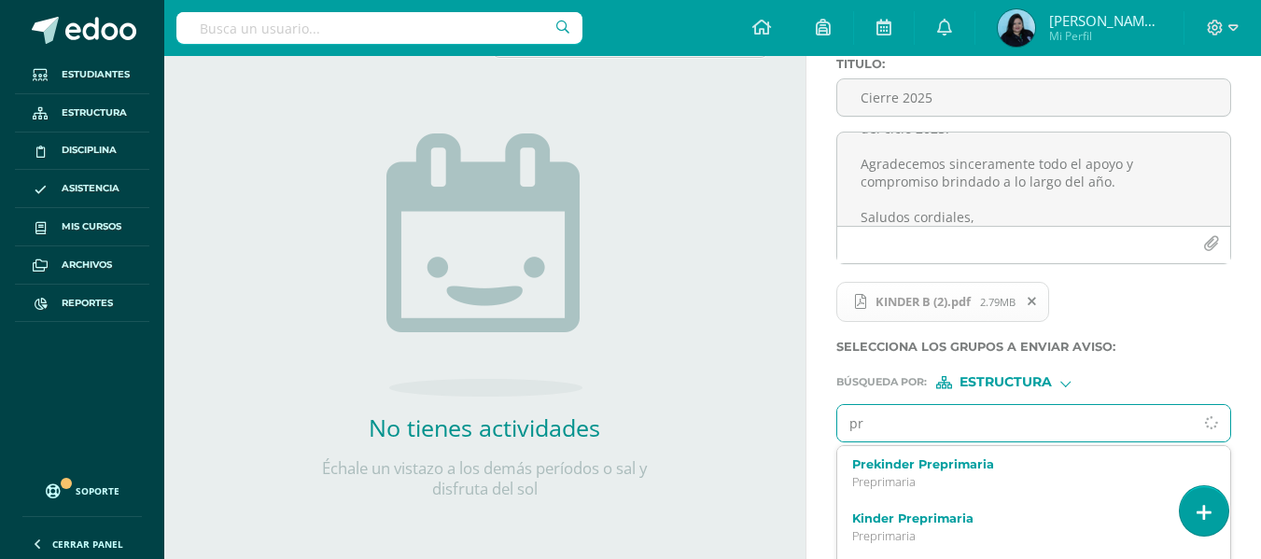
type input "p"
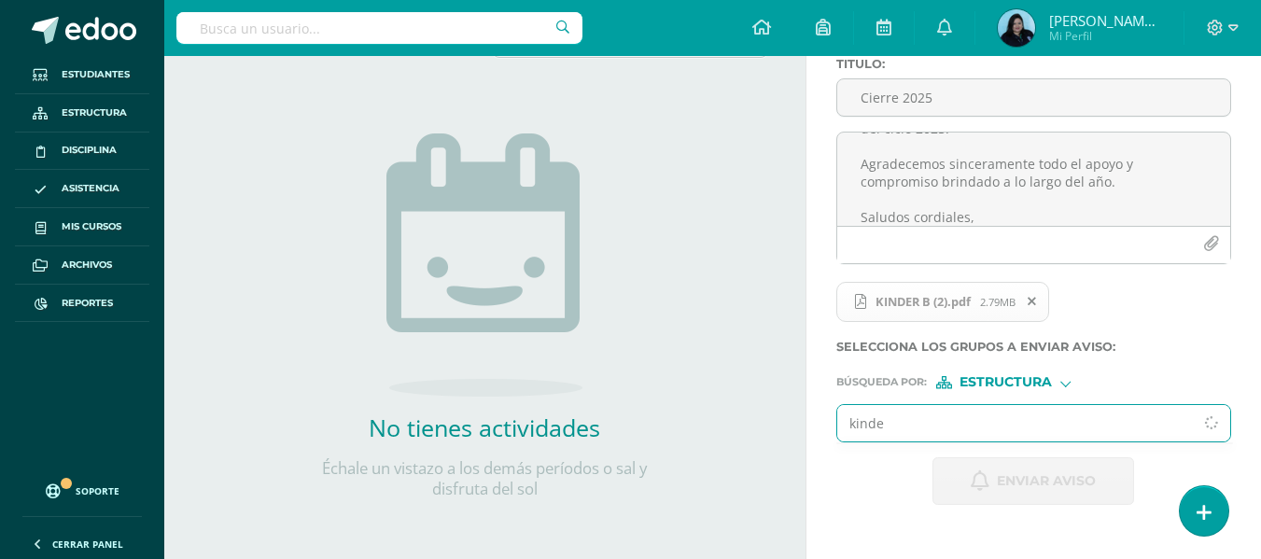
type input "kinder"
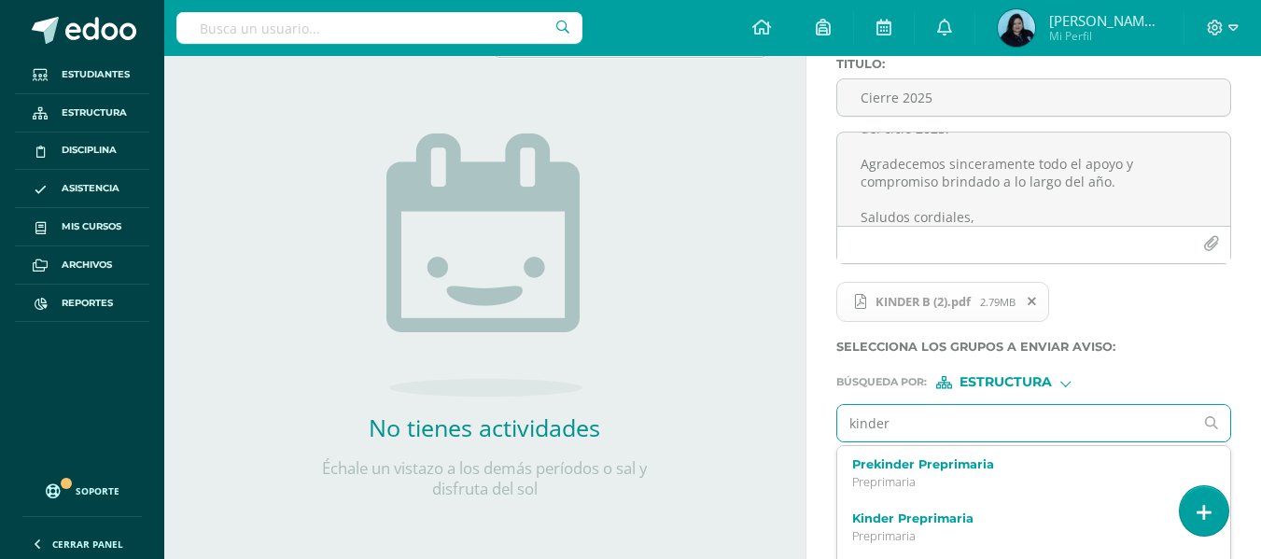
scroll to position [93, 0]
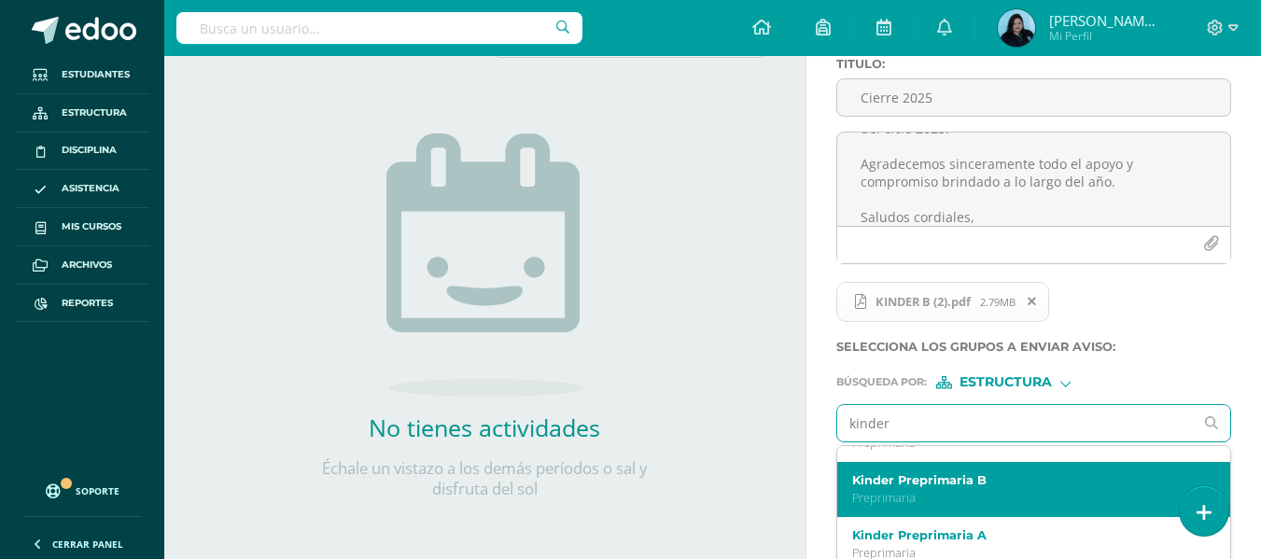
click at [960, 482] on label "Kinder Preprimaria B" at bounding box center [1026, 480] width 349 height 14
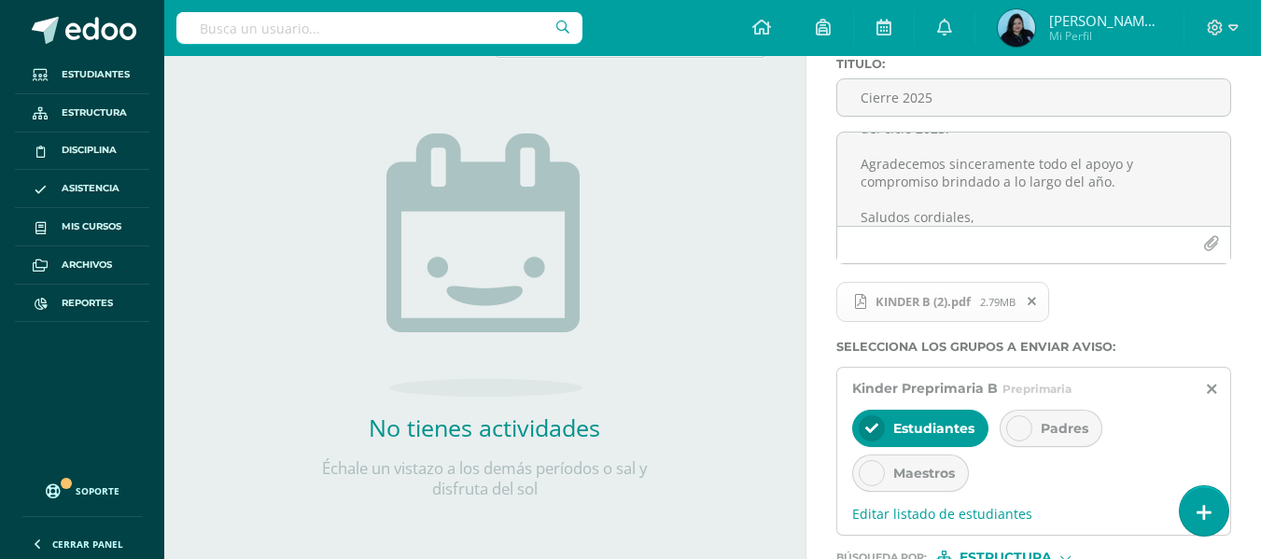
scroll to position [0, 0]
click at [1030, 437] on div "Padres" at bounding box center [1051, 428] width 103 height 37
drag, startPoint x: 876, startPoint y: 414, endPoint x: 876, endPoint y: 445, distance: 30.8
click at [877, 414] on div "Estudiantes" at bounding box center [920, 428] width 136 height 37
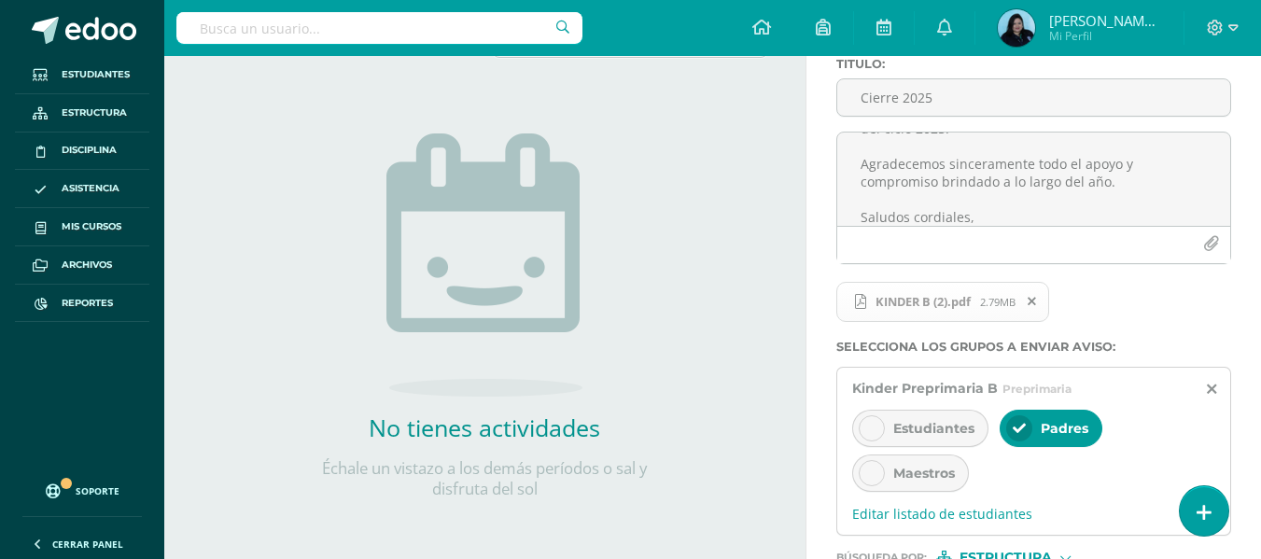
click at [877, 466] on div at bounding box center [872, 473] width 26 height 26
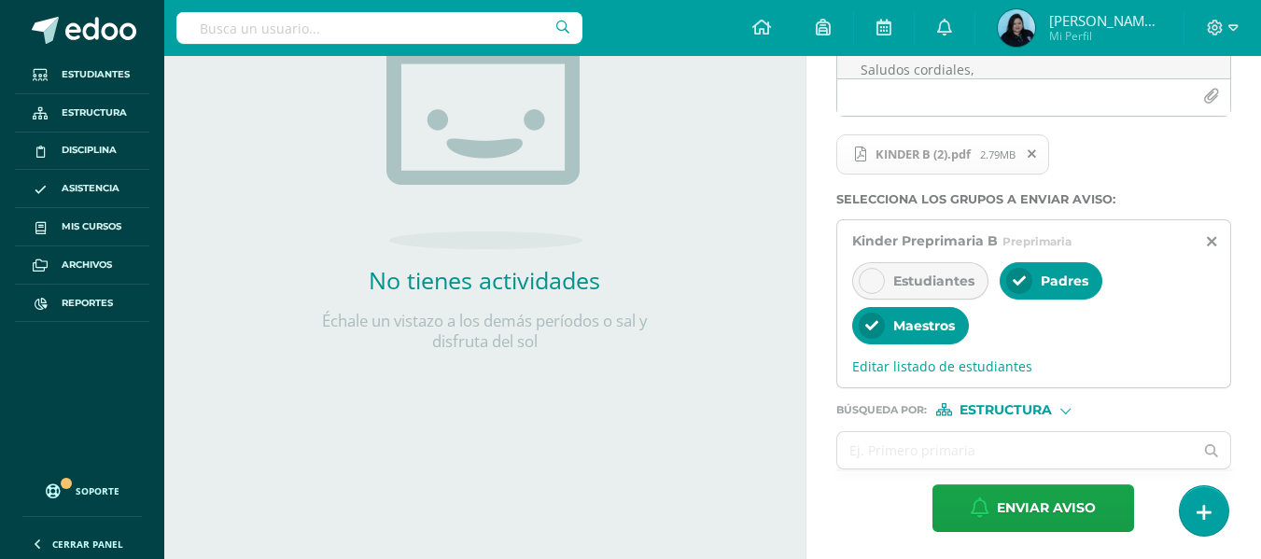
scroll to position [309, 0]
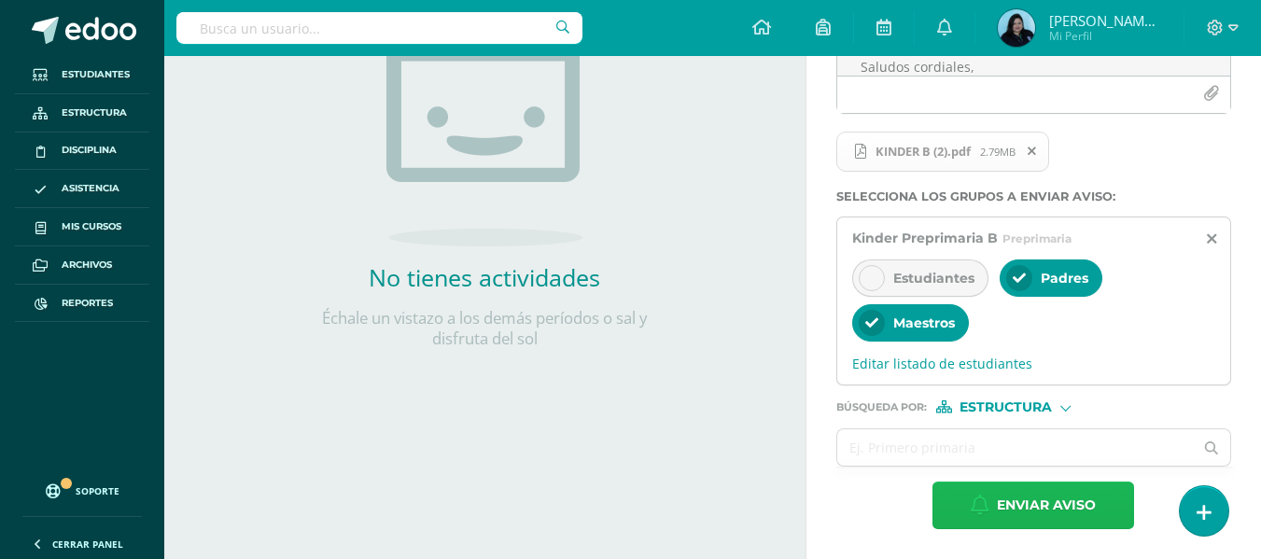
click at [1046, 494] on span "Enviar aviso" at bounding box center [1046, 506] width 99 height 46
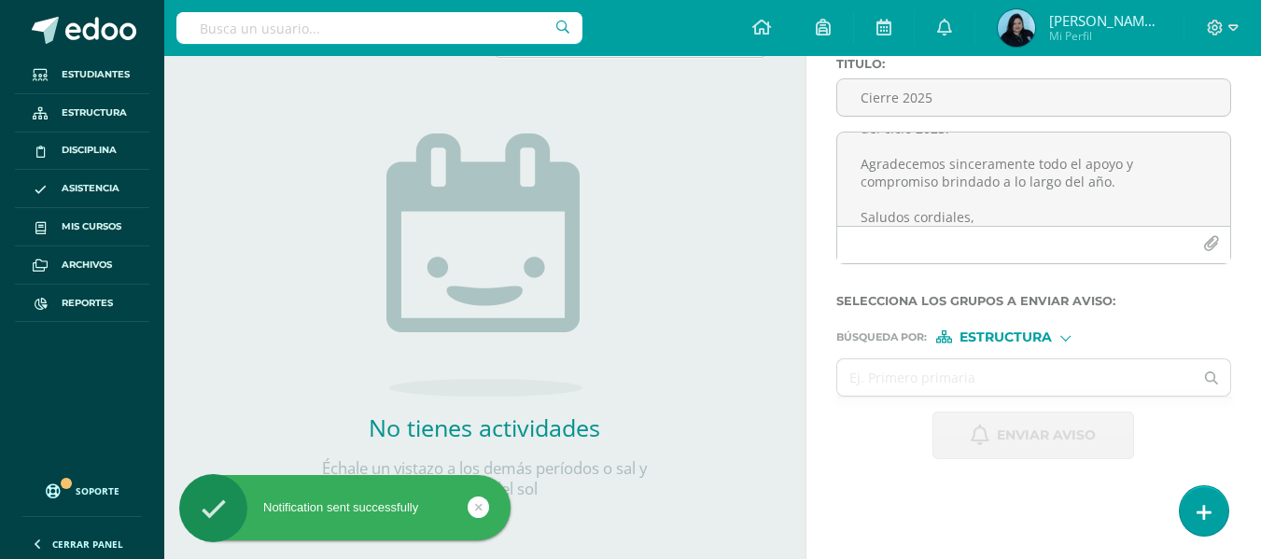
scroll to position [0, 0]
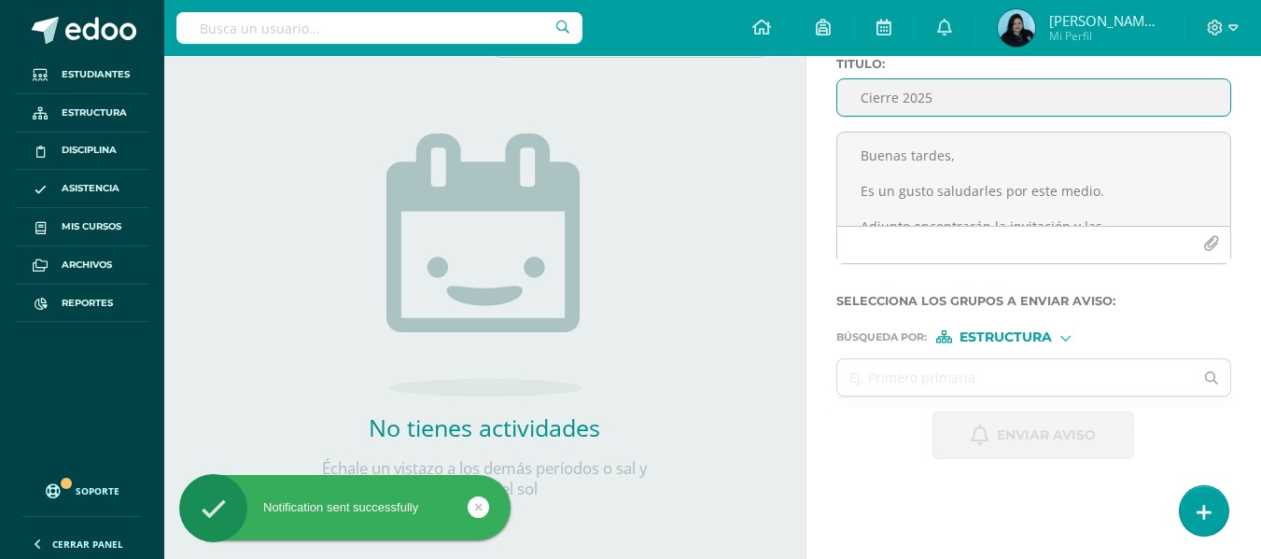
click at [870, 88] on input "Cierre 2025" at bounding box center [1033, 97] width 393 height 36
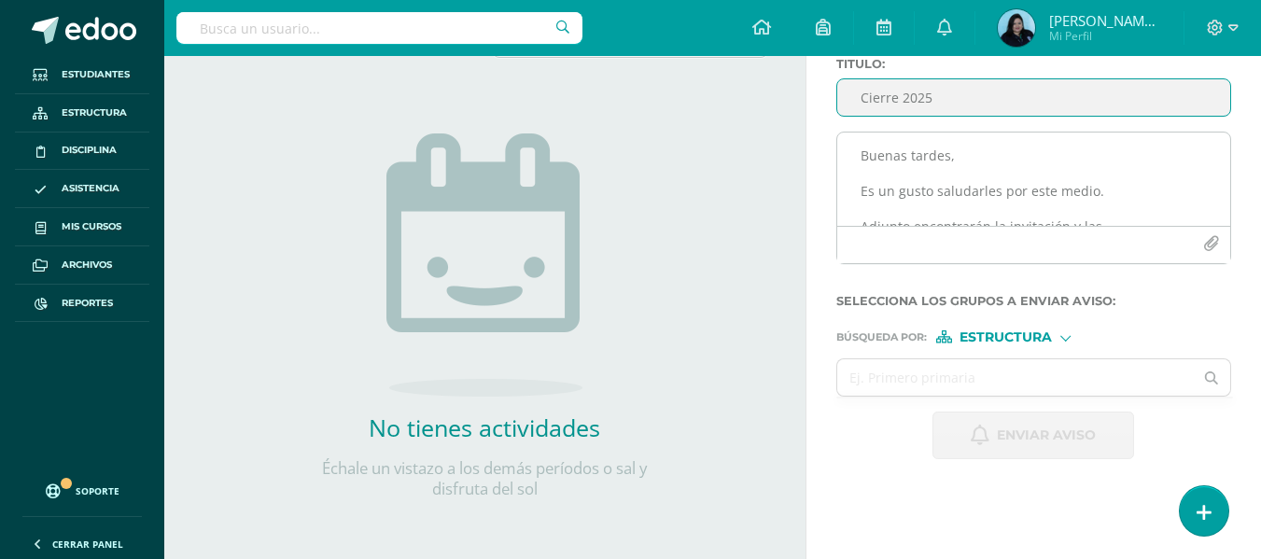
type input "Cierre 2025"
click at [932, 157] on textarea "Buenas tardes, Es un gusto saludarles por este medio. Adjunto encontrarán la in…" at bounding box center [1033, 179] width 393 height 93
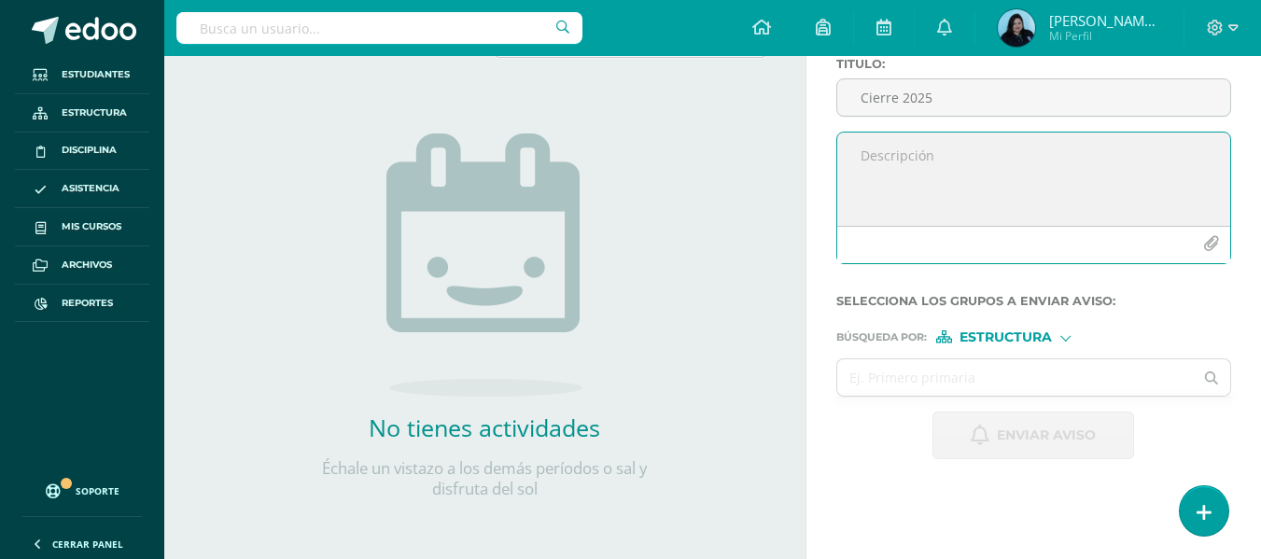
paste textarea "Buenas tardes, Es un gusto saludarles por este medio. Adjunto encontrarán la in…"
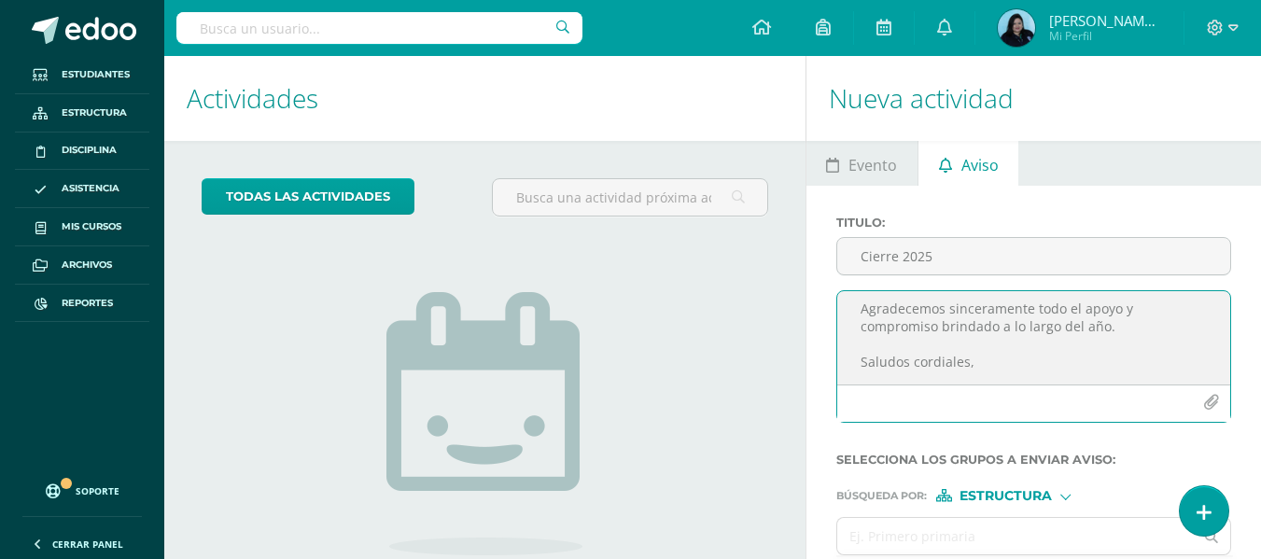
scroll to position [54, 0]
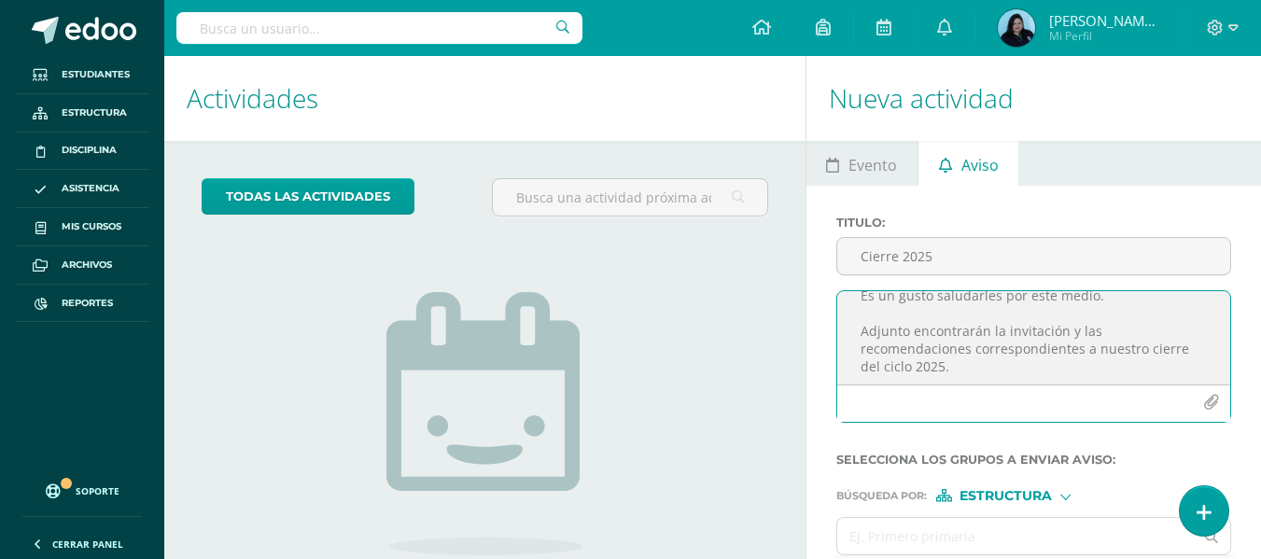
click at [998, 367] on textarea "Buenas tardes, Es un gusto saludarles por este medio. Adjunto encontrarán la in…" at bounding box center [1033, 337] width 393 height 93
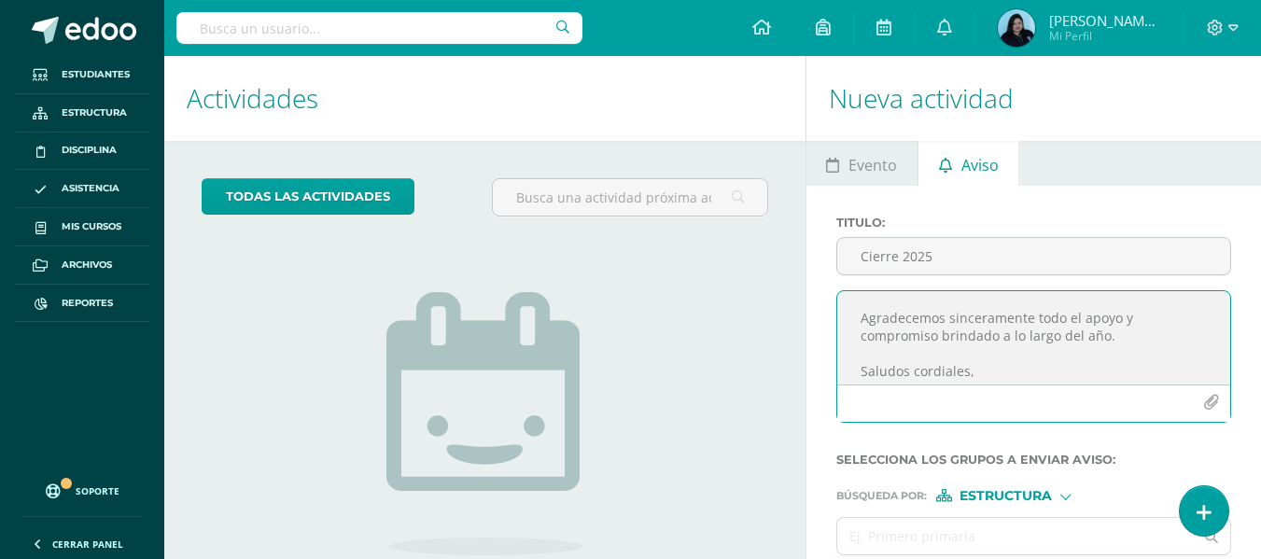
scroll to position [80, 0]
click at [861, 372] on textarea "Buenas tardes, Es un gusto saludarles por este medio. Adjunto encontrarán la in…" at bounding box center [1033, 337] width 393 height 93
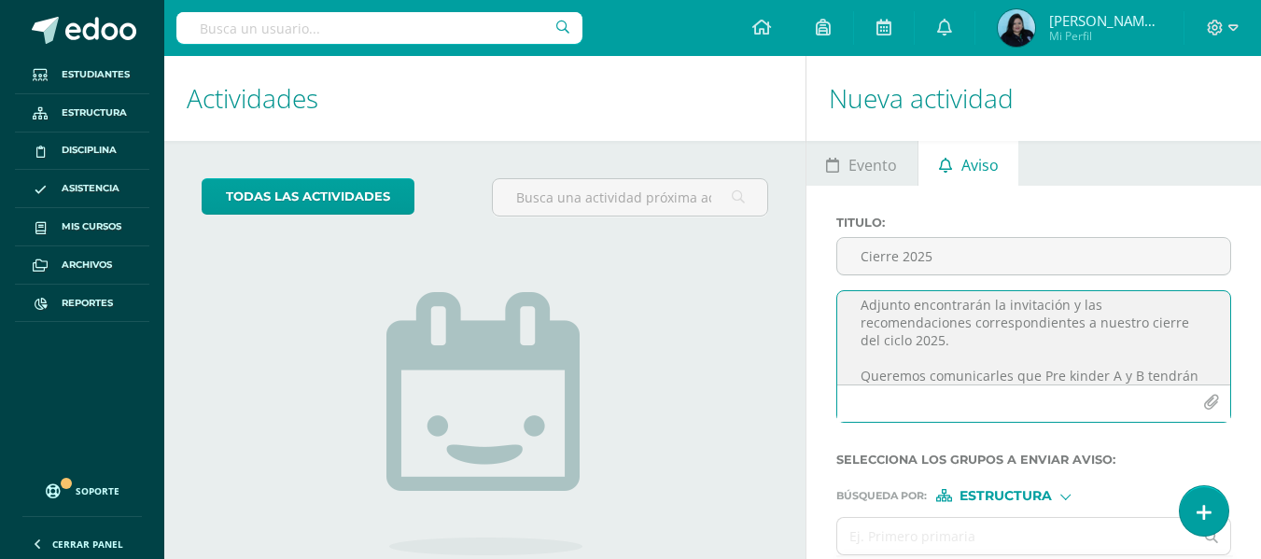
scroll to position [174, 0]
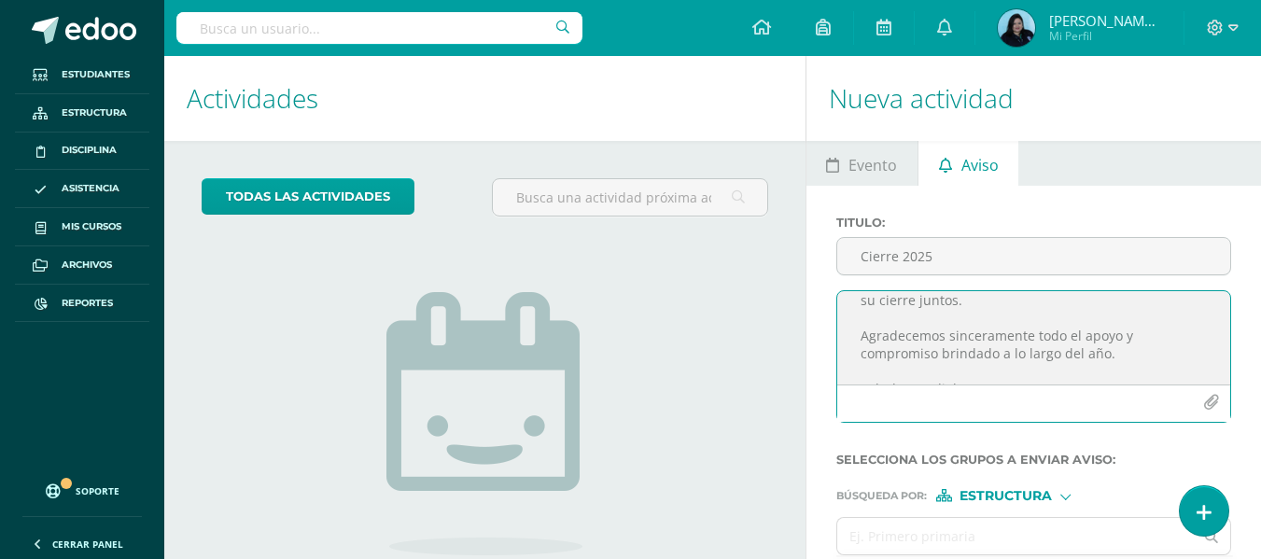
click at [1133, 354] on textarea "Buenas tardes, Es un gusto saludarles por este medio. Adjunto encontrarán la in…" at bounding box center [1033, 337] width 393 height 93
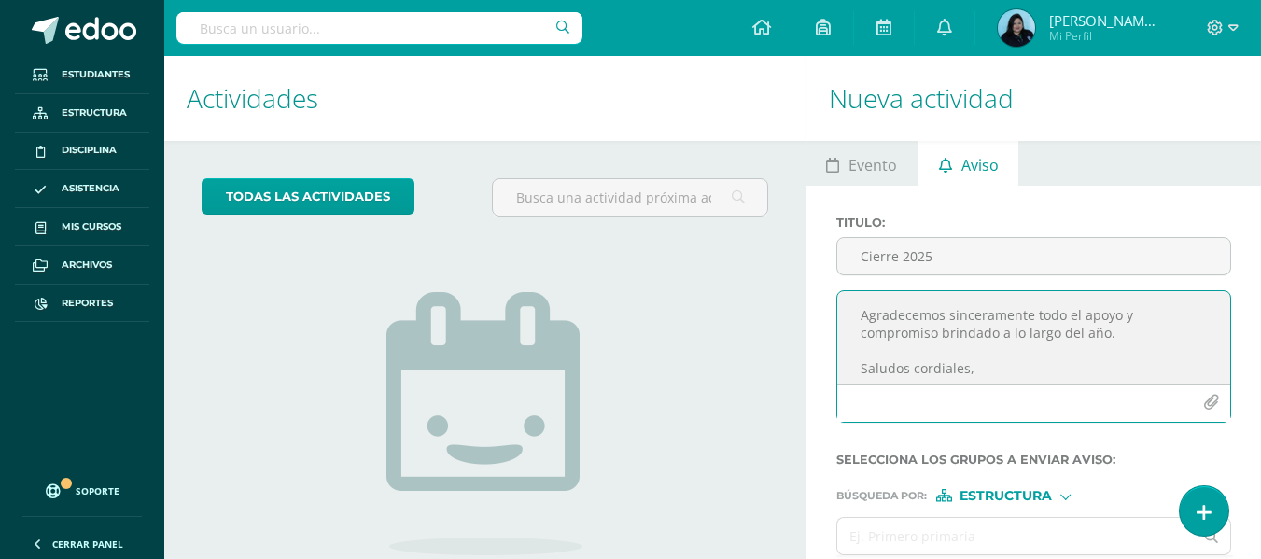
scroll to position [201, 0]
type textarea "Buenas tardes, Es un gusto saludarles por este medio. Adjunto encontrarán la in…"
drag, startPoint x: 1205, startPoint y: 399, endPoint x: 1187, endPoint y: 397, distance: 18.0
click at [1199, 399] on button "button" at bounding box center [1211, 403] width 36 height 36
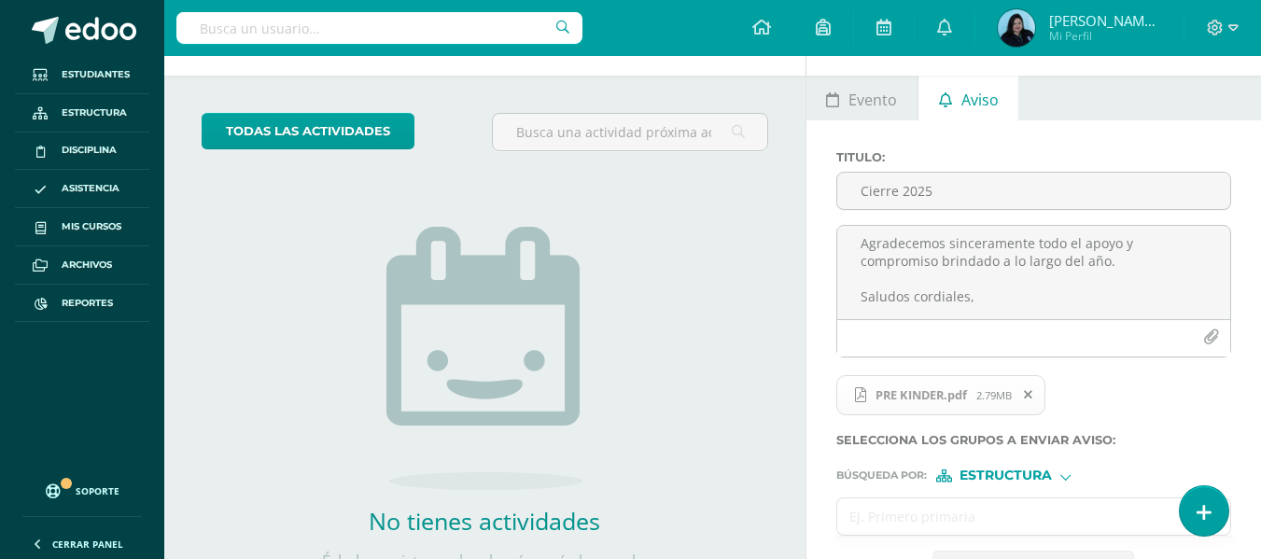
click at [943, 526] on input "text" at bounding box center [1015, 516] width 357 height 36
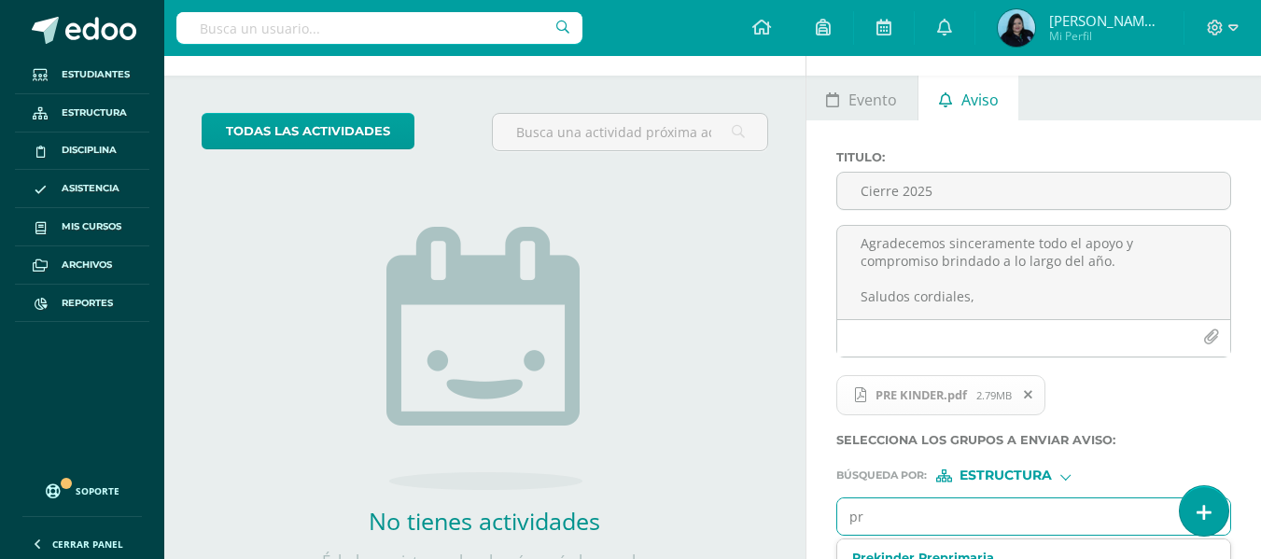
type input "pre"
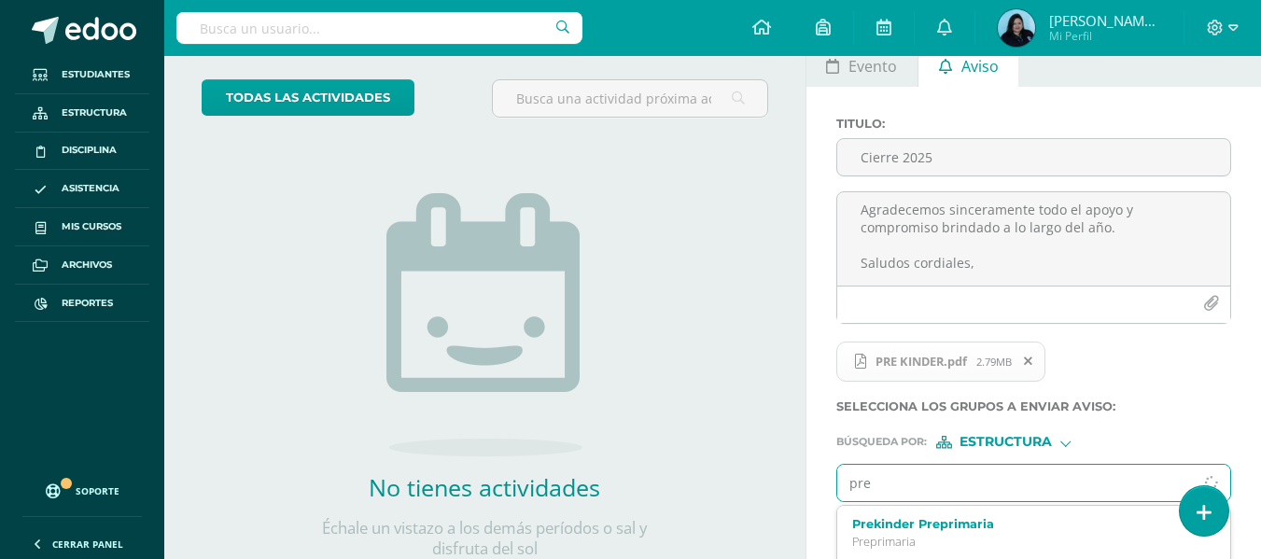
scroll to position [159, 0]
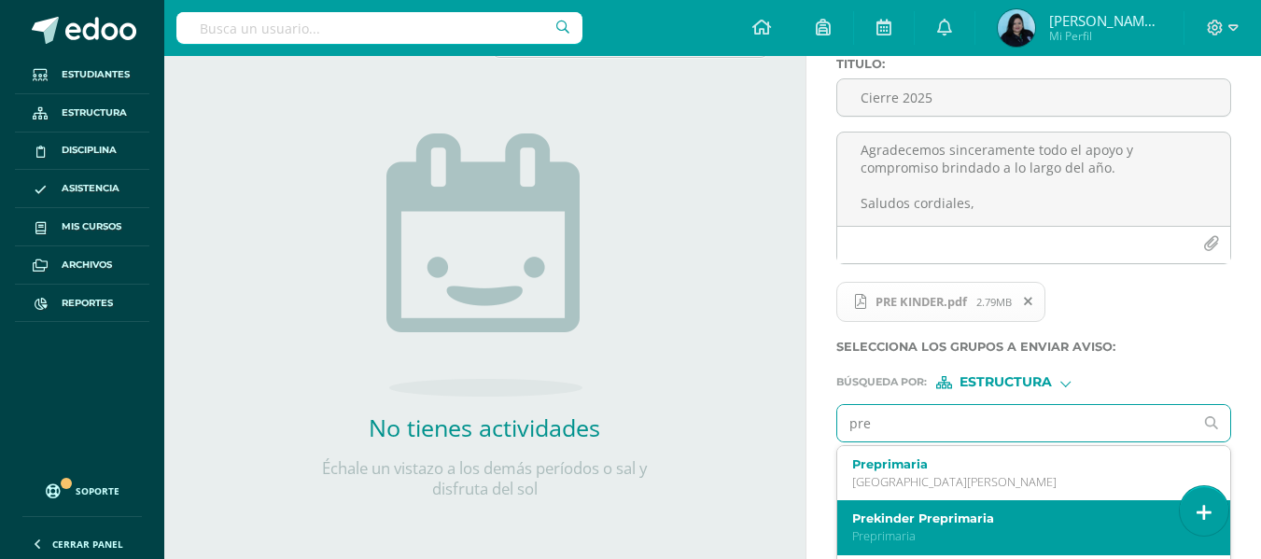
click at [995, 522] on label "Prekinder Preprimaria" at bounding box center [1026, 519] width 349 height 14
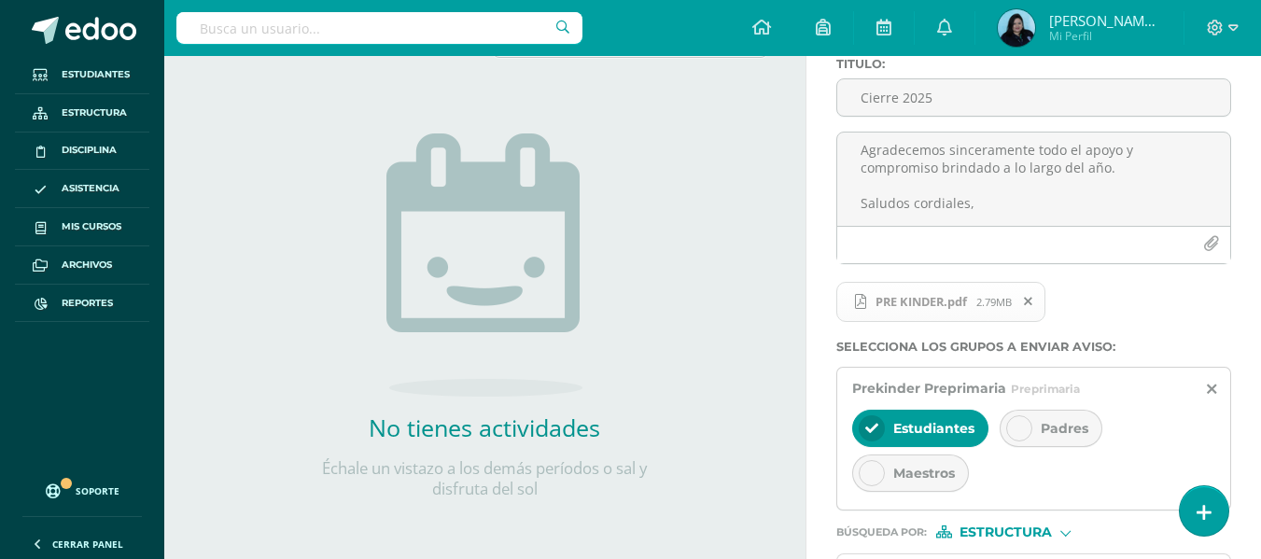
click at [1020, 438] on div at bounding box center [1019, 428] width 26 height 26
click at [872, 436] on div at bounding box center [872, 428] width 26 height 26
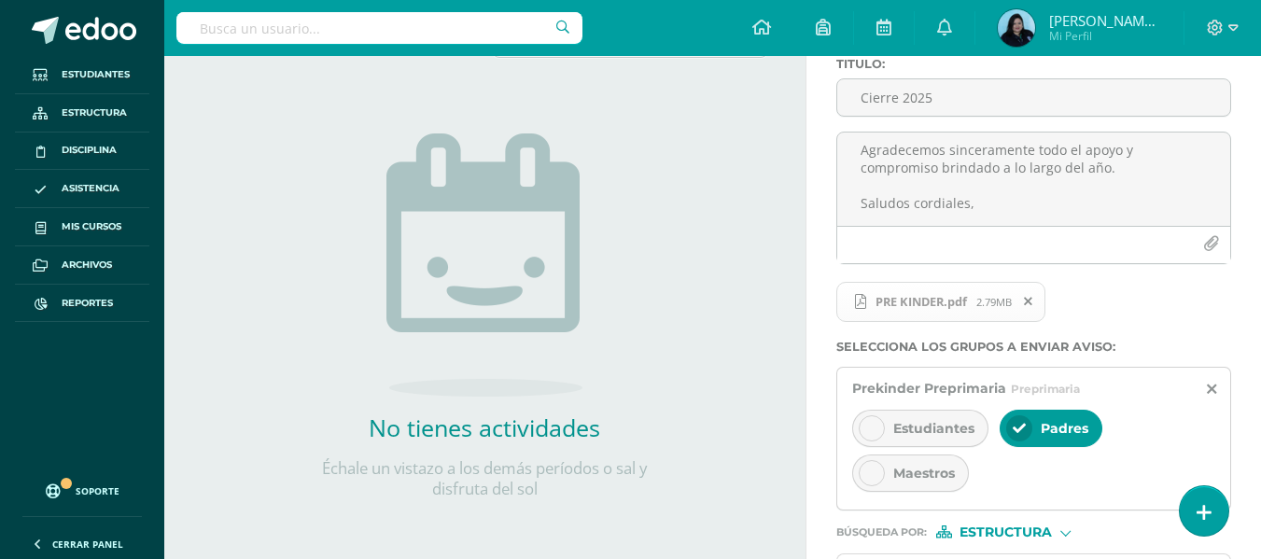
click at [875, 476] on icon at bounding box center [871, 473] width 13 height 13
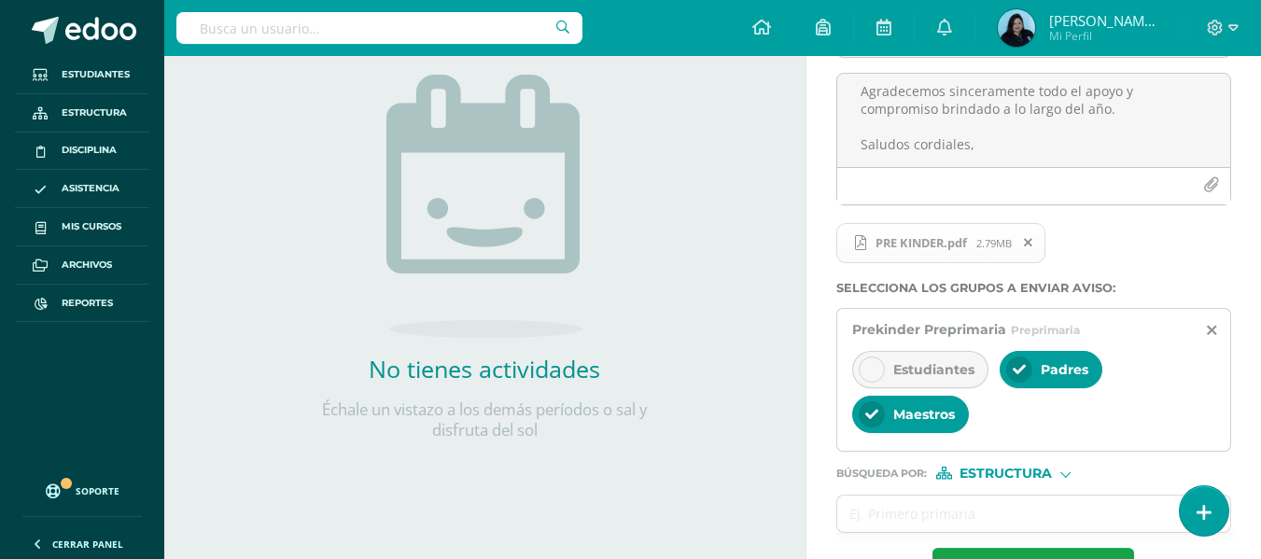
scroll to position [284, 0]
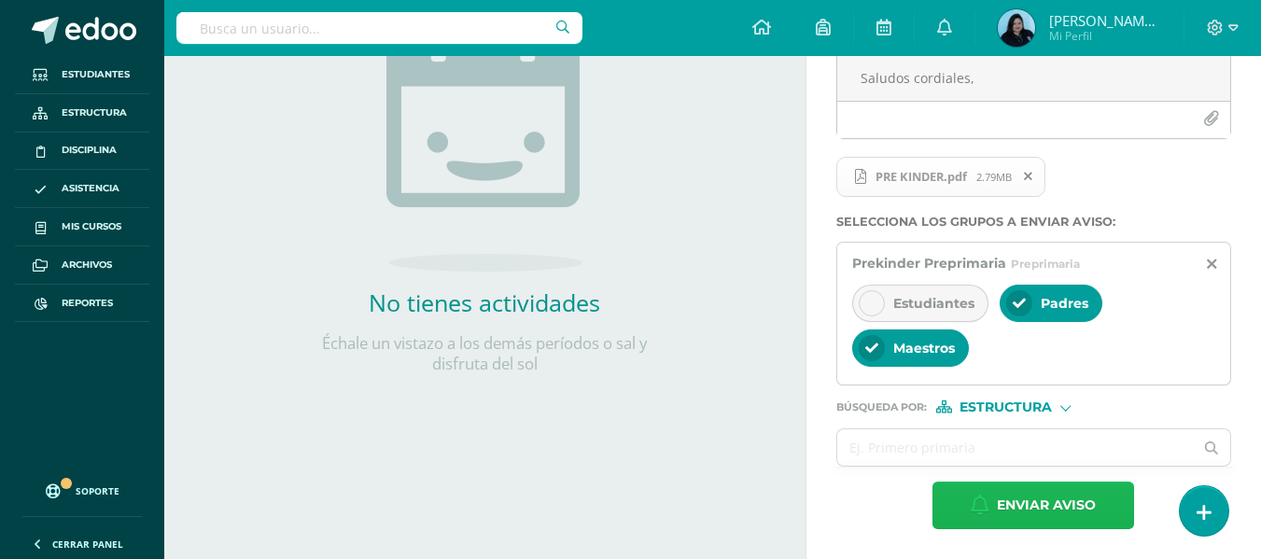
click at [1005, 498] on span "Enviar aviso" at bounding box center [1046, 506] width 99 height 46
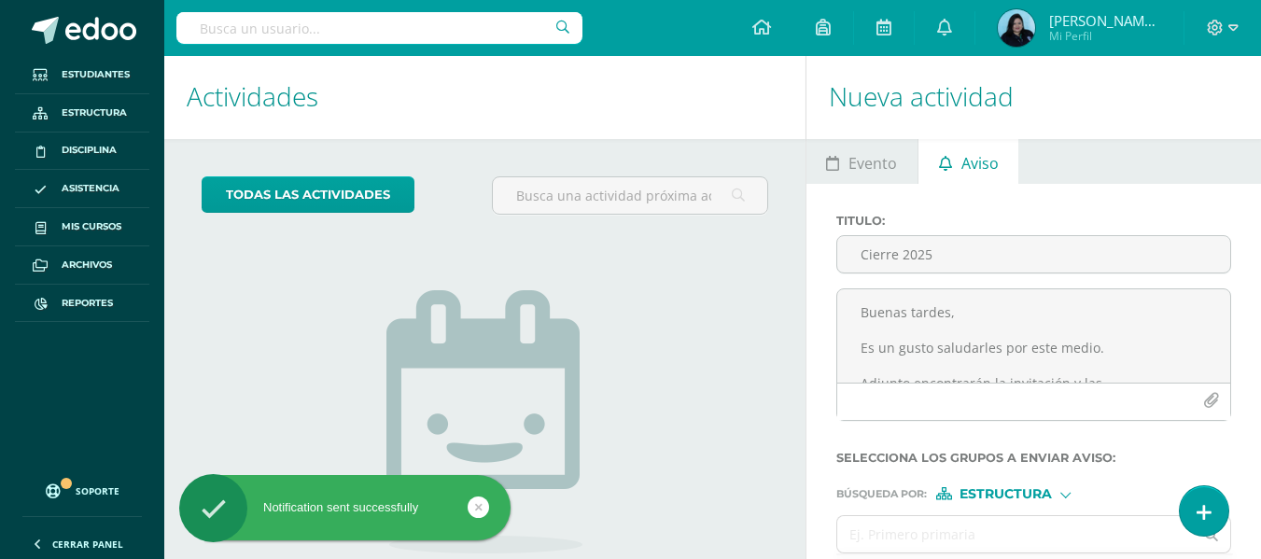
scroll to position [0, 0]
